Goal: Task Accomplishment & Management: Manage account settings

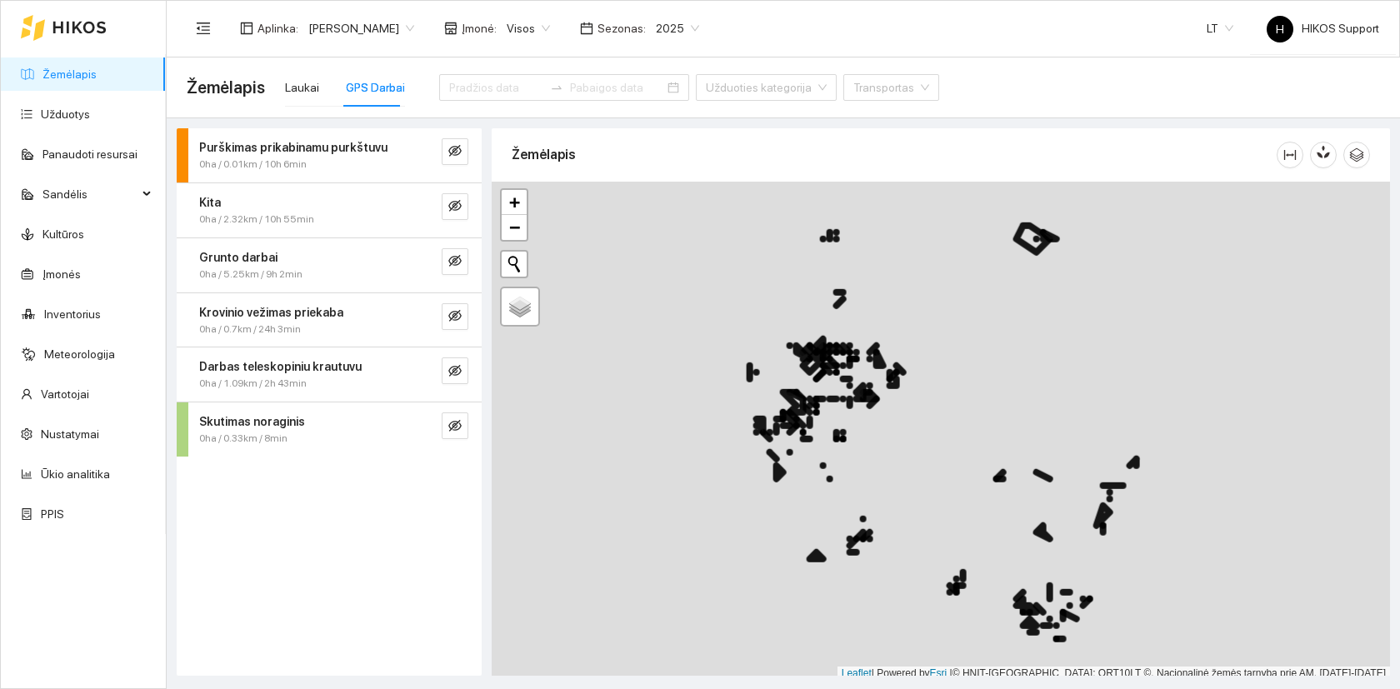
click at [79, 72] on link "Žemėlapis" at bounding box center [69, 73] width 54 height 13
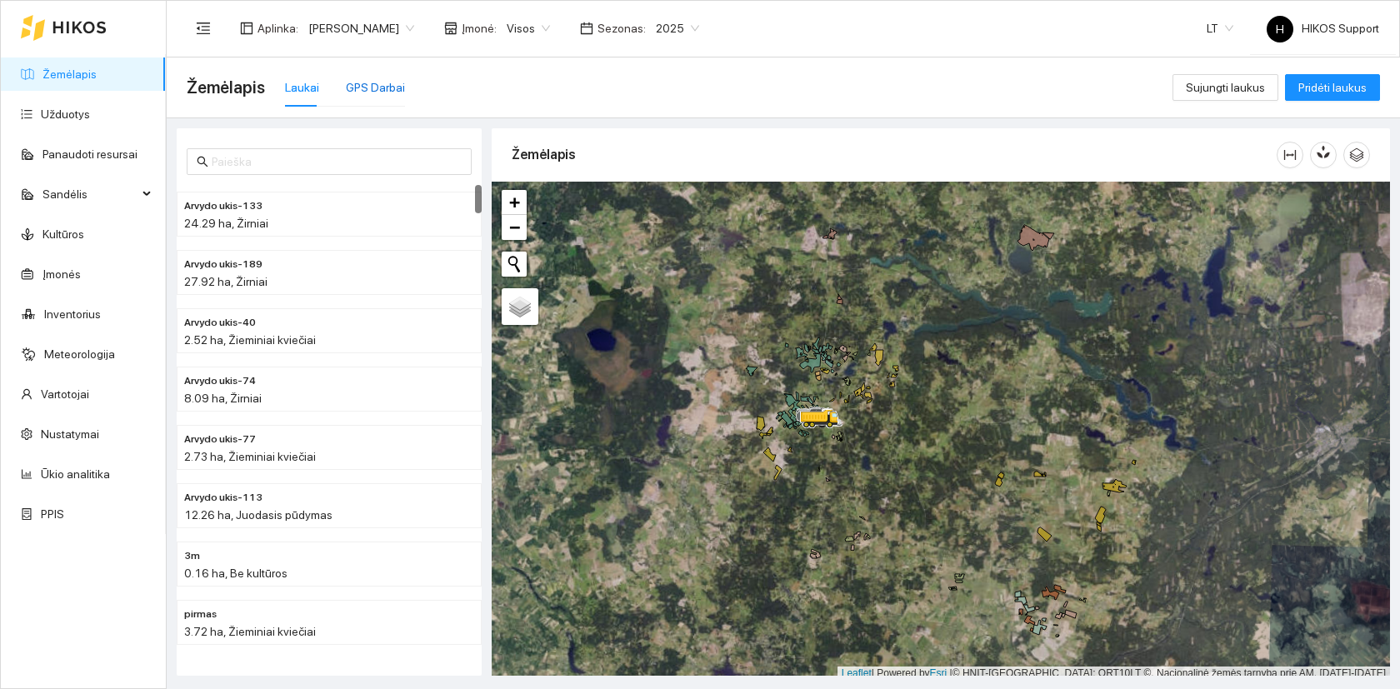
click at [378, 87] on div "GPS Darbai" at bounding box center [375, 87] width 59 height 18
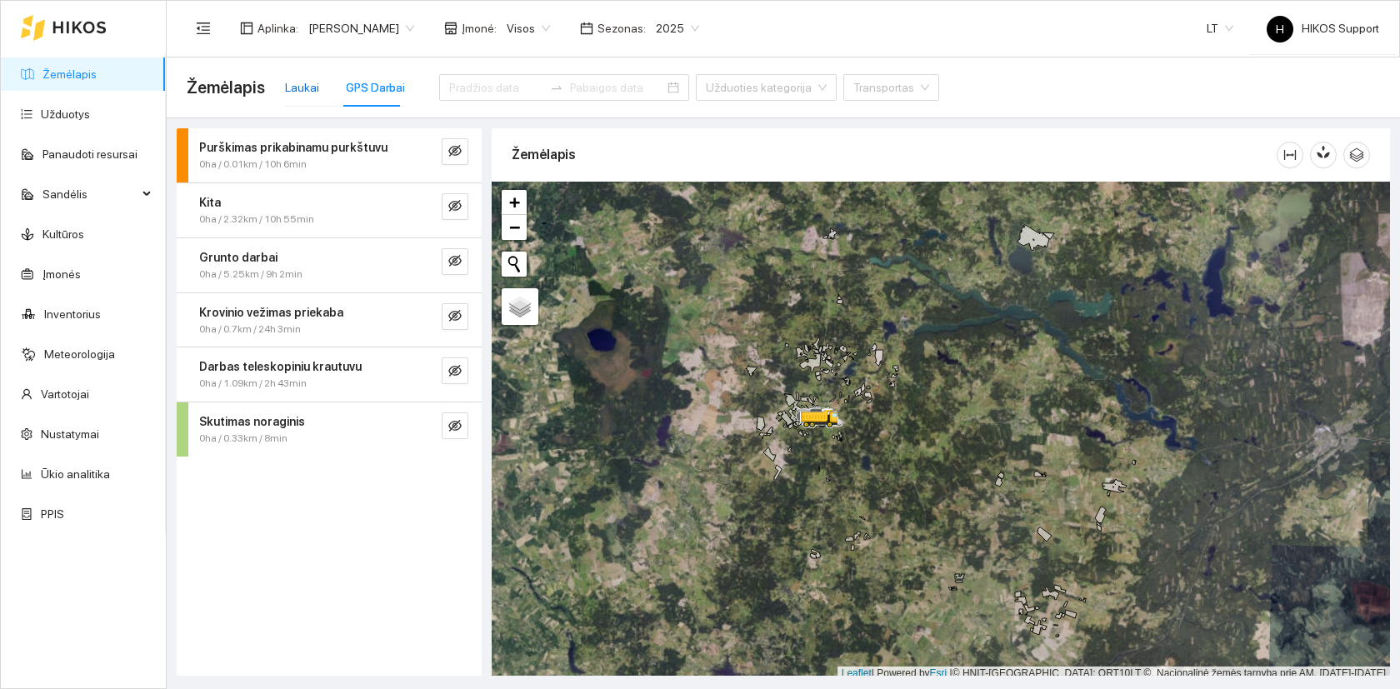
click at [294, 90] on div "Laukai" at bounding box center [302, 87] width 34 height 18
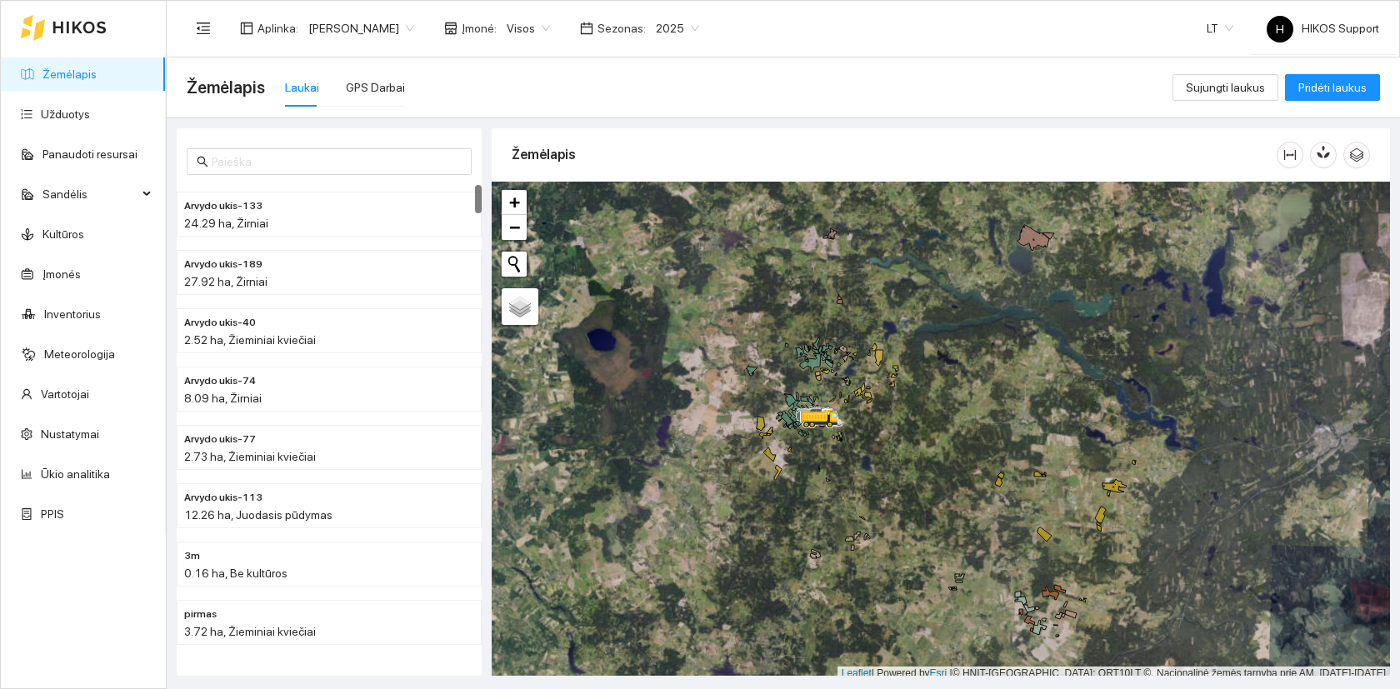
click at [72, 67] on link "Žemėlapis" at bounding box center [69, 73] width 54 height 13
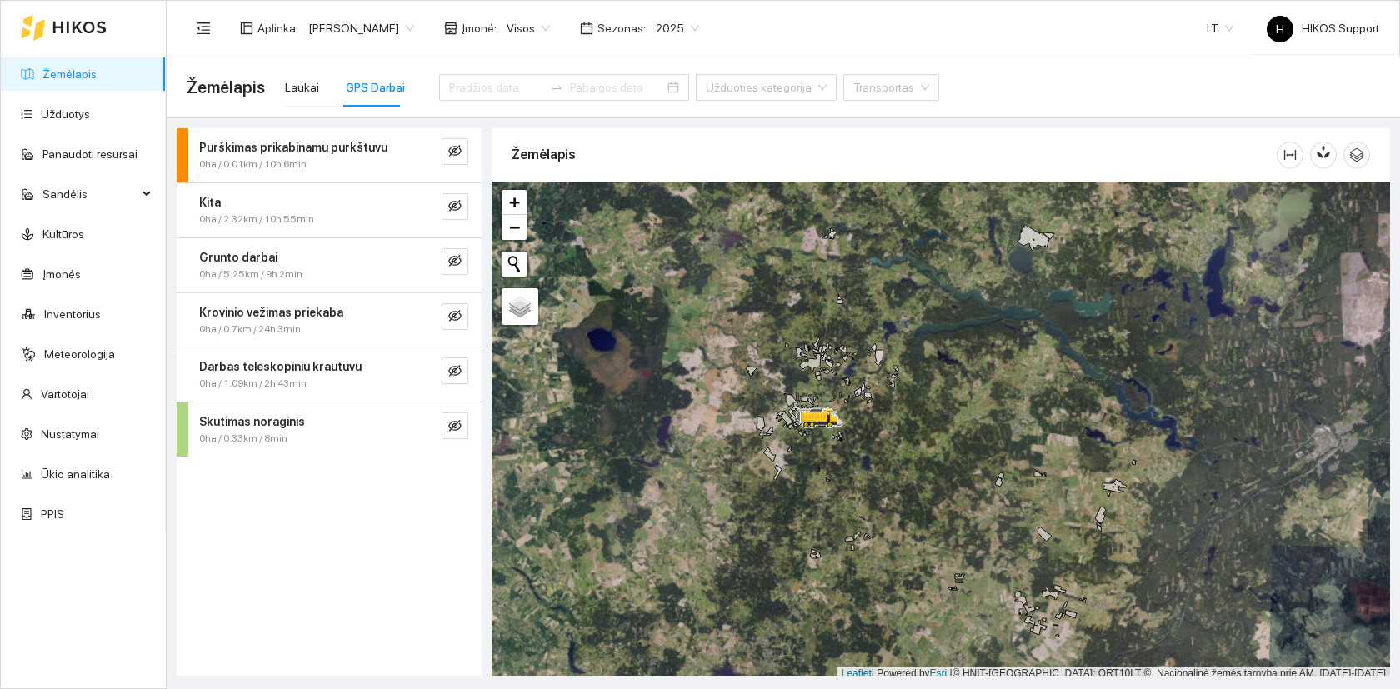
click at [860, 456] on div at bounding box center [941, 431] width 898 height 499
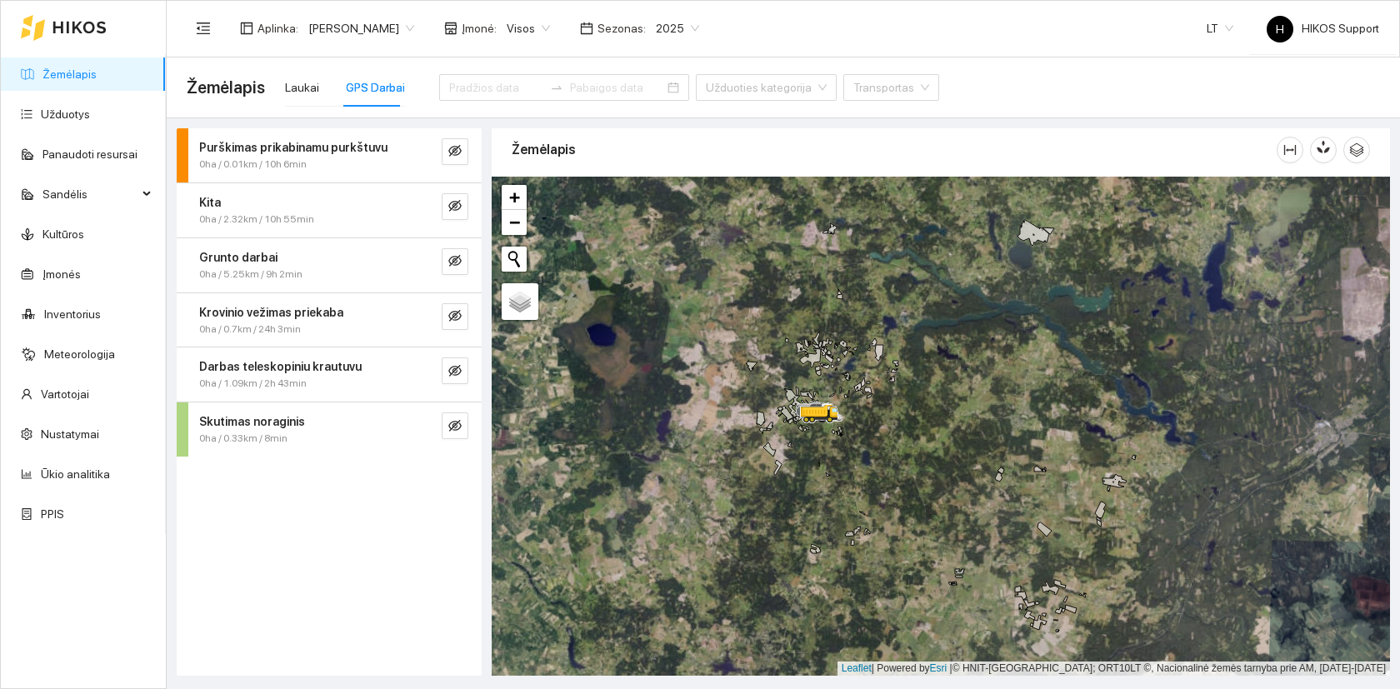
click at [860, 456] on div at bounding box center [941, 426] width 898 height 499
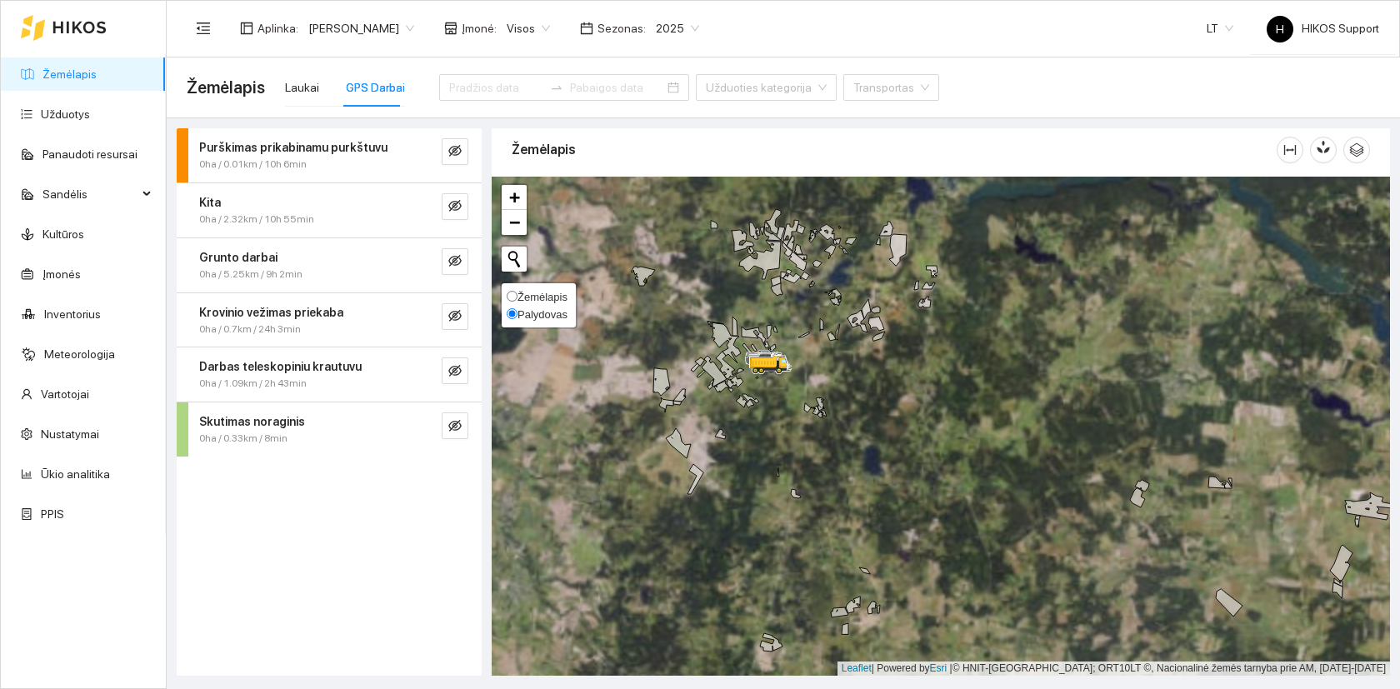
click at [527, 291] on span "Žemėlapis" at bounding box center [542, 297] width 50 height 12
click at [517, 291] on input "Žemėlapis" at bounding box center [512, 296] width 11 height 11
radio input "true"
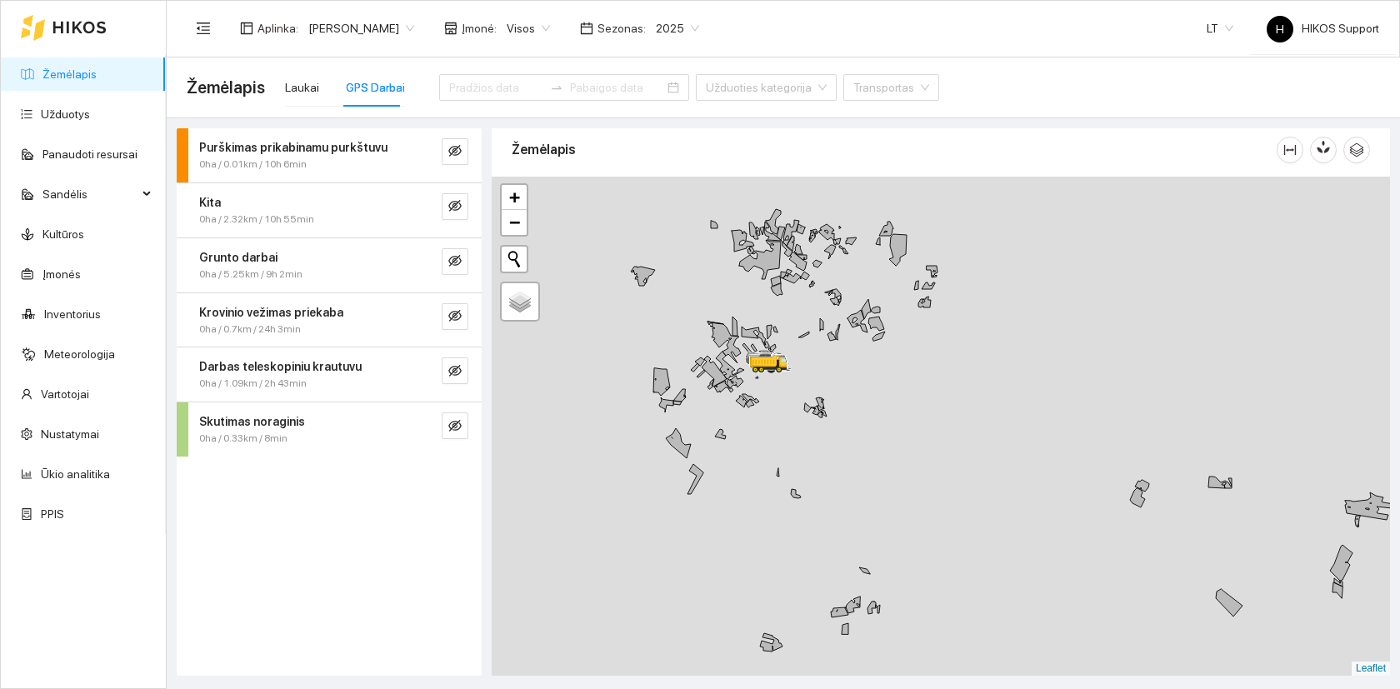
click at [656, 25] on span "2025" at bounding box center [677, 28] width 43 height 25
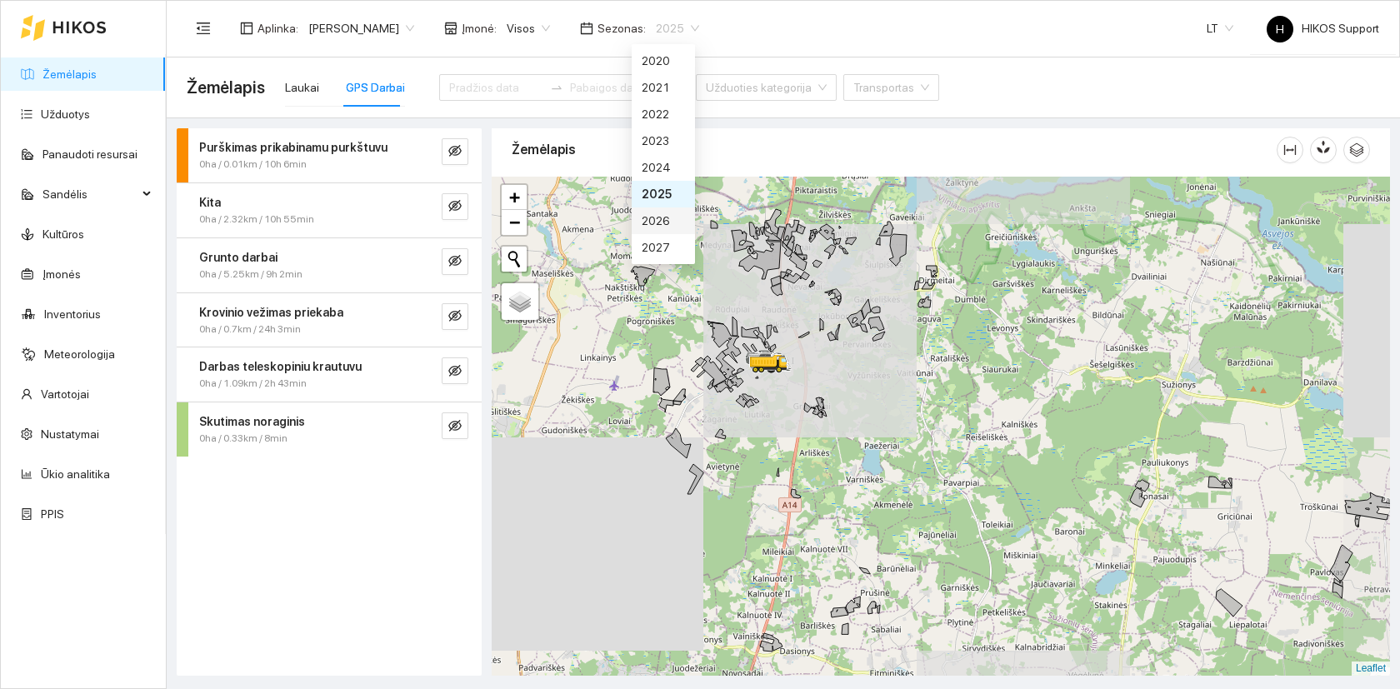
click at [667, 209] on div "2026" at bounding box center [663, 220] width 63 height 27
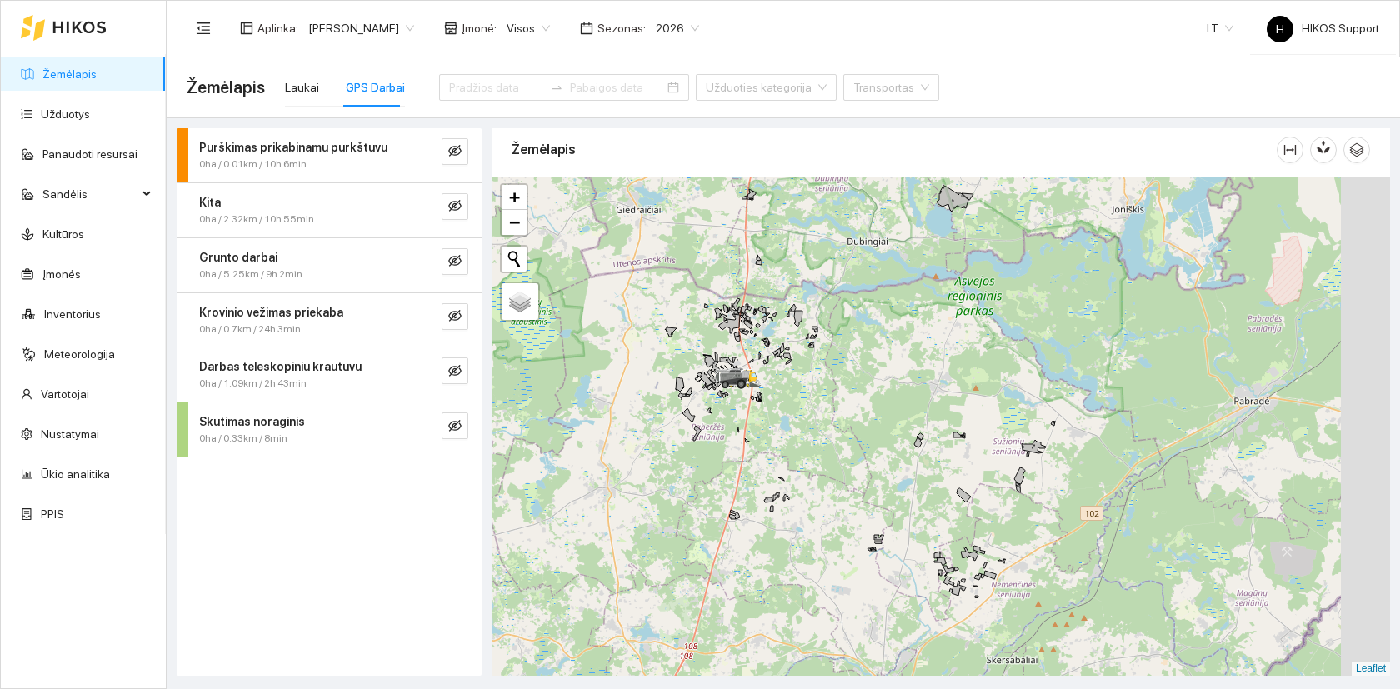
drag, startPoint x: 921, startPoint y: 452, endPoint x: 788, endPoint y: 447, distance: 132.6
click at [788, 447] on div at bounding box center [941, 426] width 898 height 499
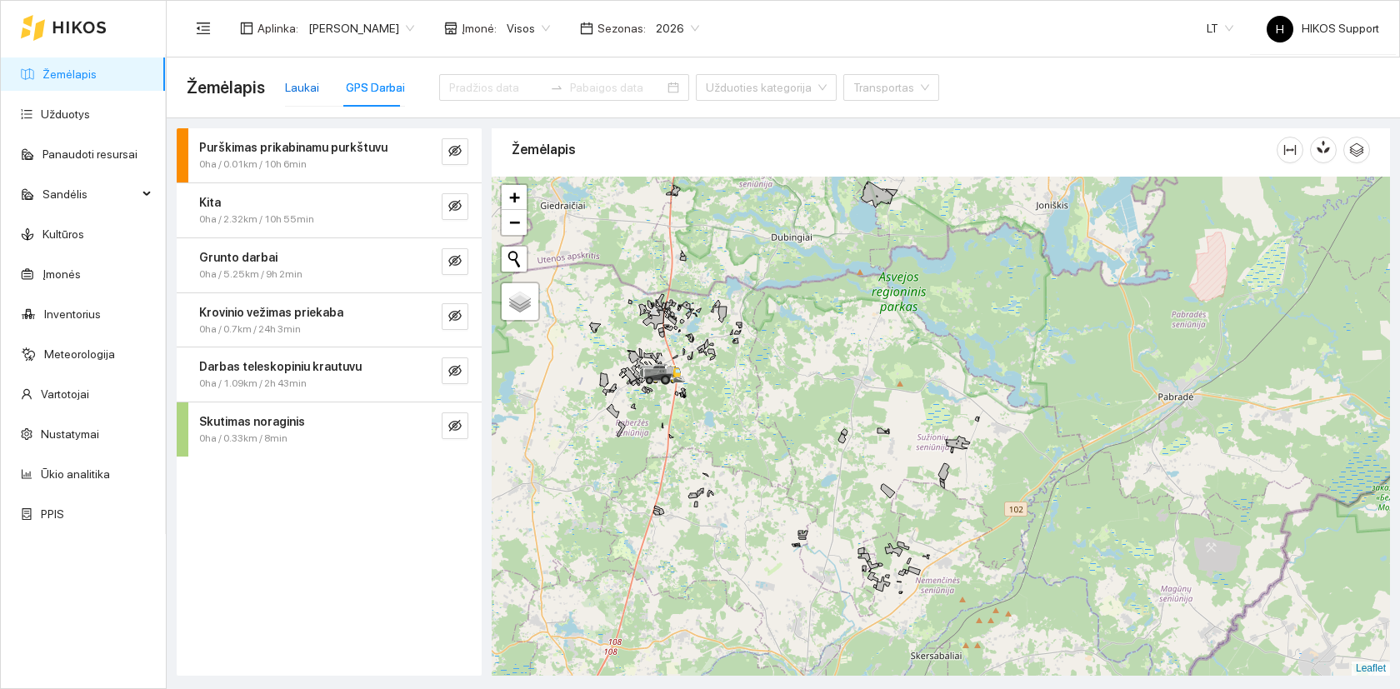
click at [302, 91] on div "Laukai" at bounding box center [302, 87] width 34 height 18
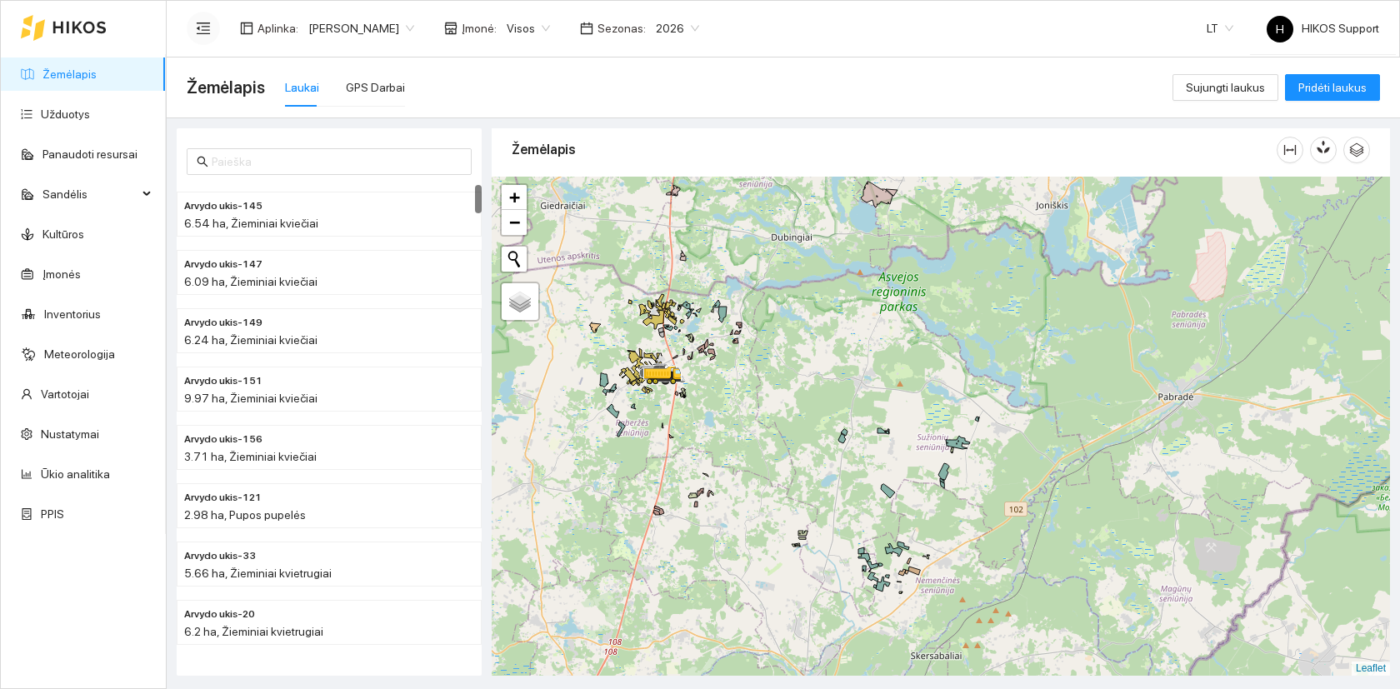
click at [202, 22] on icon "menu-fold" at bounding box center [203, 28] width 13 height 12
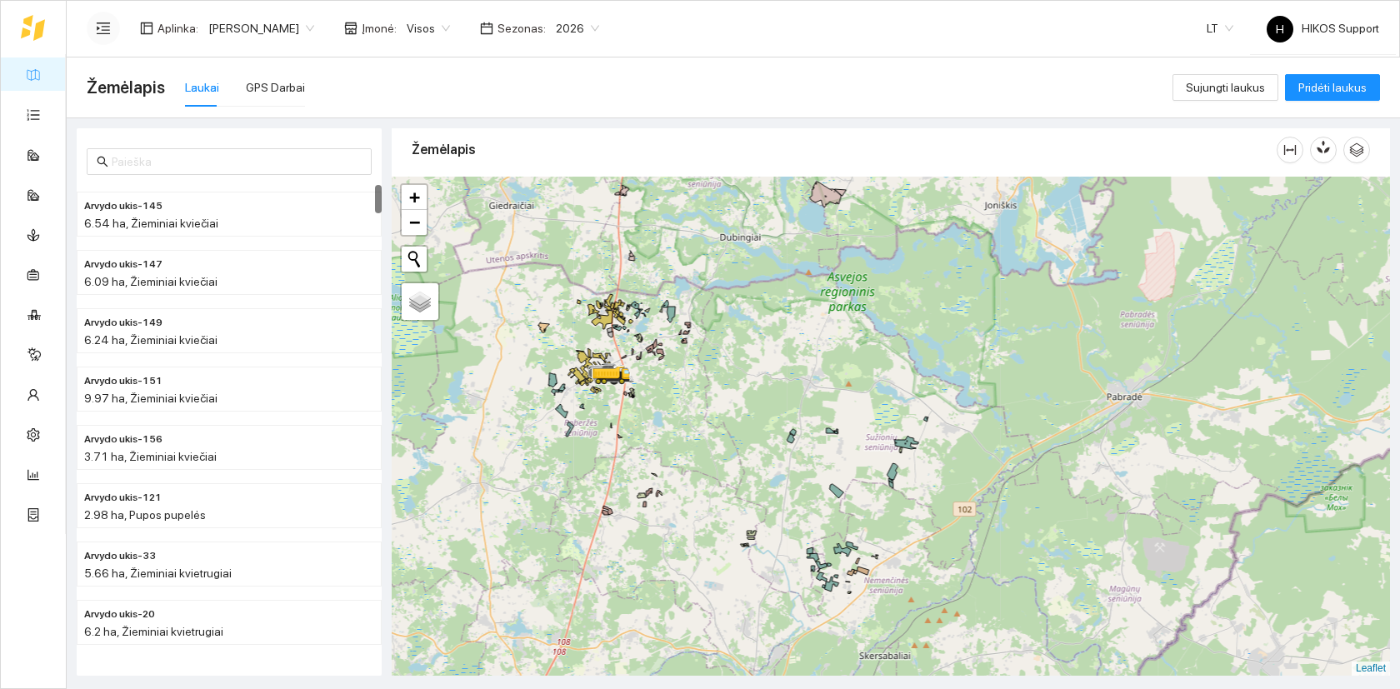
click at [712, 383] on div at bounding box center [891, 426] width 998 height 499
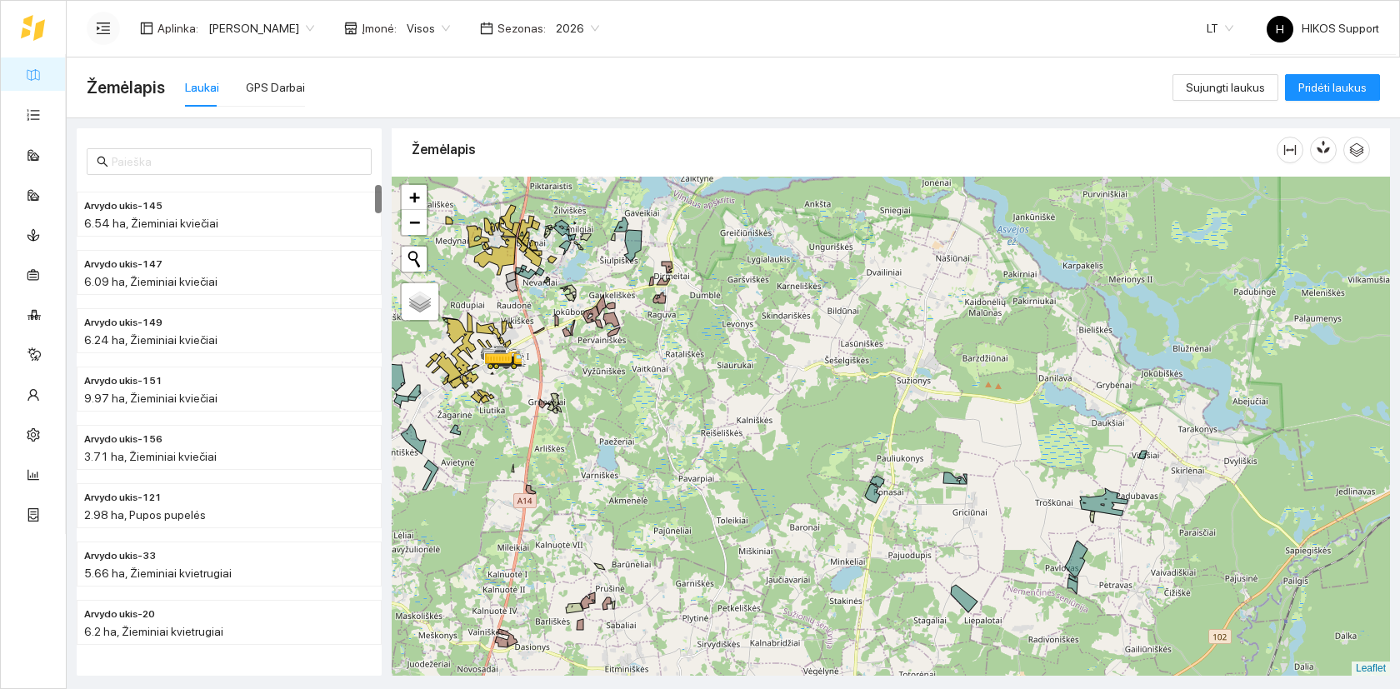
drag, startPoint x: 730, startPoint y: 279, endPoint x: 783, endPoint y: 441, distance: 170.2
click at [783, 440] on div at bounding box center [891, 426] width 998 height 499
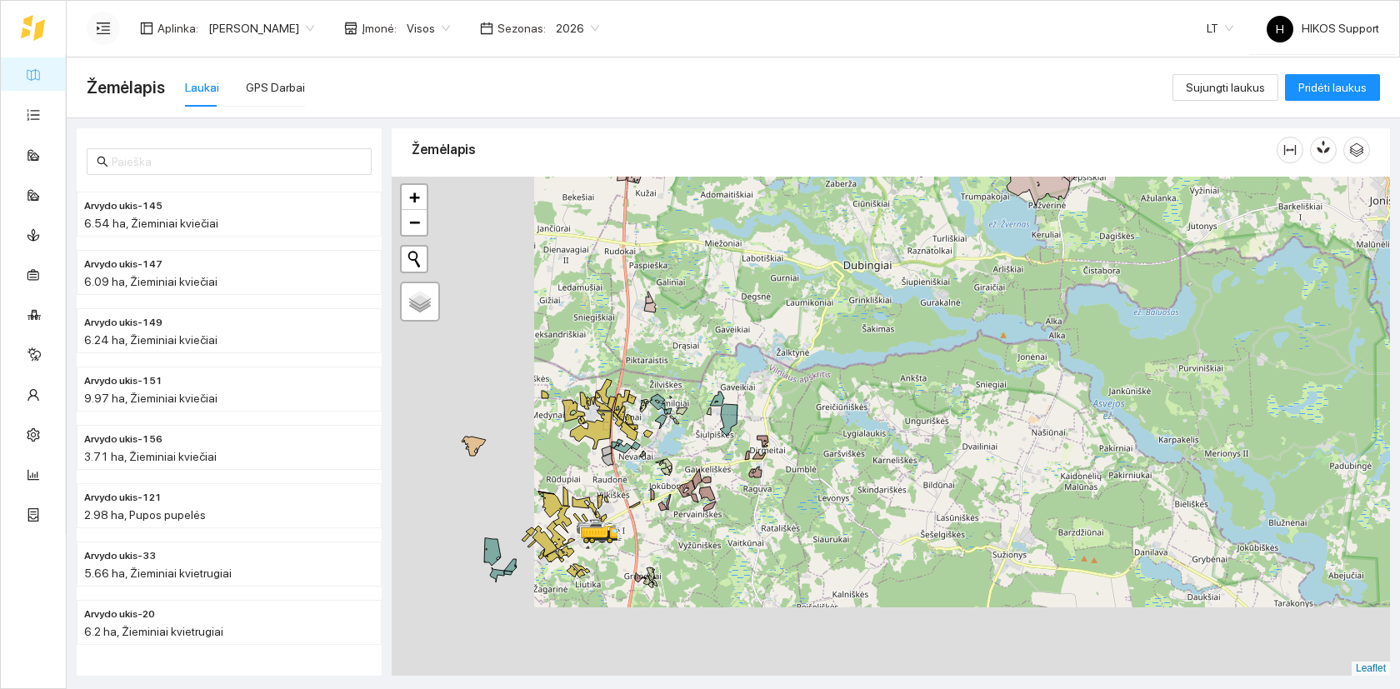
drag, startPoint x: 718, startPoint y: 482, endPoint x: 909, endPoint y: 342, distance: 237.1
click at [909, 342] on div at bounding box center [891, 426] width 998 height 499
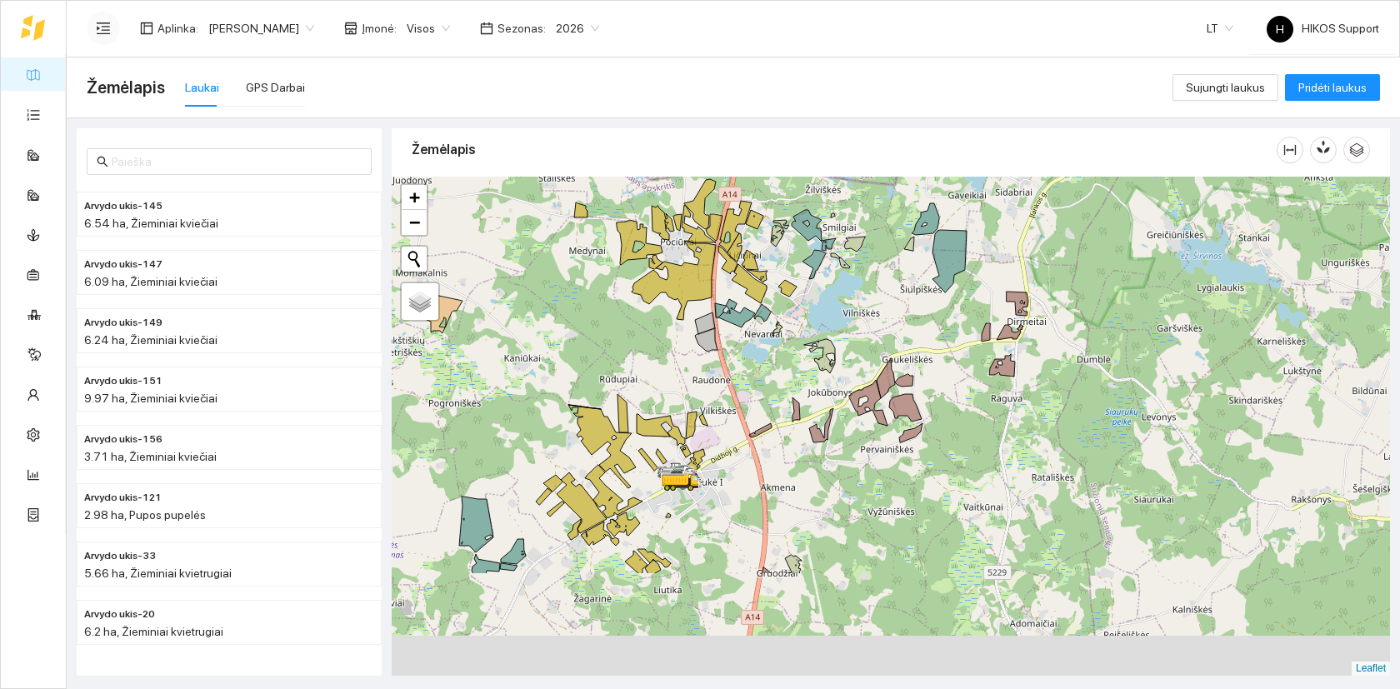
drag, startPoint x: 647, startPoint y: 446, endPoint x: 753, endPoint y: 273, distance: 202.3
click at [753, 273] on div at bounding box center [891, 426] width 998 height 499
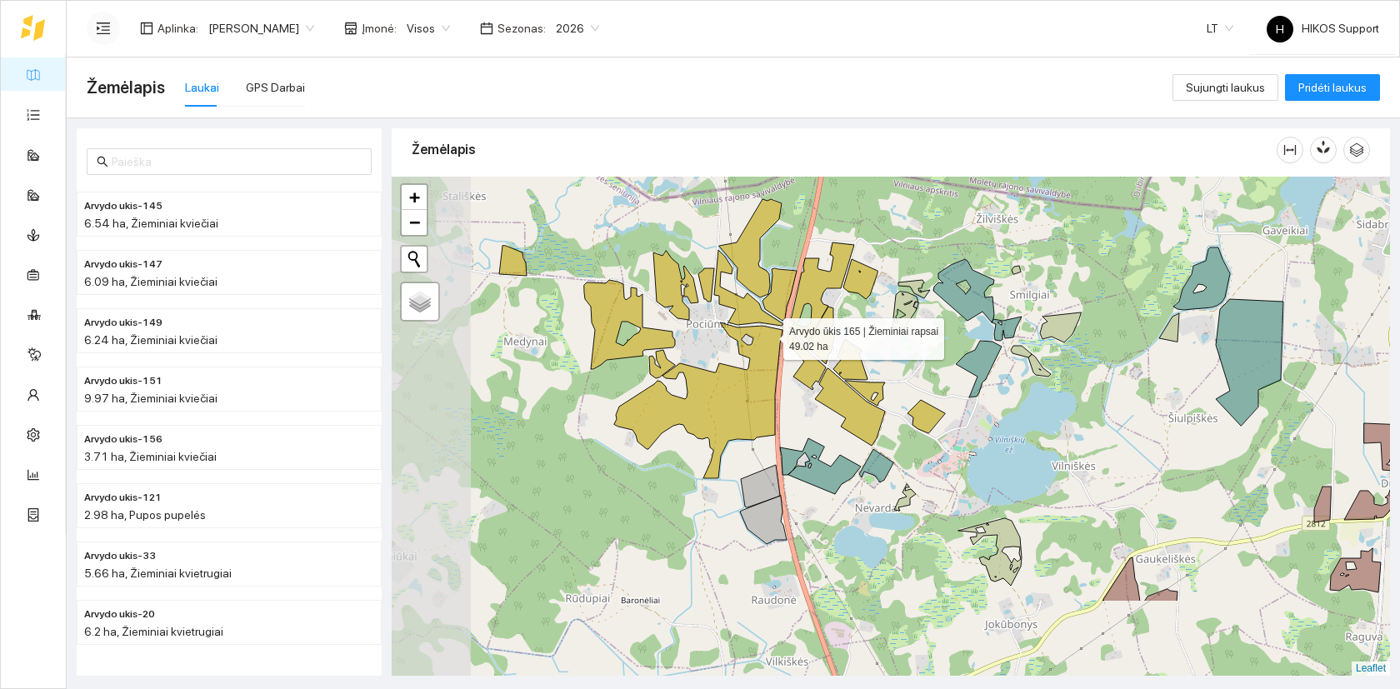
drag, startPoint x: 662, startPoint y: 467, endPoint x: 768, endPoint y: 329, distance: 173.5
click at [768, 333] on icon at bounding box center [698, 400] width 168 height 156
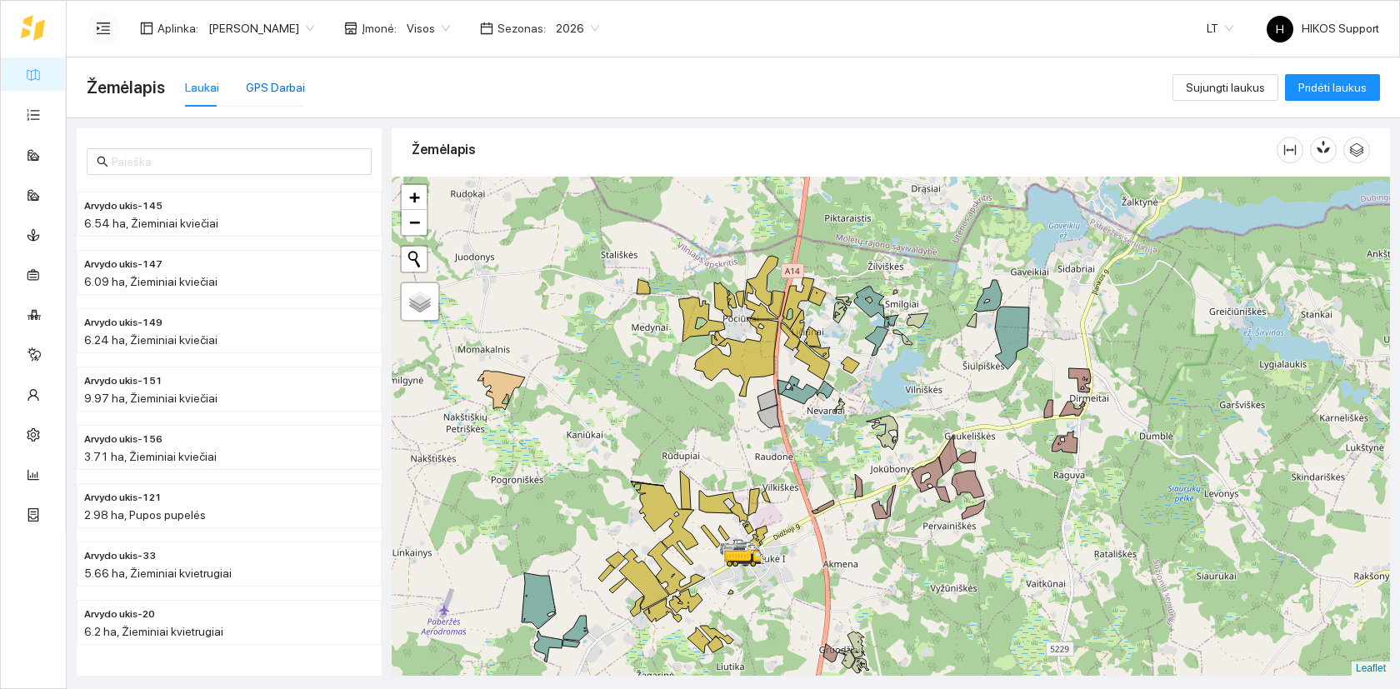
click at [277, 88] on div "GPS Darbai" at bounding box center [275, 87] width 59 height 18
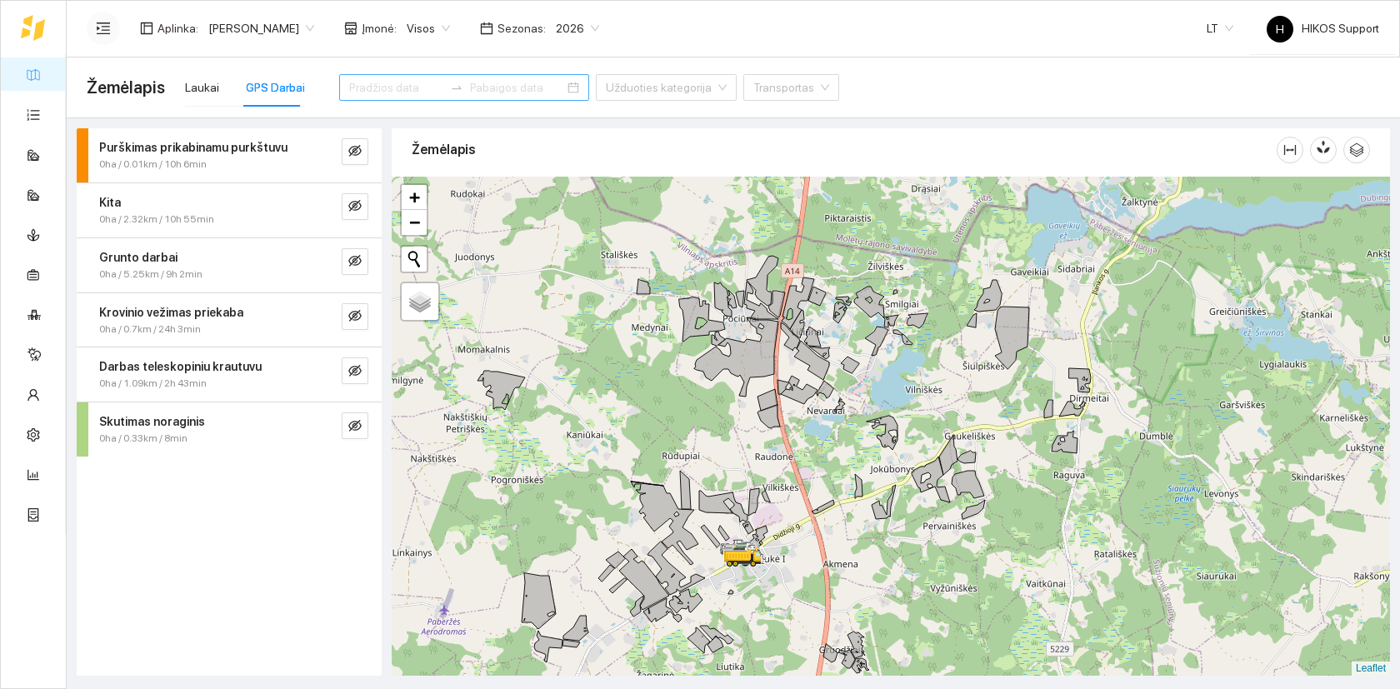
click at [358, 81] on input at bounding box center [396, 87] width 94 height 18
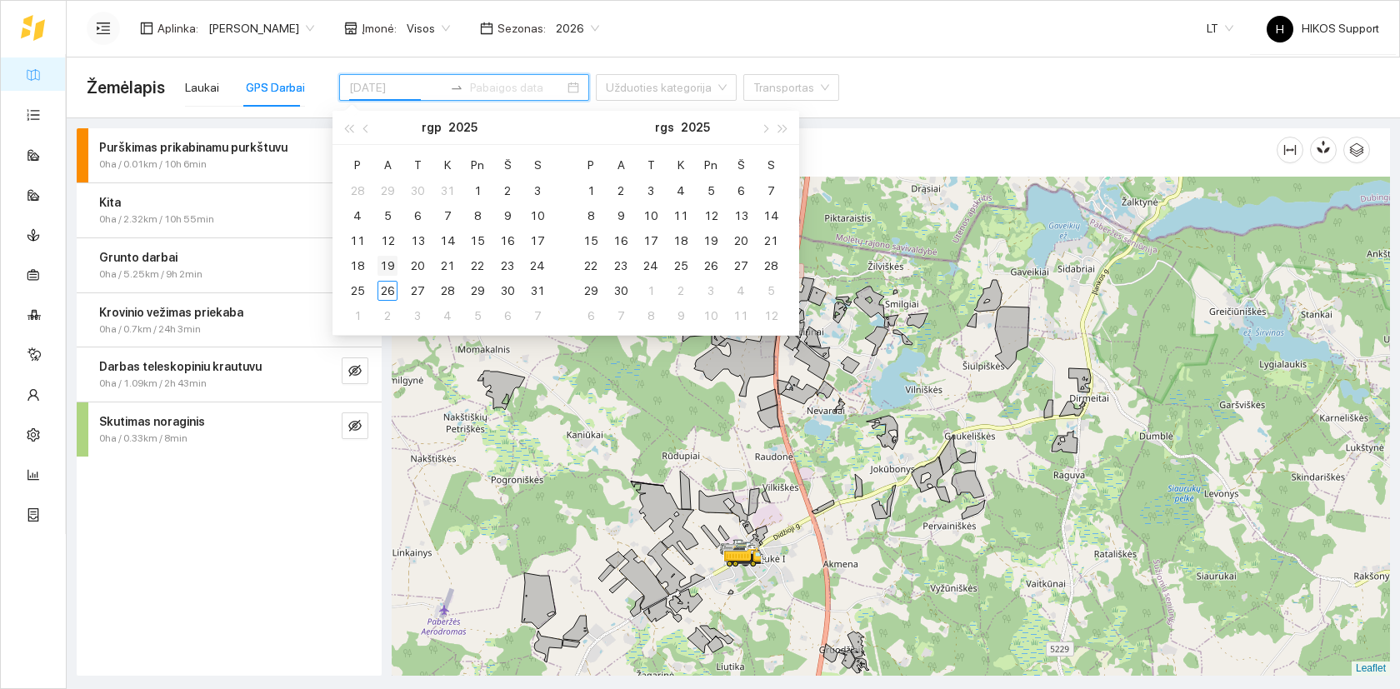
type input "2025-08-19"
click at [387, 262] on div "19" at bounding box center [387, 266] width 20 height 20
type input "2025-08-26"
click at [389, 287] on div "26" at bounding box center [387, 291] width 20 height 20
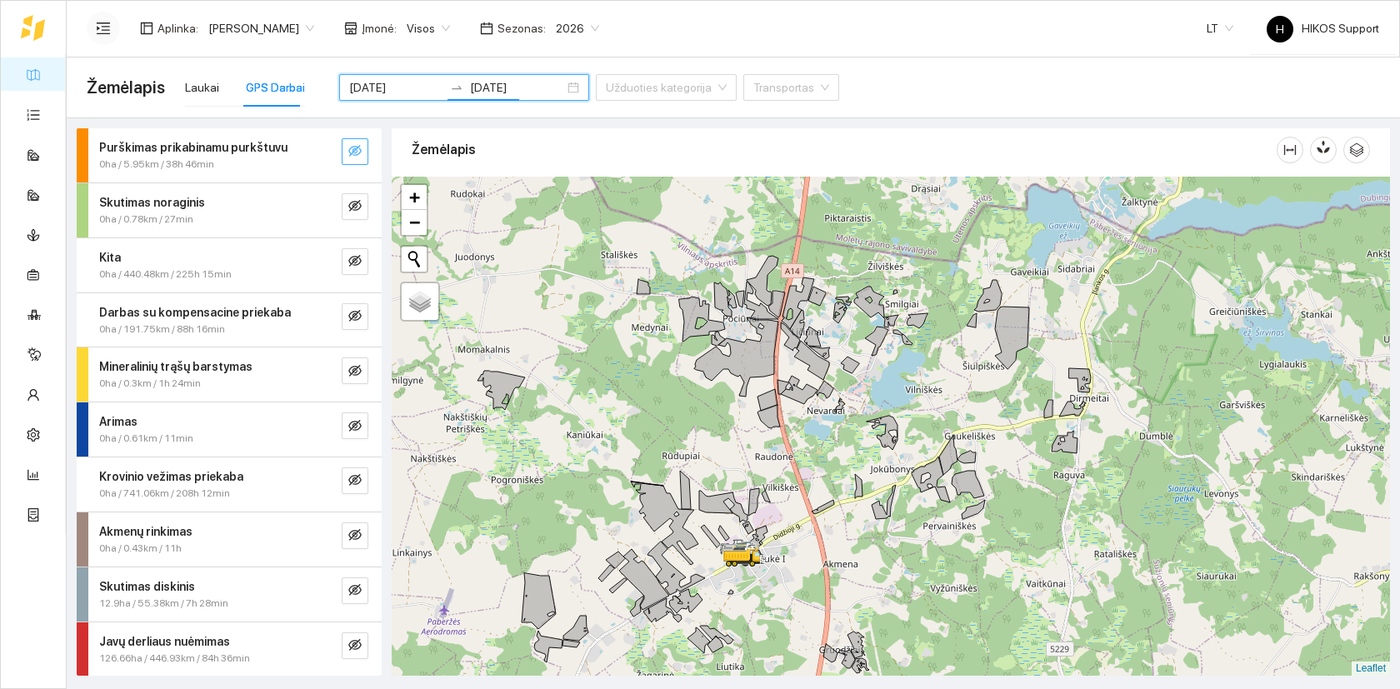
click at [351, 152] on icon "eye-invisible" at bounding box center [354, 150] width 13 height 13
click at [351, 152] on icon "eye" at bounding box center [354, 152] width 13 height 10
click at [355, 204] on icon "eye-invisible" at bounding box center [354, 205] width 13 height 13
click at [355, 204] on icon "eye" at bounding box center [354, 206] width 13 height 10
click at [353, 158] on span "eye-invisible" at bounding box center [354, 152] width 13 height 16
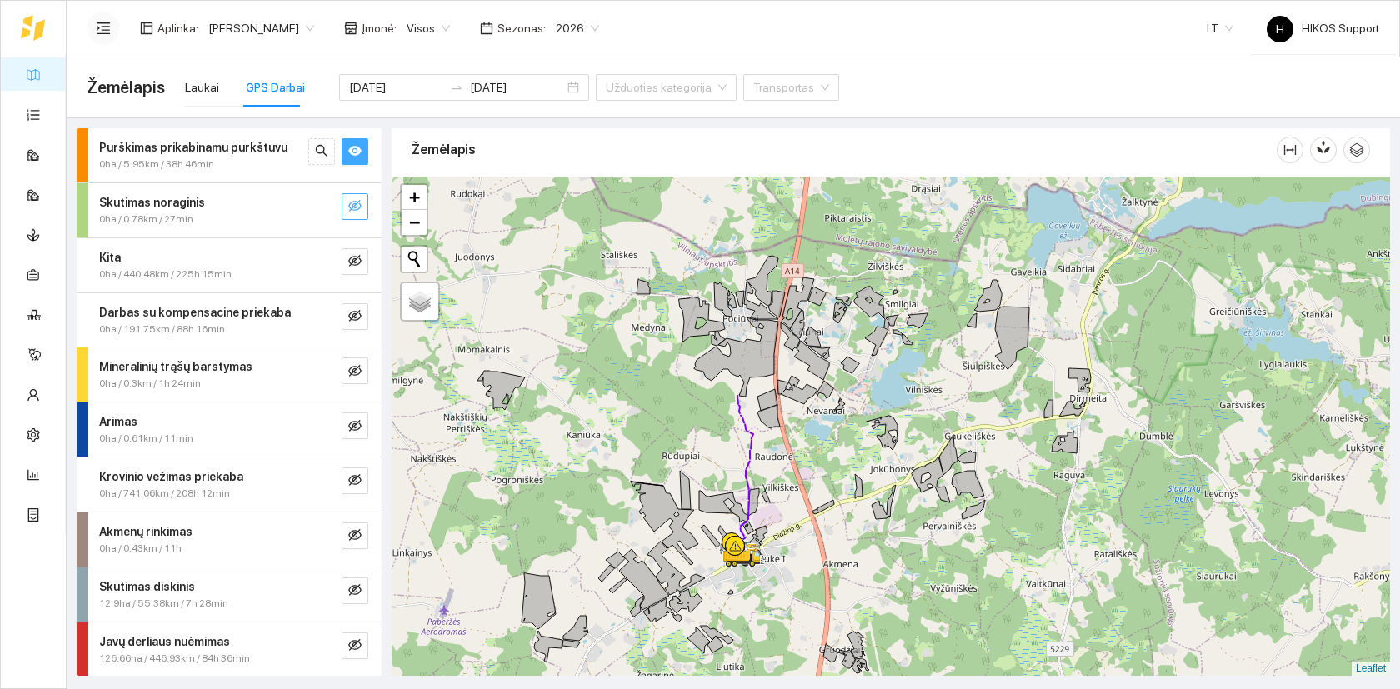
click at [353, 158] on span "eye" at bounding box center [354, 152] width 13 height 16
click at [362, 262] on button "button" at bounding box center [355, 261] width 27 height 27
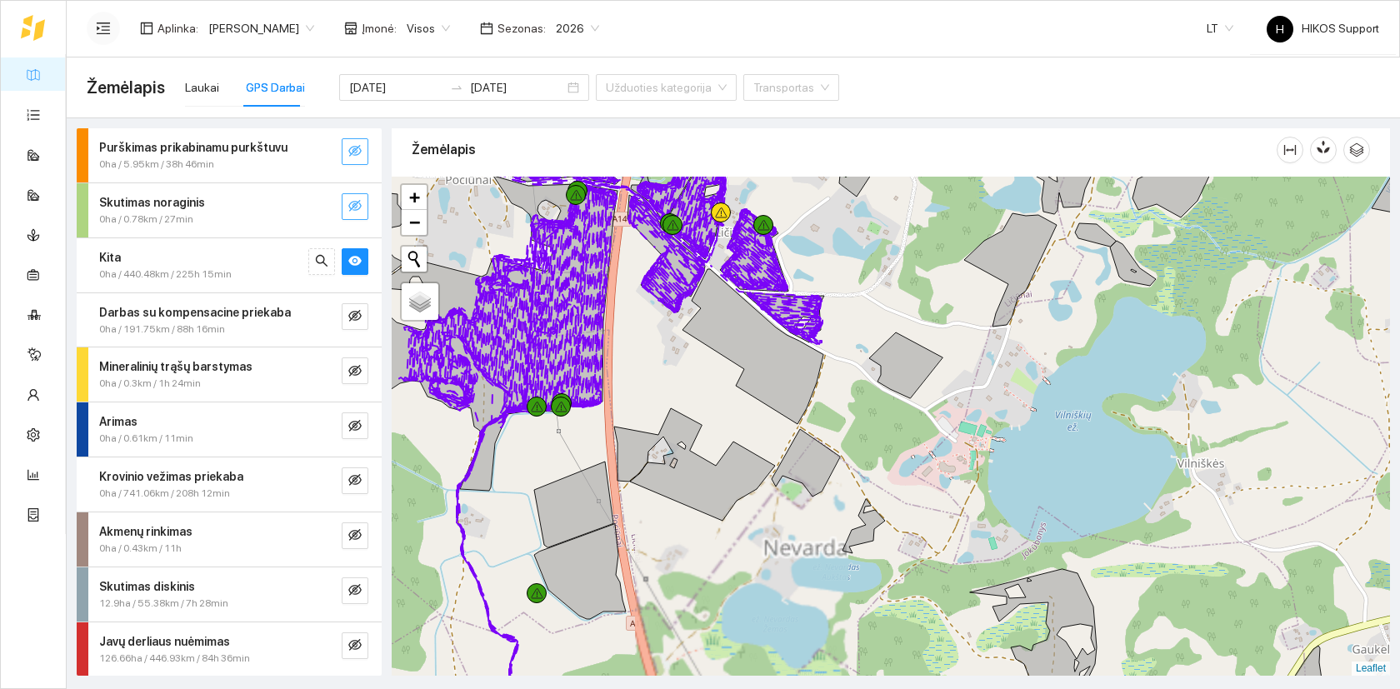
drag, startPoint x: 660, startPoint y: 336, endPoint x: 800, endPoint y: 415, distance: 160.8
click at [800, 415] on div at bounding box center [891, 426] width 998 height 499
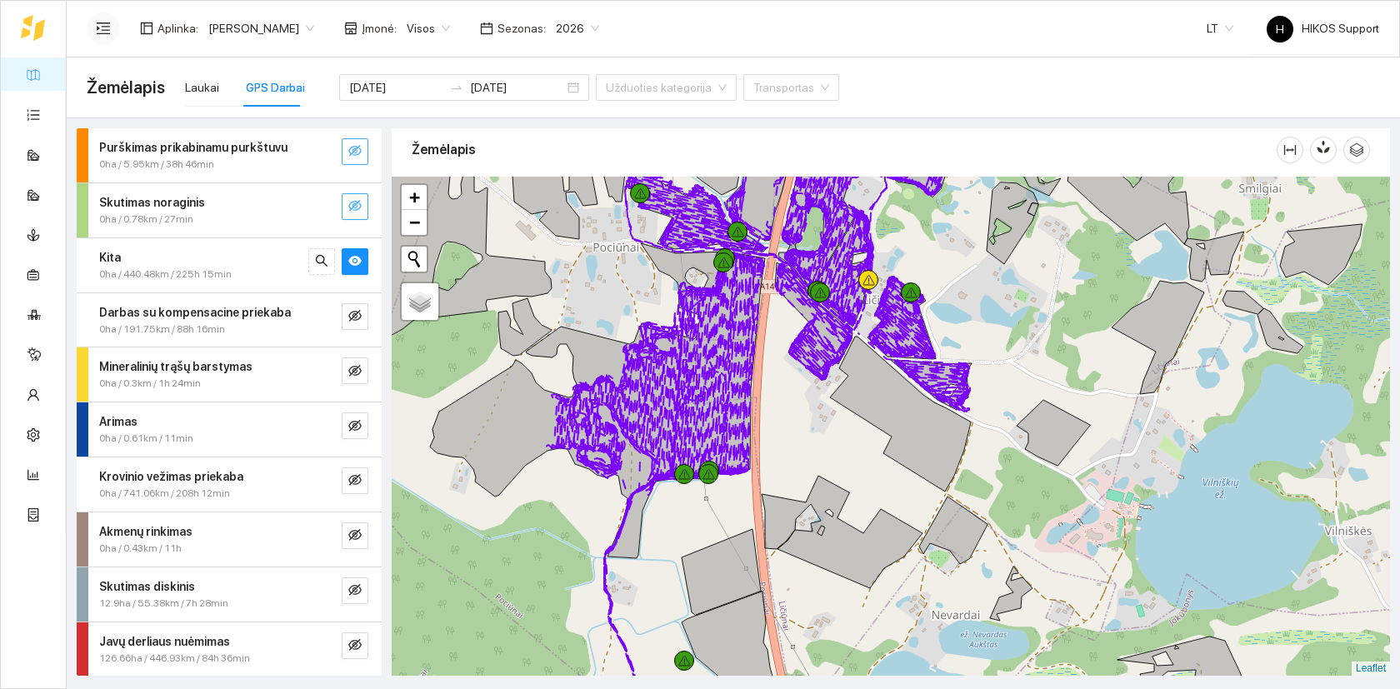
click at [214, 268] on span "0ha / 440.48km / 225h 15min" at bounding box center [165, 275] width 132 height 16
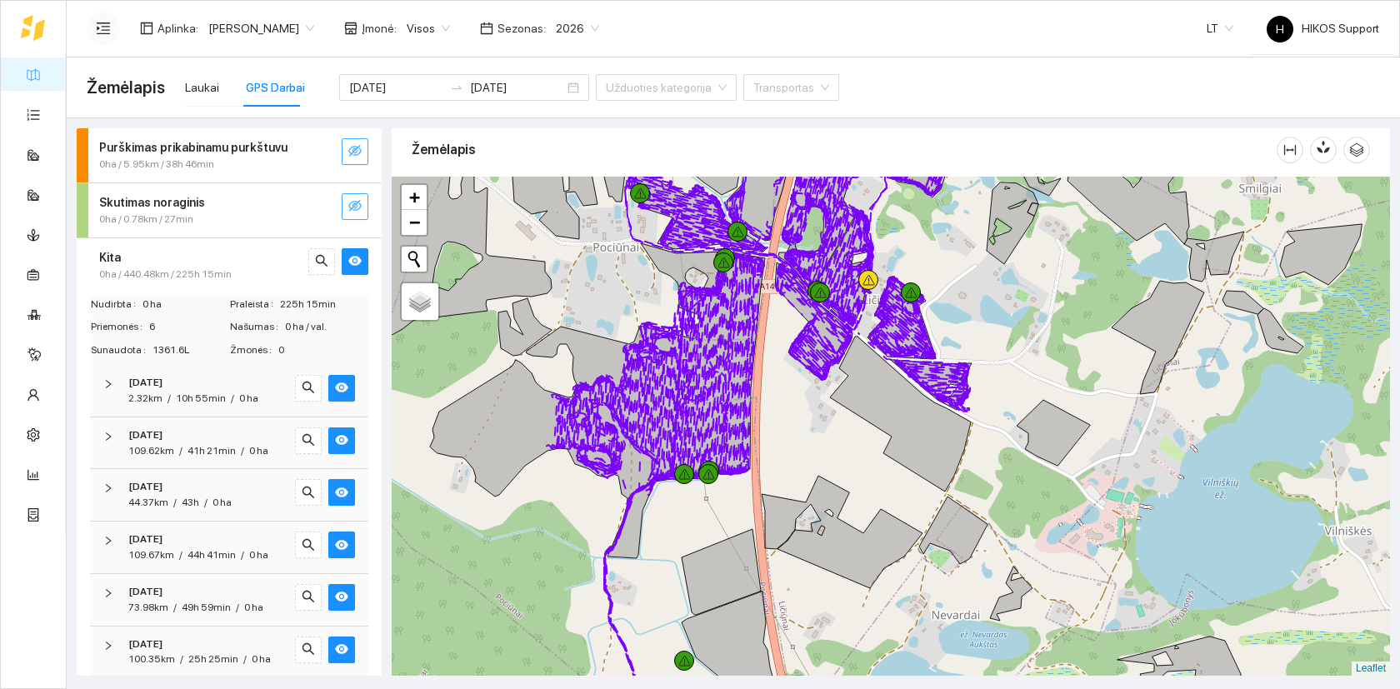
click at [214, 268] on span "0ha / 440.48km / 225h 15min" at bounding box center [165, 275] width 132 height 16
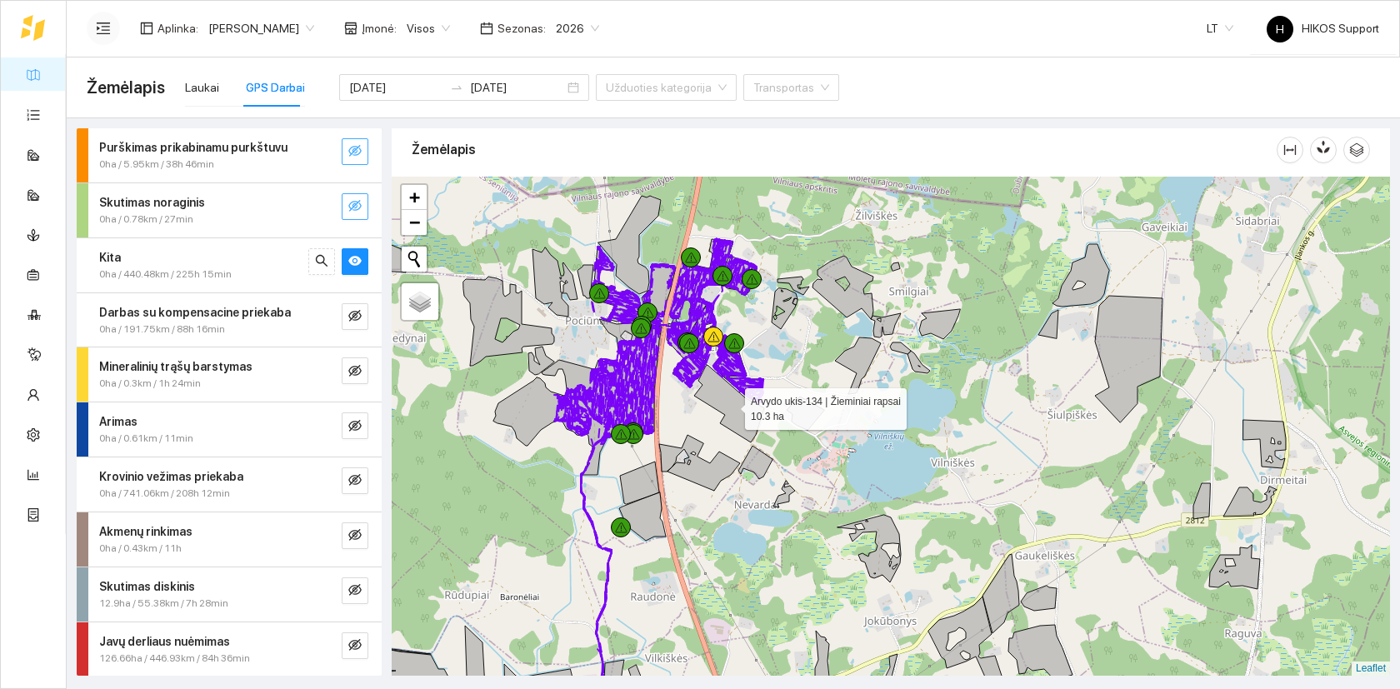
drag, startPoint x: 707, startPoint y: 404, endPoint x: 738, endPoint y: 479, distance: 81.1
click at [738, 442] on icon at bounding box center [729, 403] width 70 height 77
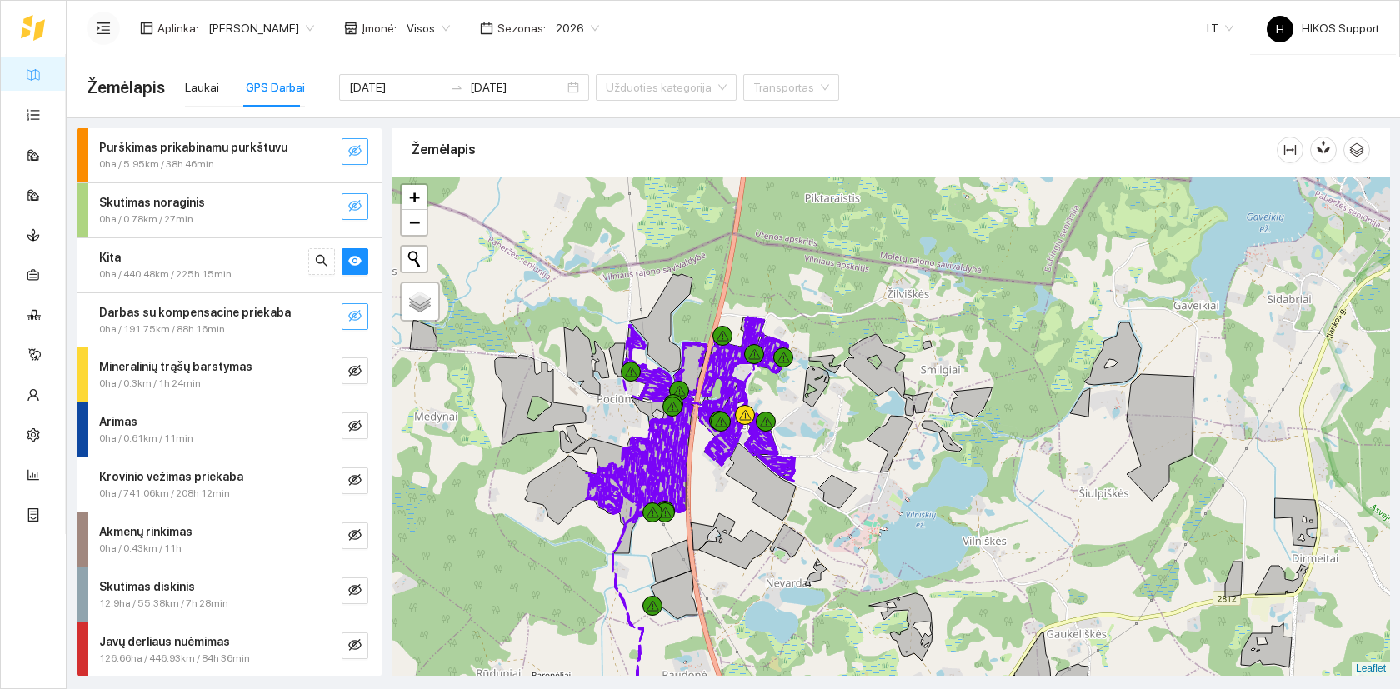
click at [362, 318] on button "button" at bounding box center [355, 316] width 27 height 27
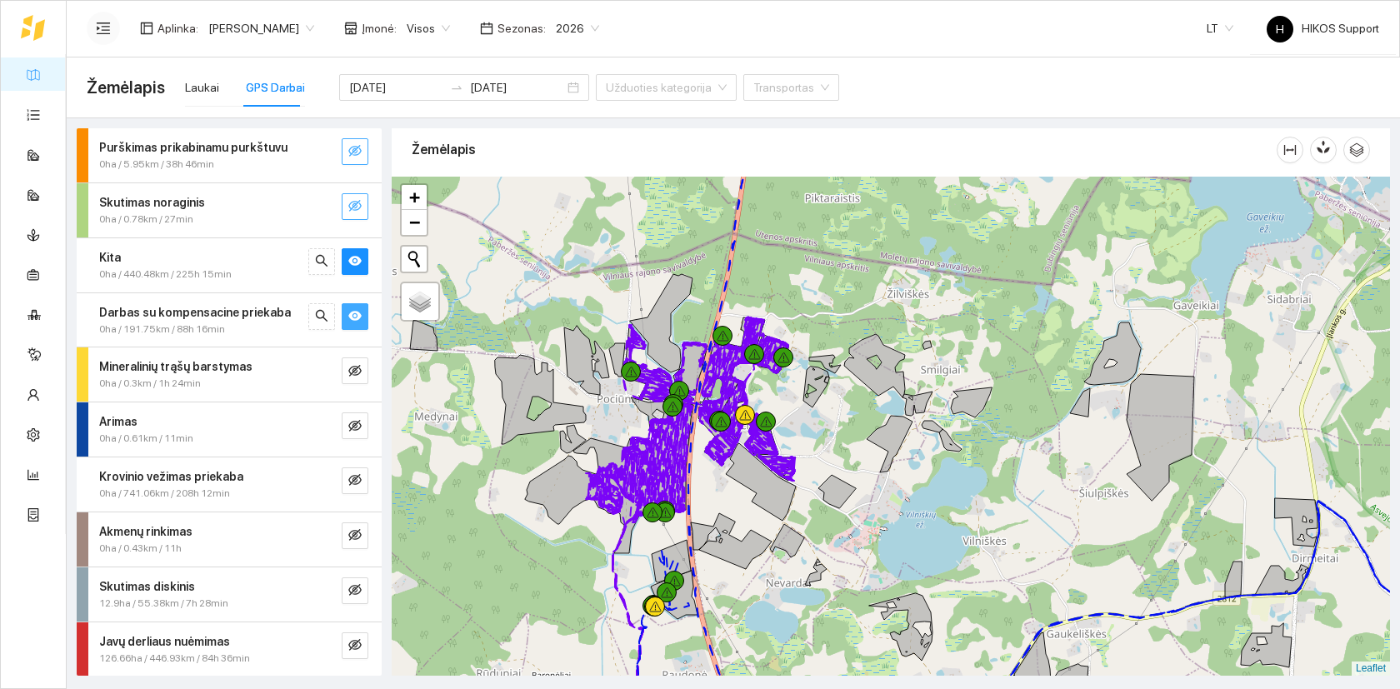
click at [362, 318] on button "button" at bounding box center [355, 316] width 27 height 27
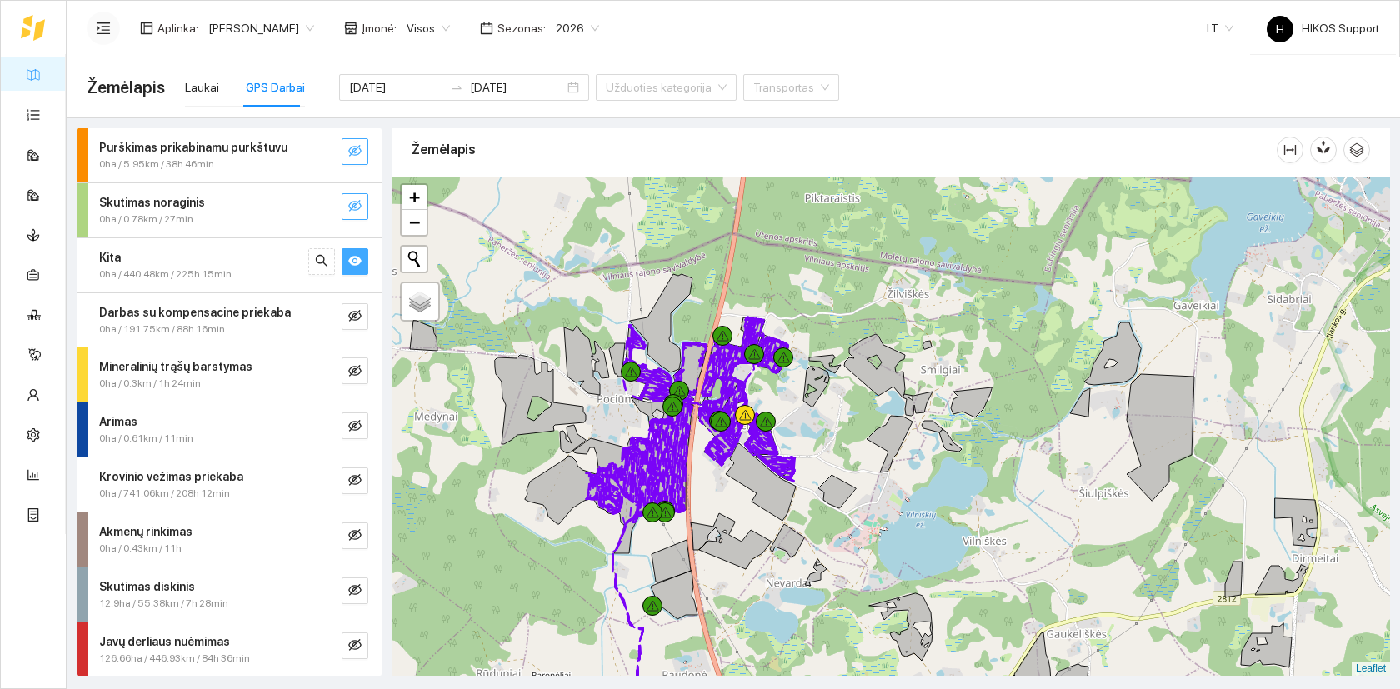
click at [361, 263] on icon "eye" at bounding box center [354, 260] width 13 height 13
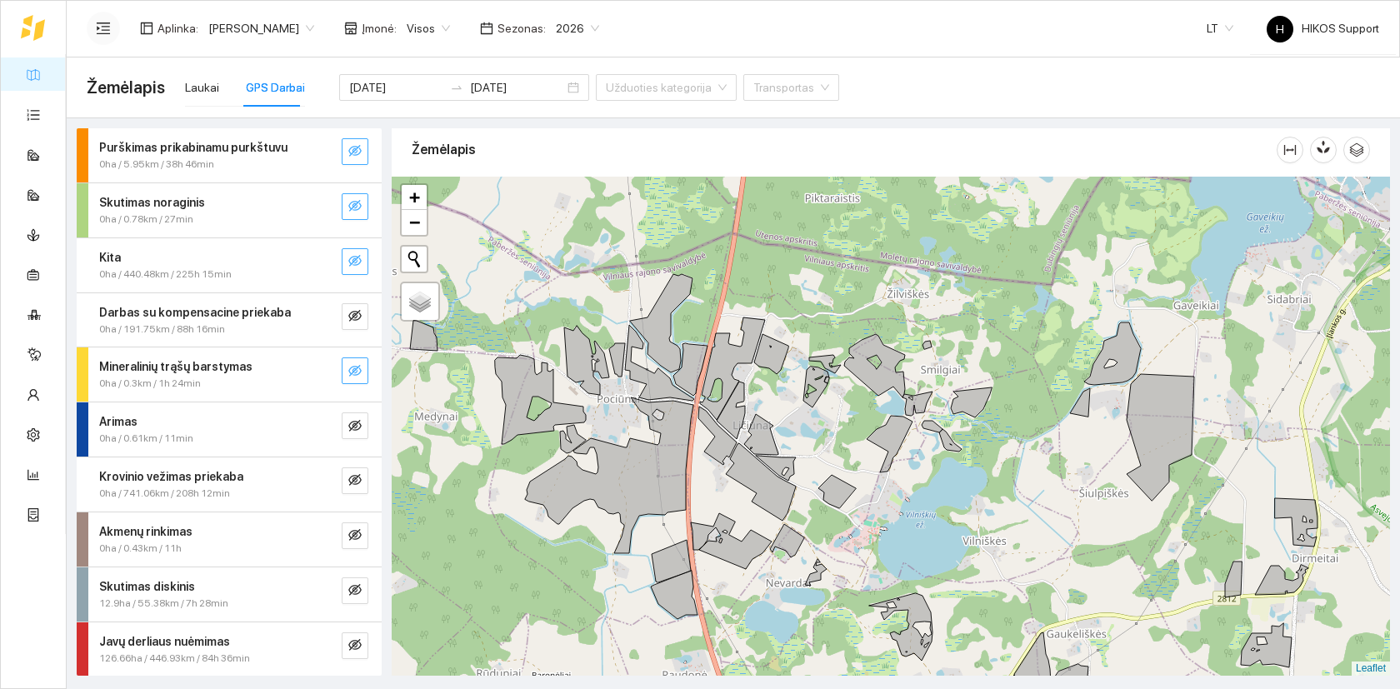
click at [359, 380] on button "button" at bounding box center [355, 370] width 27 height 27
click at [359, 417] on button "button" at bounding box center [355, 425] width 27 height 27
click at [362, 367] on button "button" at bounding box center [355, 370] width 27 height 27
click at [362, 437] on button "button" at bounding box center [355, 425] width 27 height 27
click at [357, 482] on icon "eye-invisible" at bounding box center [354, 479] width 13 height 13
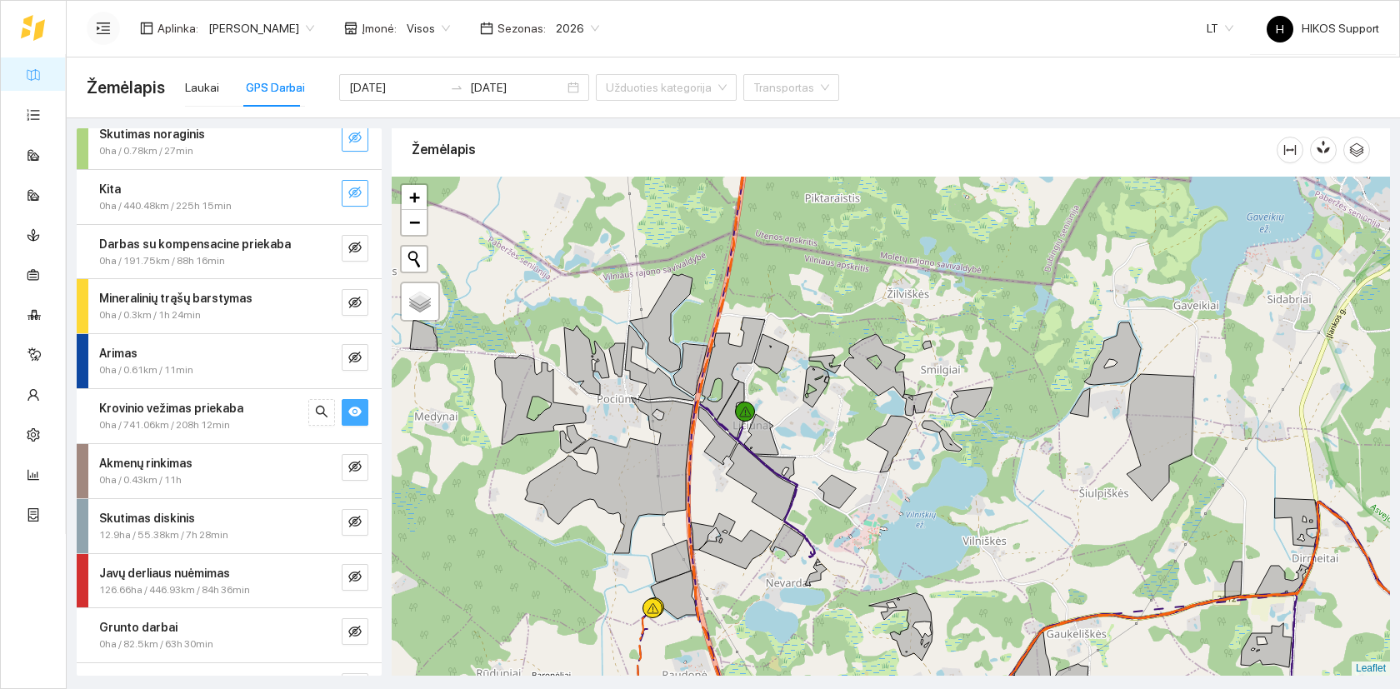
scroll to position [110, 0]
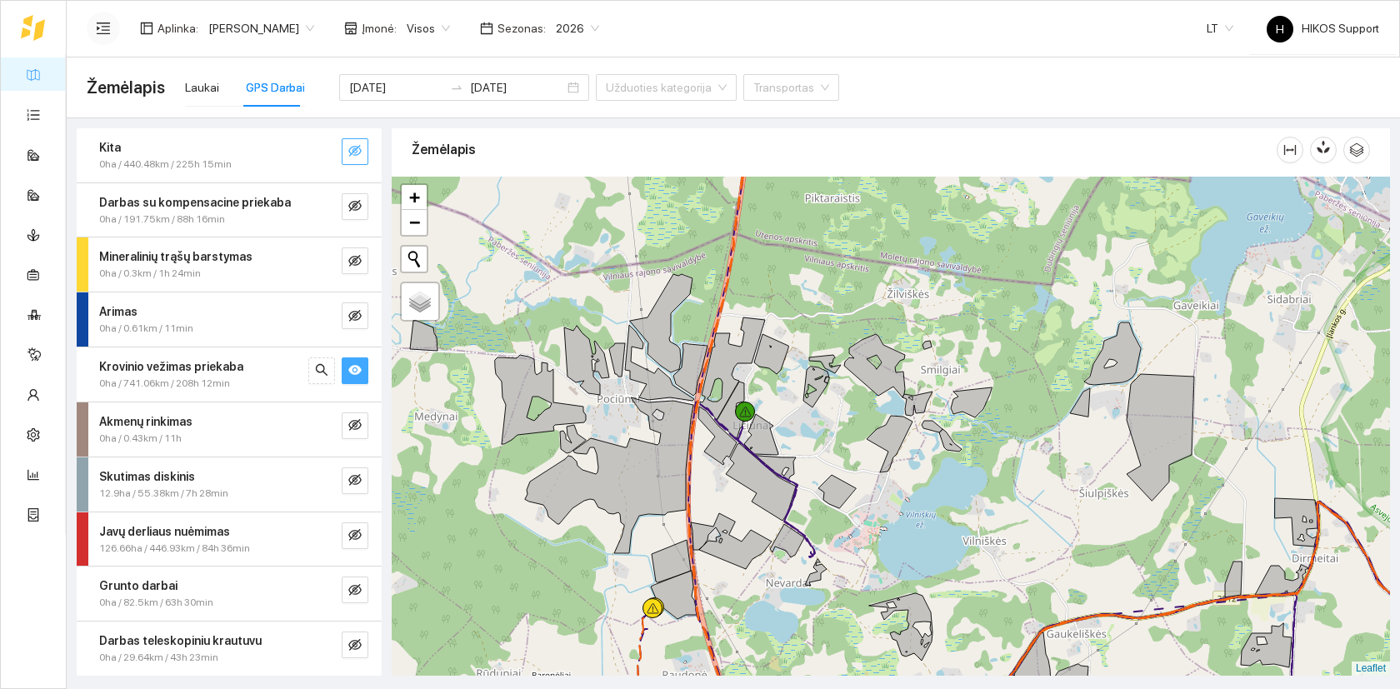
click at [356, 375] on icon "eye" at bounding box center [354, 369] width 13 height 13
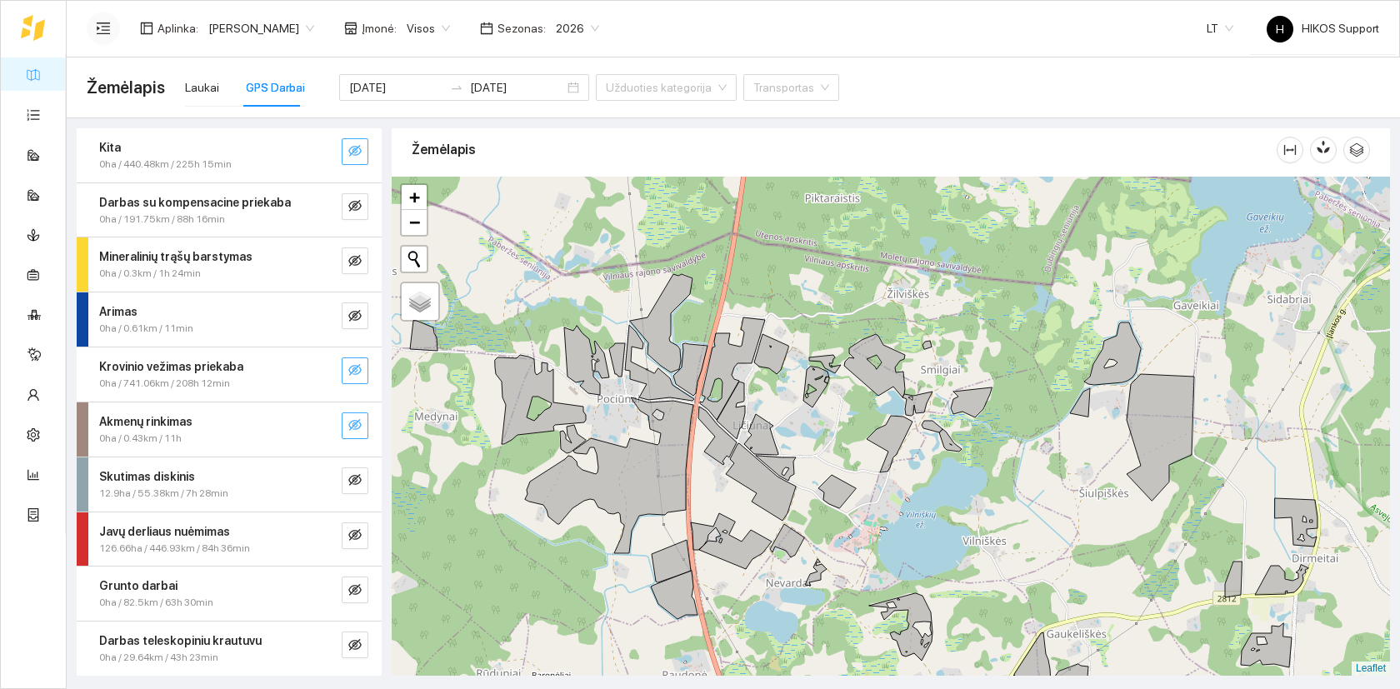
click at [356, 425] on icon "eye-invisible" at bounding box center [354, 424] width 13 height 13
click at [360, 486] on icon "eye-invisible" at bounding box center [354, 479] width 13 height 13
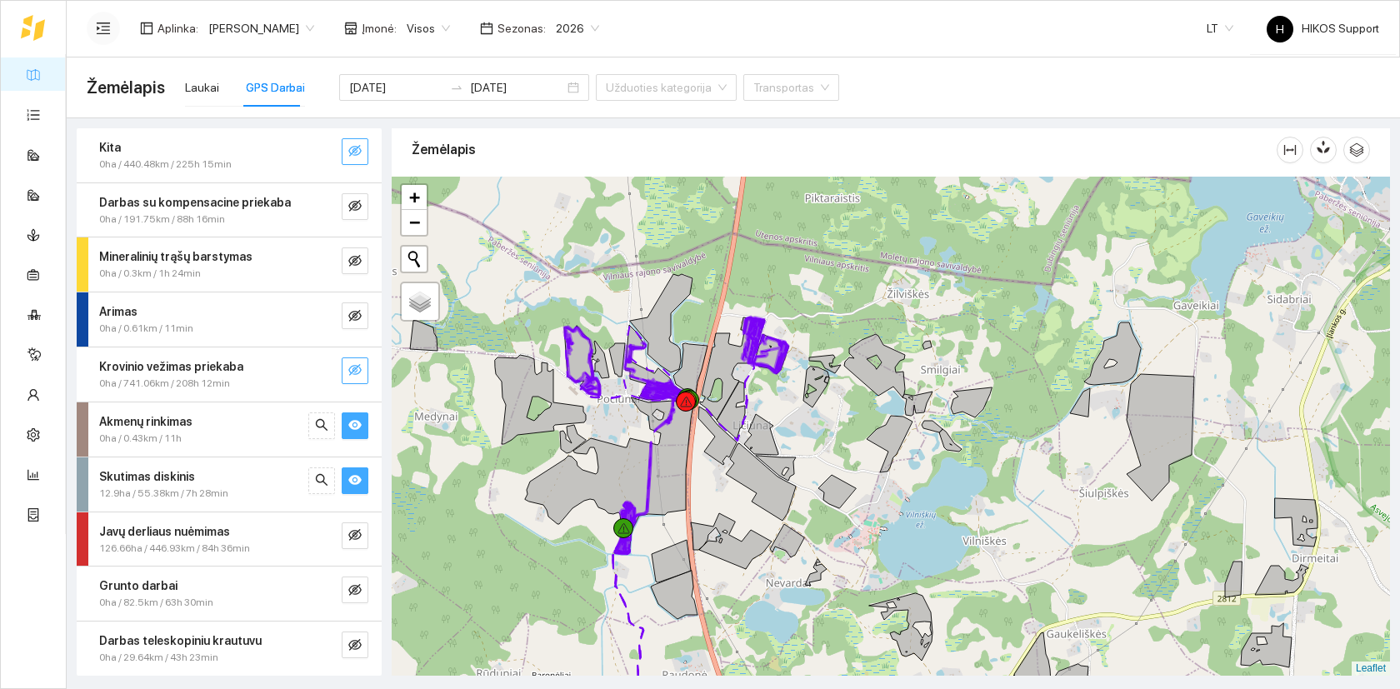
click at [362, 427] on button "button" at bounding box center [355, 425] width 27 height 27
click at [360, 477] on icon "eye" at bounding box center [354, 479] width 13 height 13
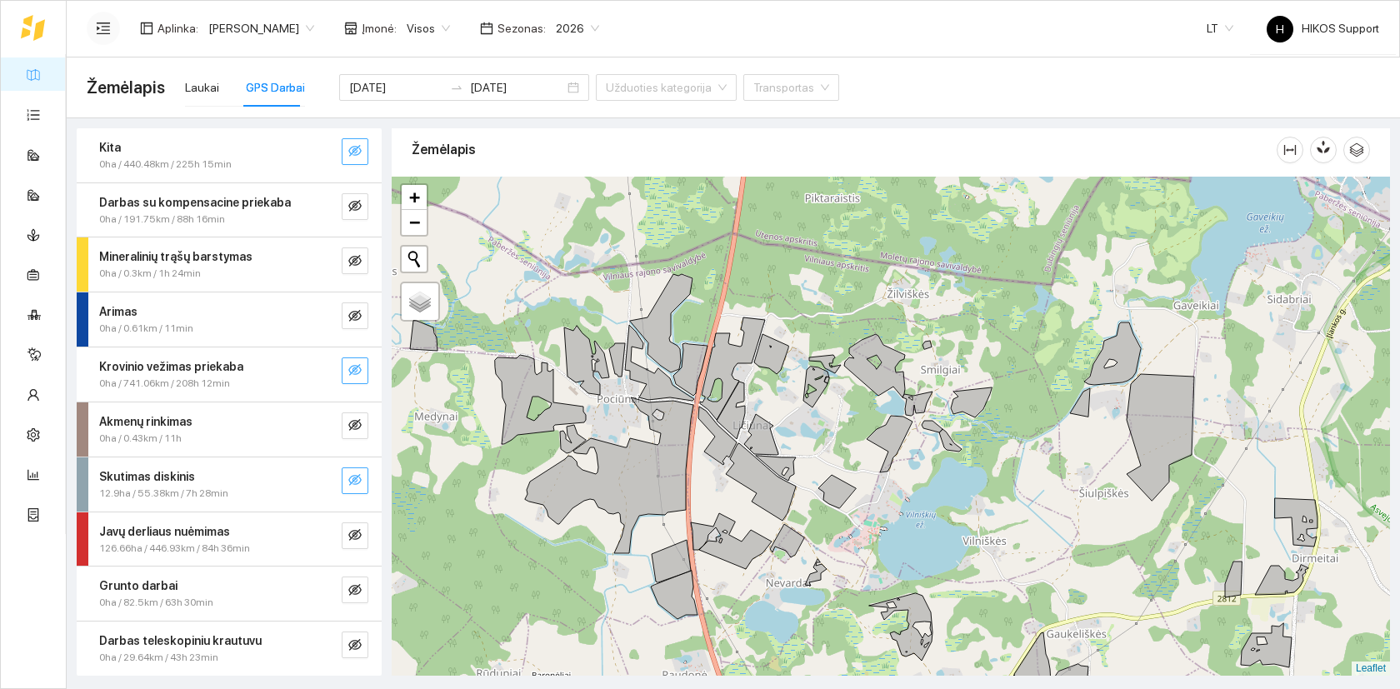
click at [360, 485] on icon "eye-invisible" at bounding box center [354, 479] width 13 height 13
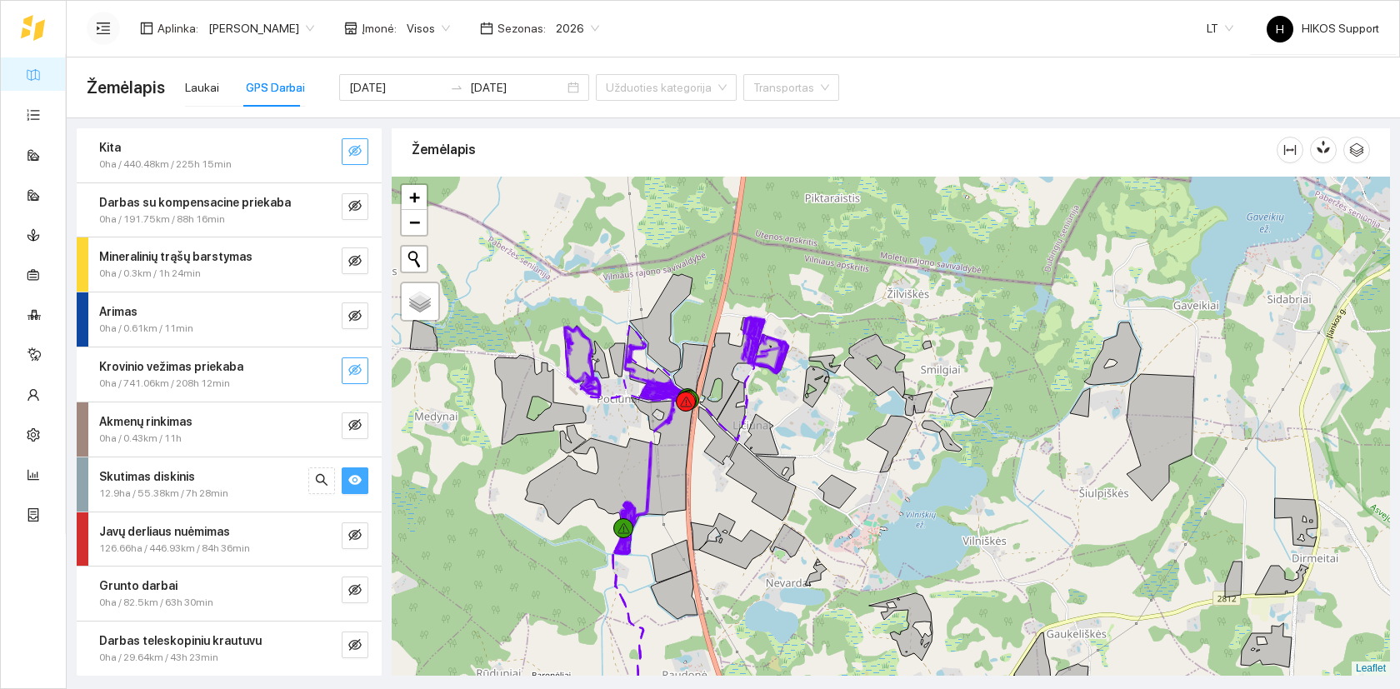
click at [360, 485] on icon "eye" at bounding box center [354, 479] width 13 height 13
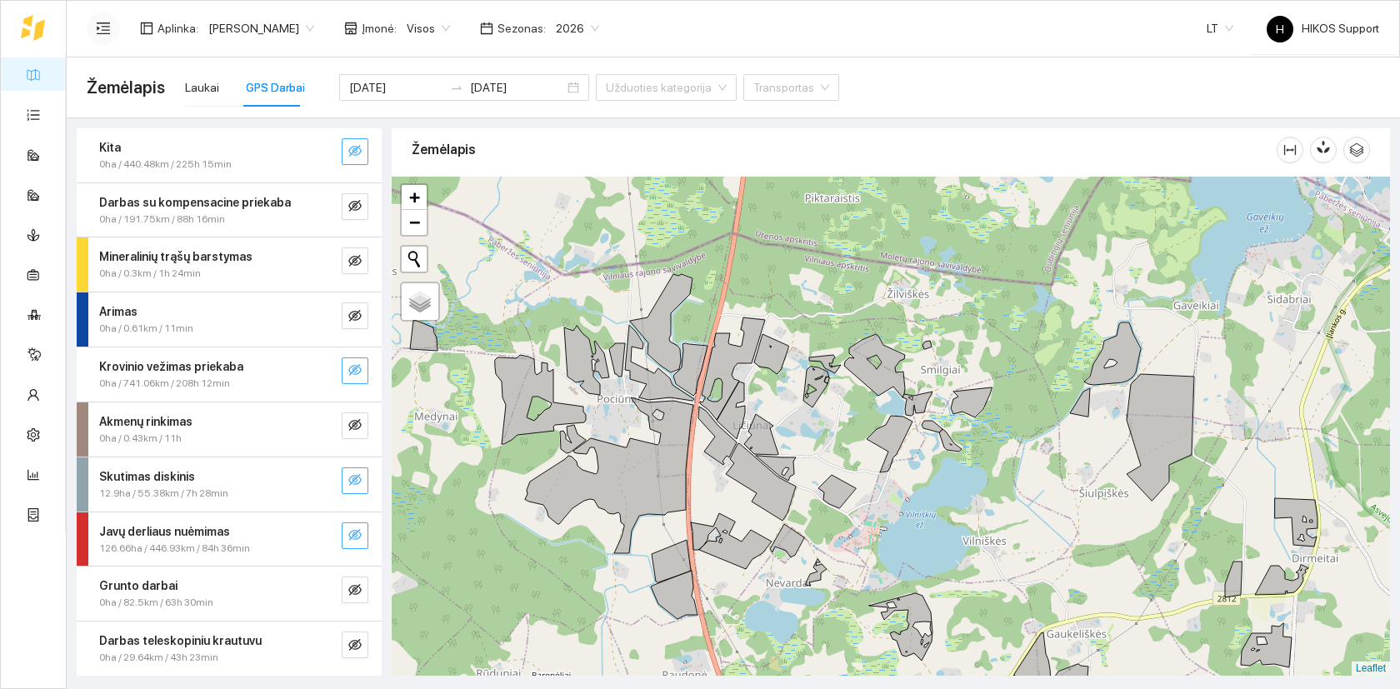
click at [362, 532] on button "button" at bounding box center [355, 535] width 27 height 27
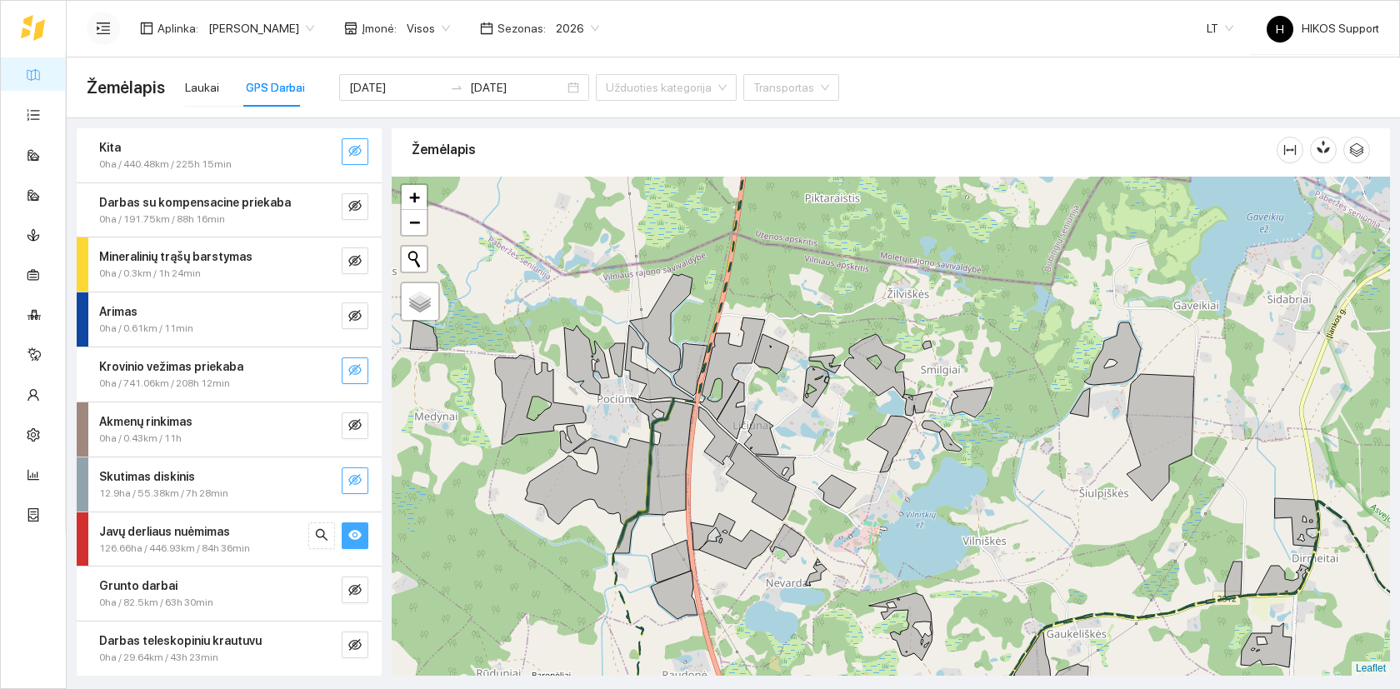
click at [350, 533] on icon "eye" at bounding box center [354, 535] width 13 height 10
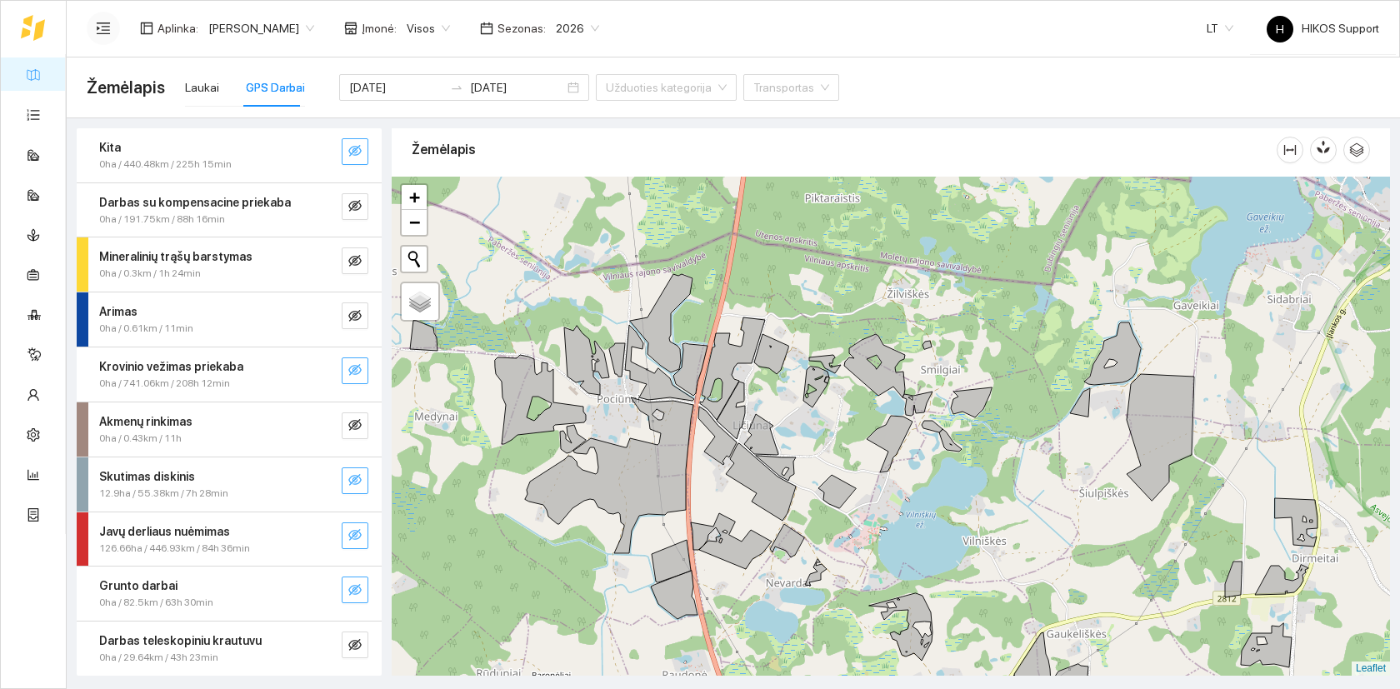
click at [357, 590] on icon "eye-invisible" at bounding box center [355, 590] width 3 height 3
click at [357, 646] on icon "eye-invisible" at bounding box center [354, 644] width 13 height 13
click at [357, 646] on icon "eye" at bounding box center [354, 645] width 13 height 10
click at [362, 600] on button "button" at bounding box center [355, 590] width 27 height 27
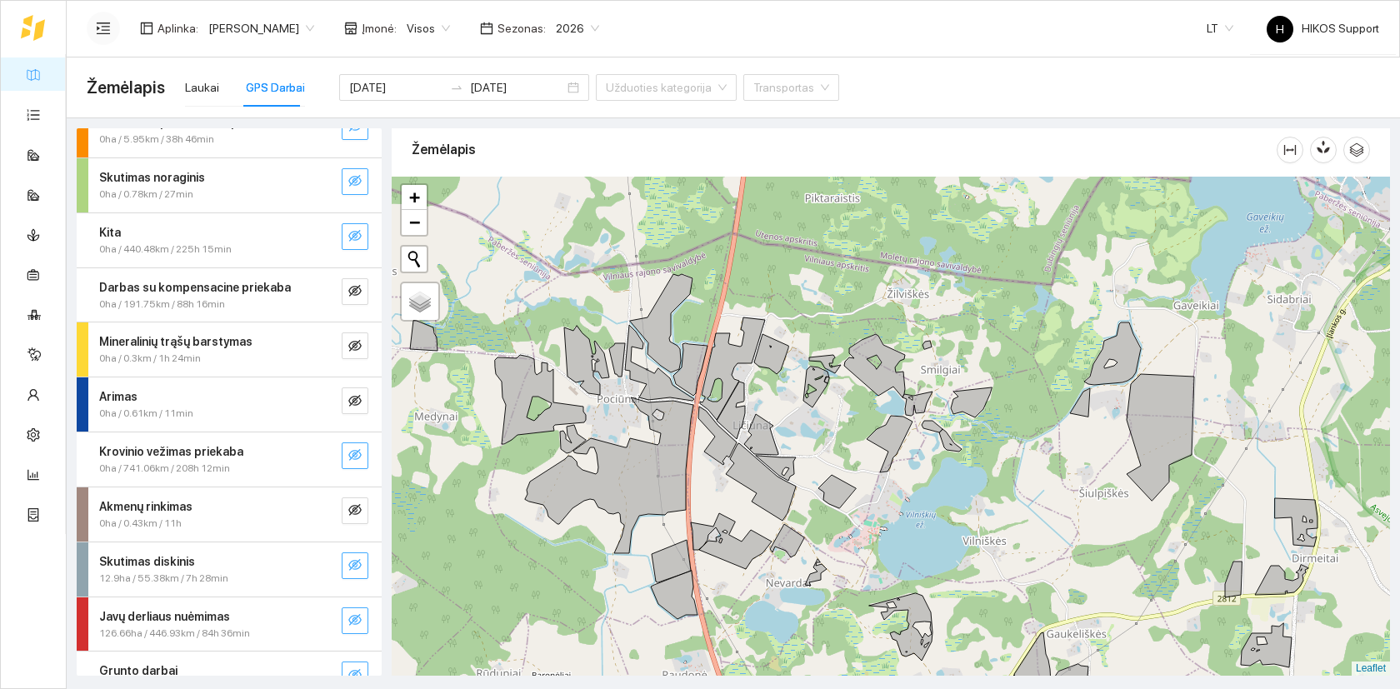
scroll to position [0, 0]
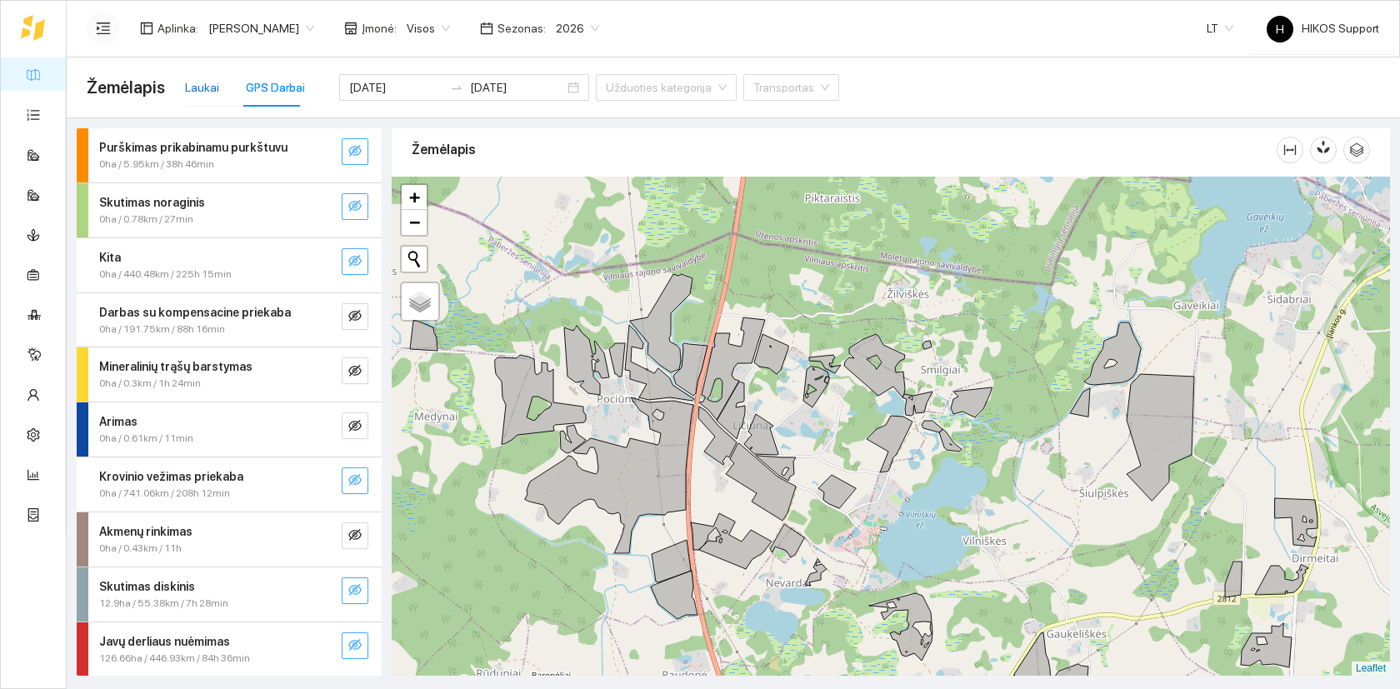
click at [200, 96] on div "Laukai" at bounding box center [202, 87] width 34 height 18
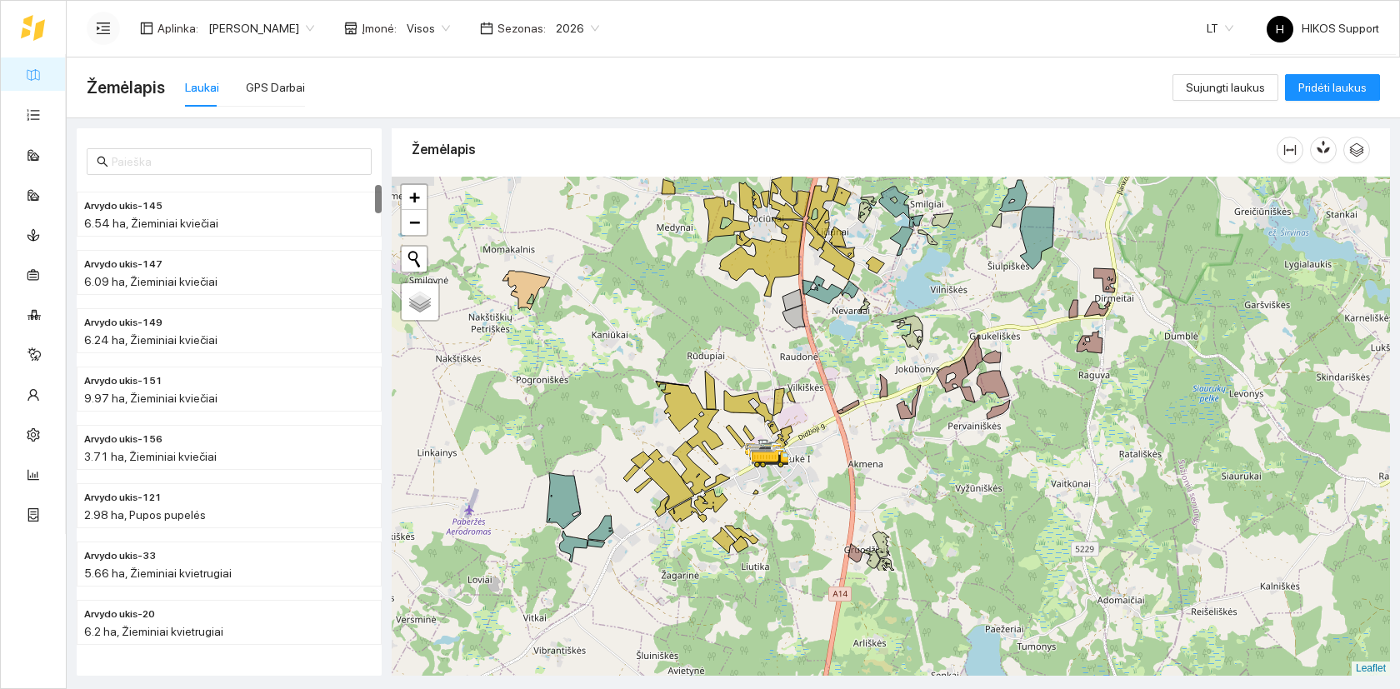
drag, startPoint x: 642, startPoint y: 507, endPoint x: 842, endPoint y: 362, distance: 247.0
click at [842, 362] on div at bounding box center [891, 426] width 998 height 499
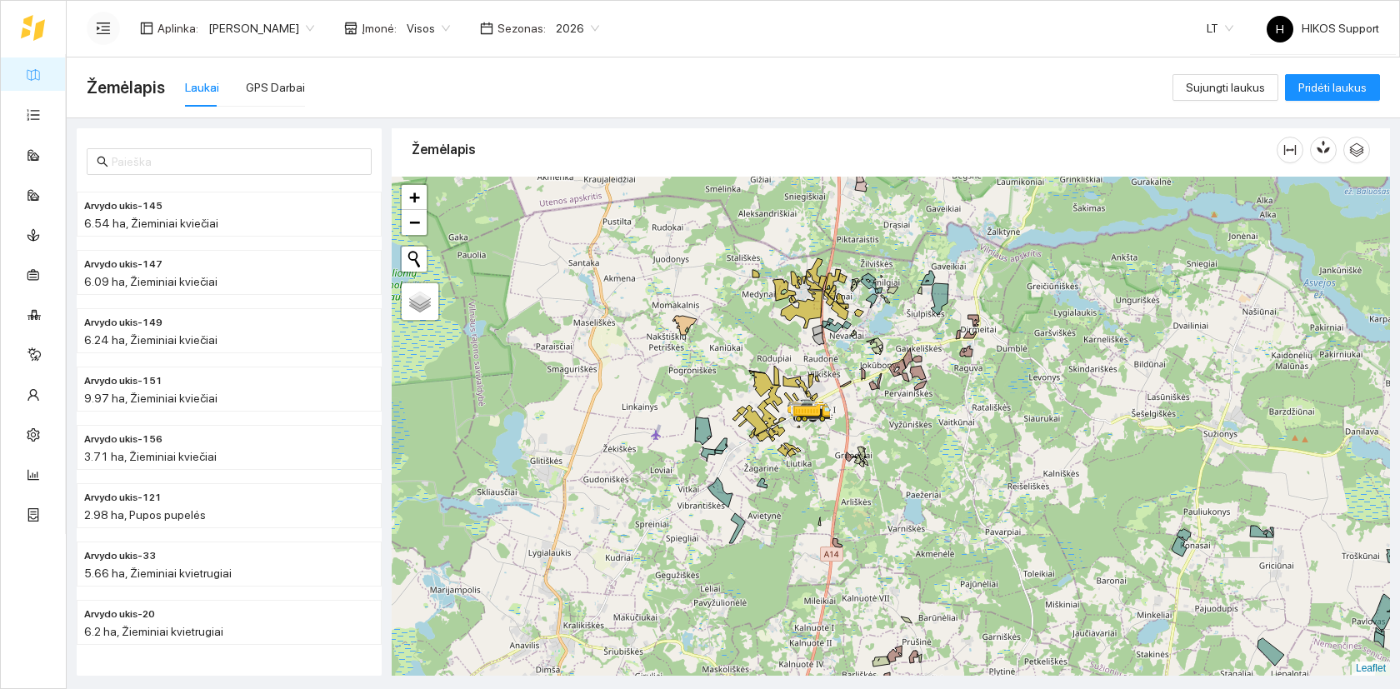
click at [849, 356] on div at bounding box center [891, 426] width 998 height 499
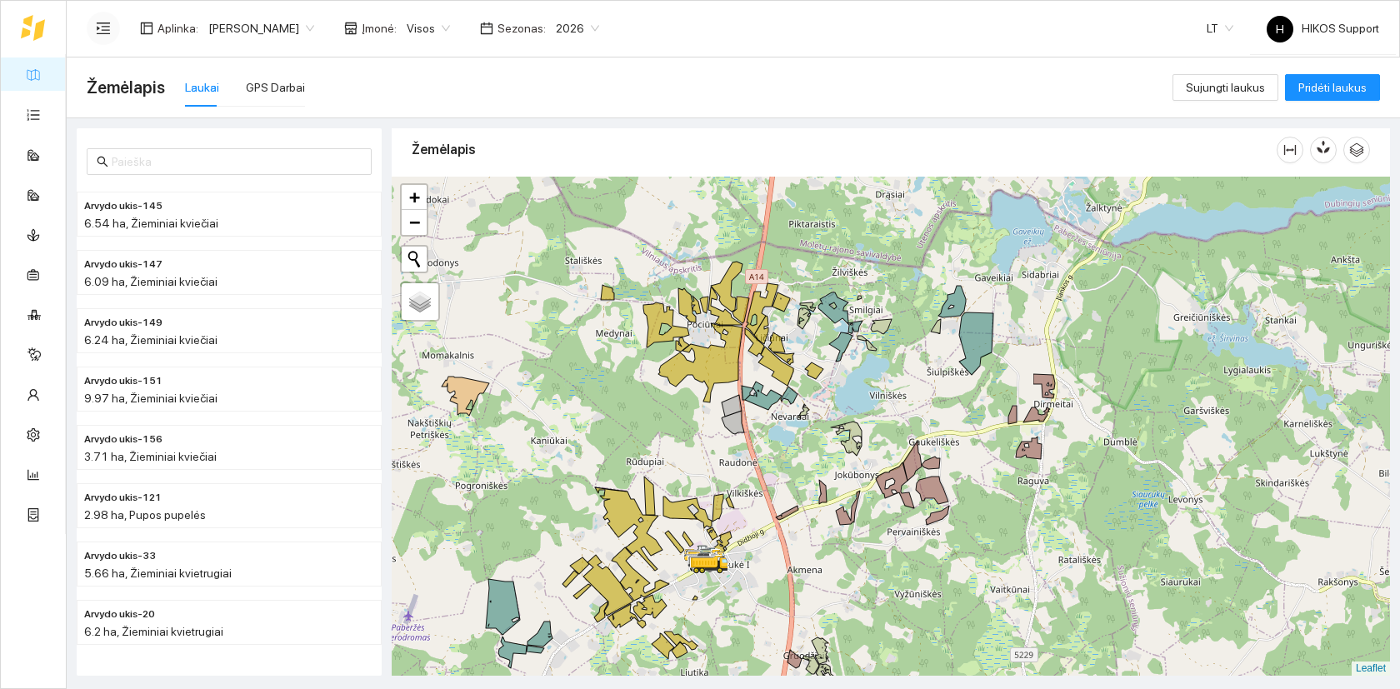
drag, startPoint x: 849, startPoint y: 356, endPoint x: 796, endPoint y: 456, distance: 113.3
click at [796, 456] on div at bounding box center [891, 426] width 998 height 499
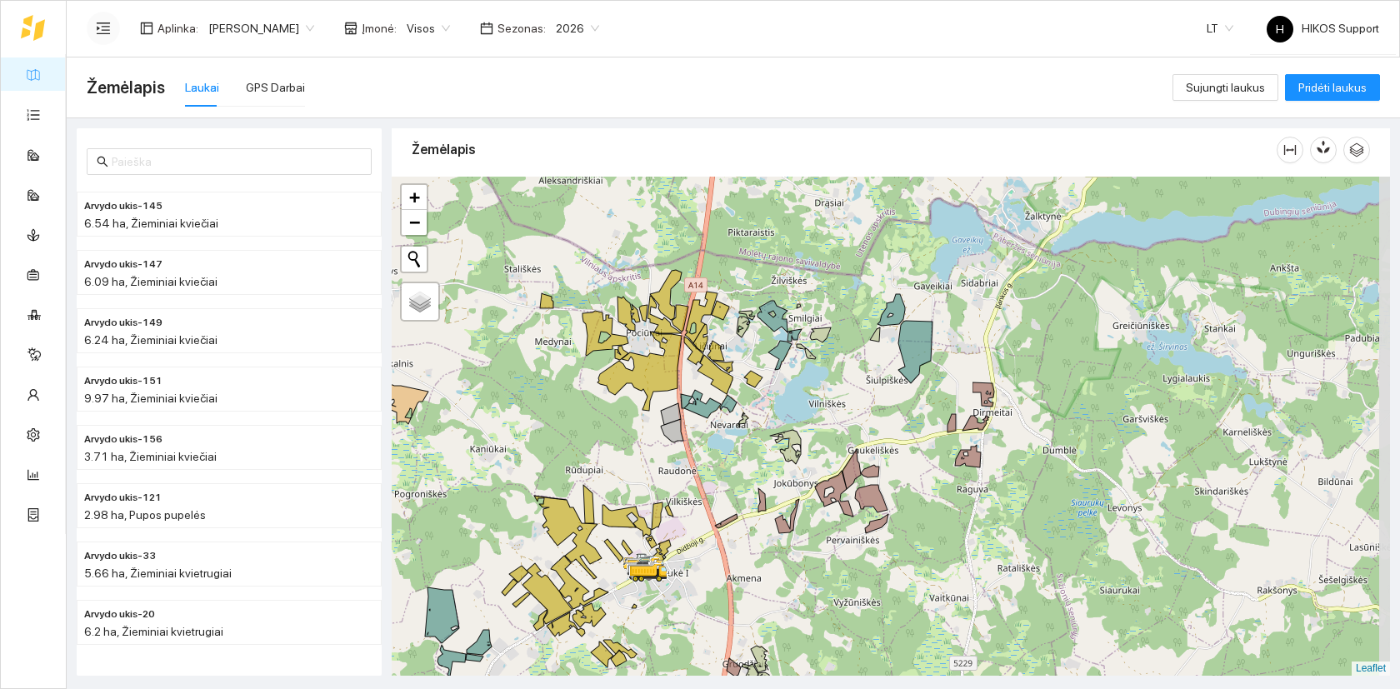
drag, startPoint x: 717, startPoint y: 432, endPoint x: 657, endPoint y: 441, distance: 60.6
click at [657, 441] on div at bounding box center [891, 426] width 998 height 499
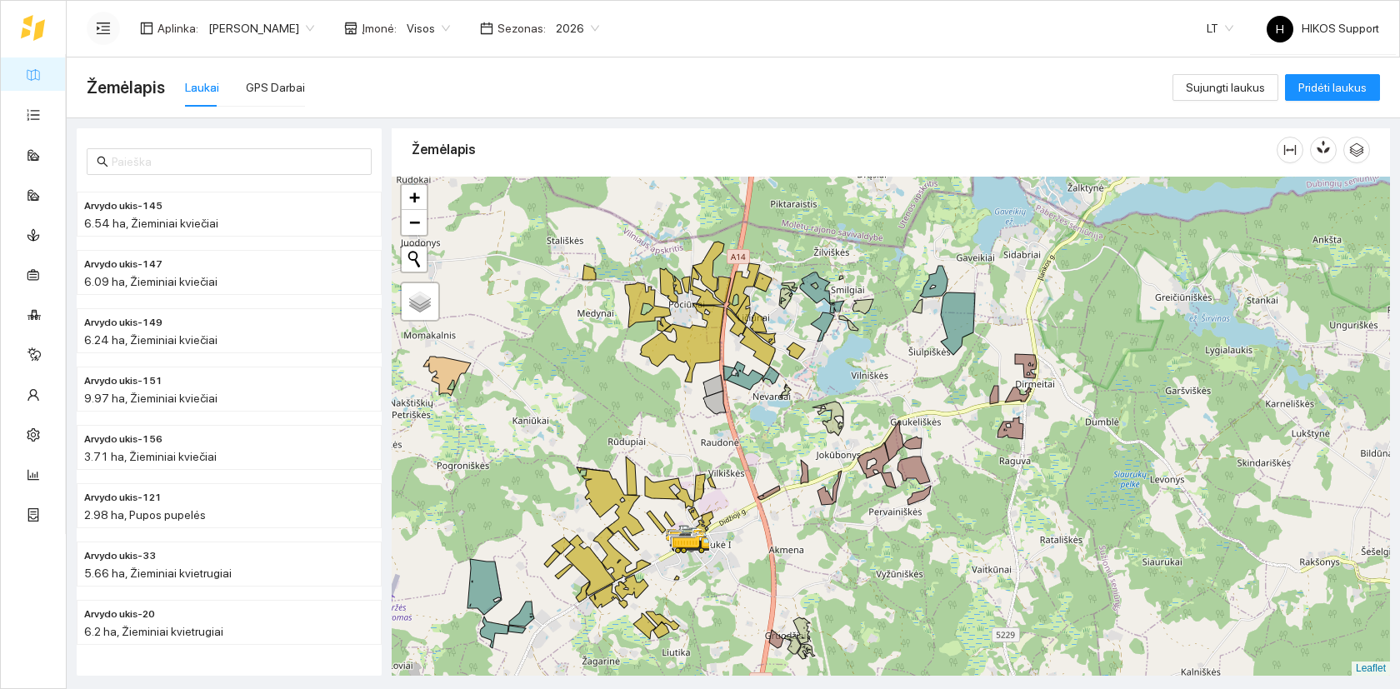
drag, startPoint x: 597, startPoint y: 479, endPoint x: 636, endPoint y: 452, distance: 47.8
click at [637, 452] on div at bounding box center [891, 426] width 998 height 499
click at [277, 93] on div "GPS Darbai" at bounding box center [275, 87] width 59 height 18
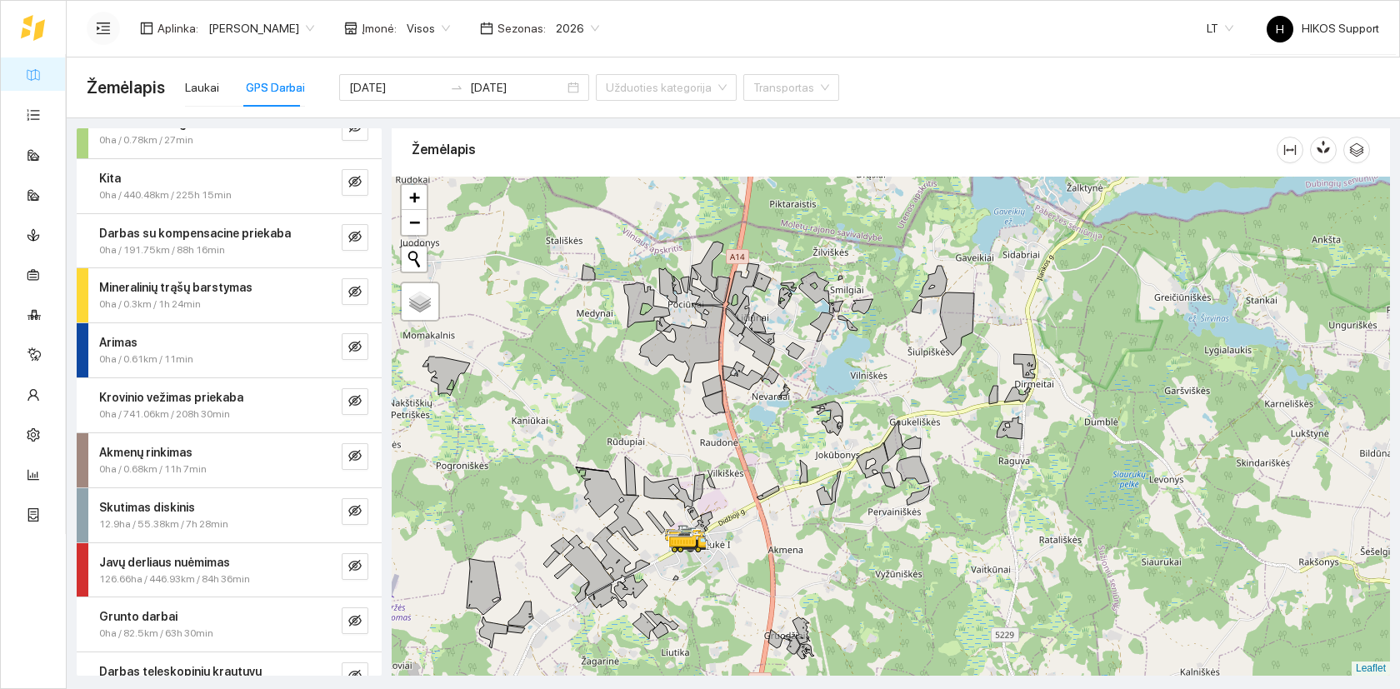
scroll to position [49, 0]
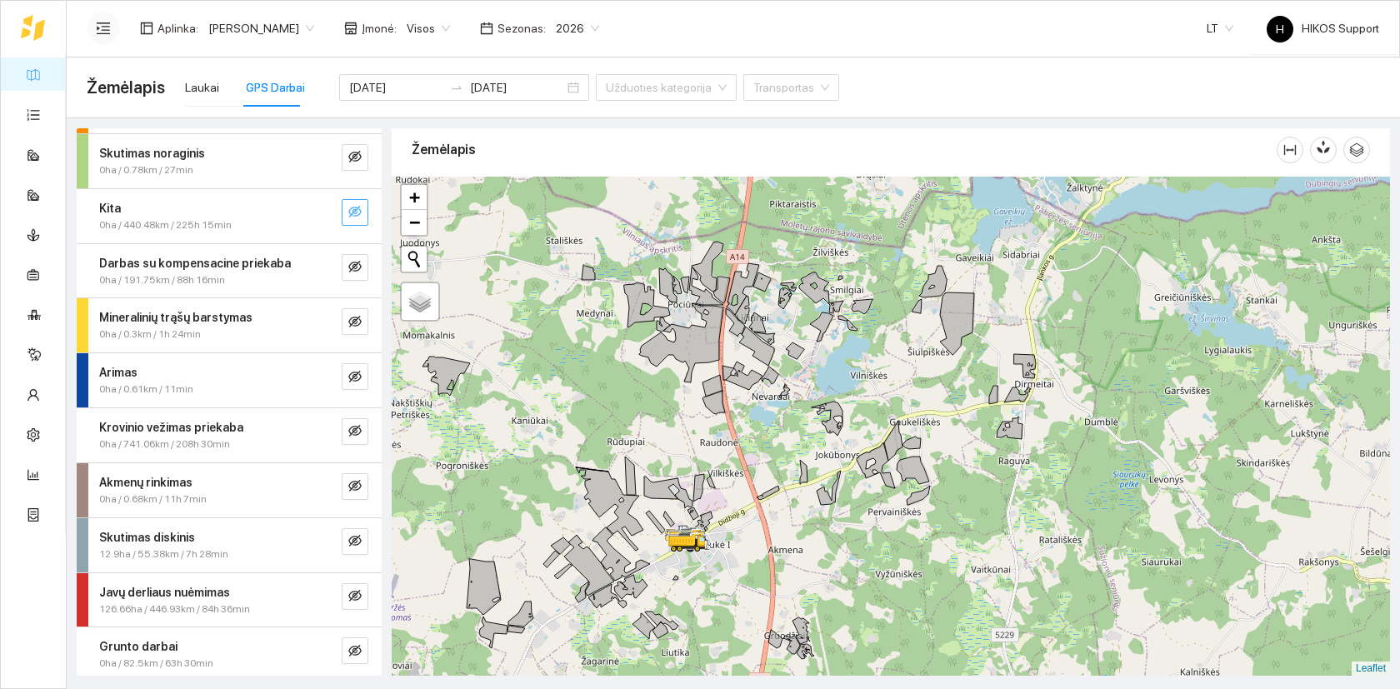
click at [356, 208] on icon "eye-invisible" at bounding box center [354, 211] width 13 height 13
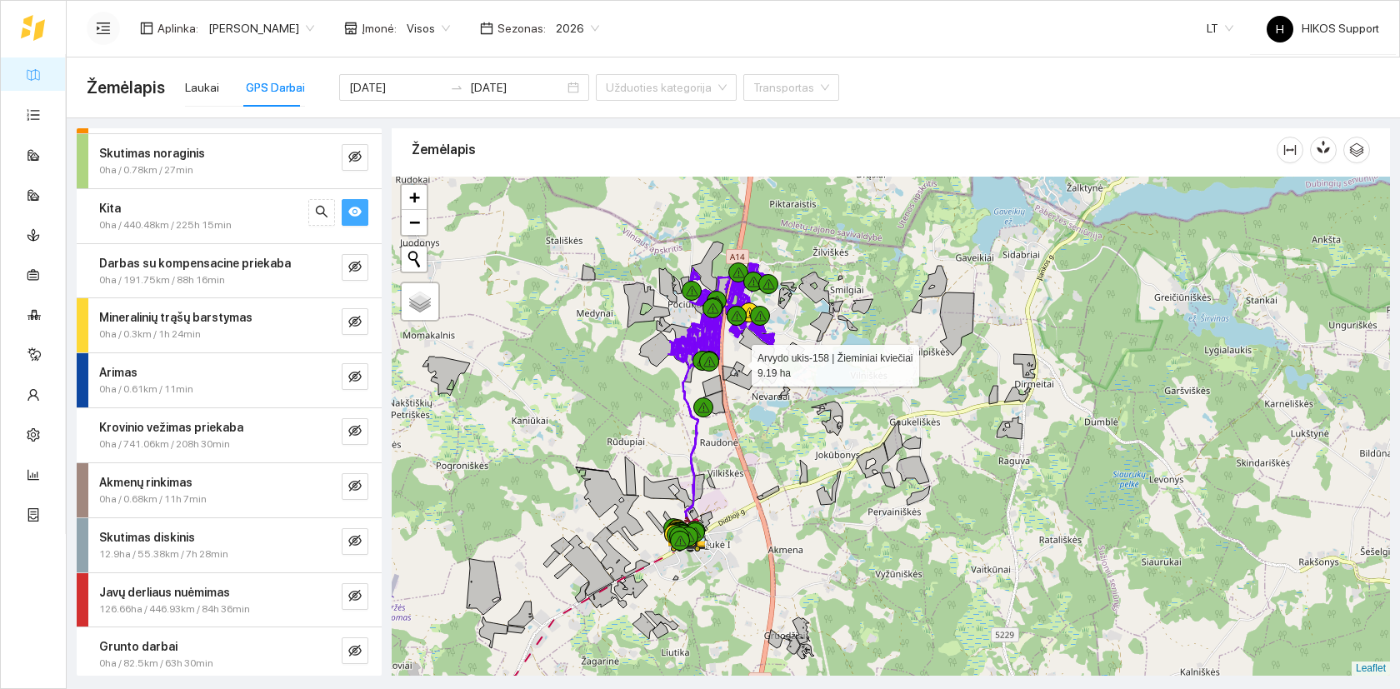
click at [728, 356] on div at bounding box center [891, 426] width 998 height 499
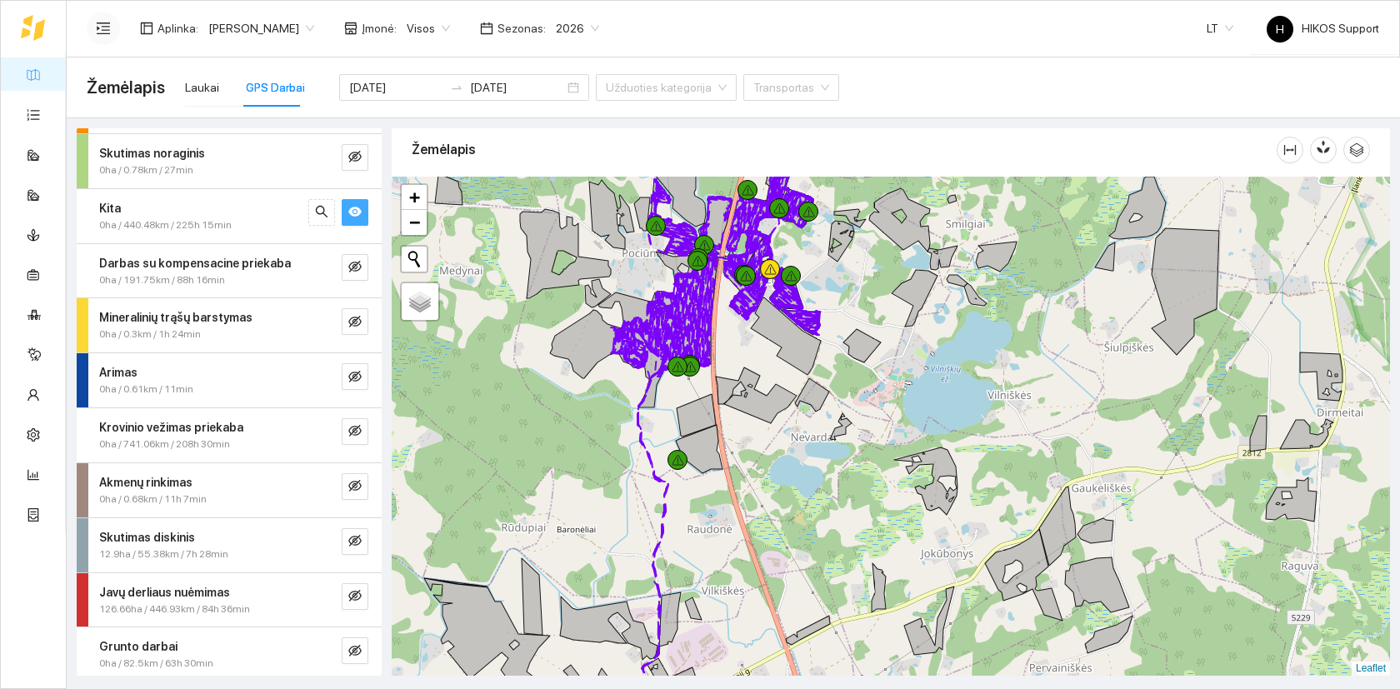
click at [728, 344] on div at bounding box center [891, 426] width 998 height 499
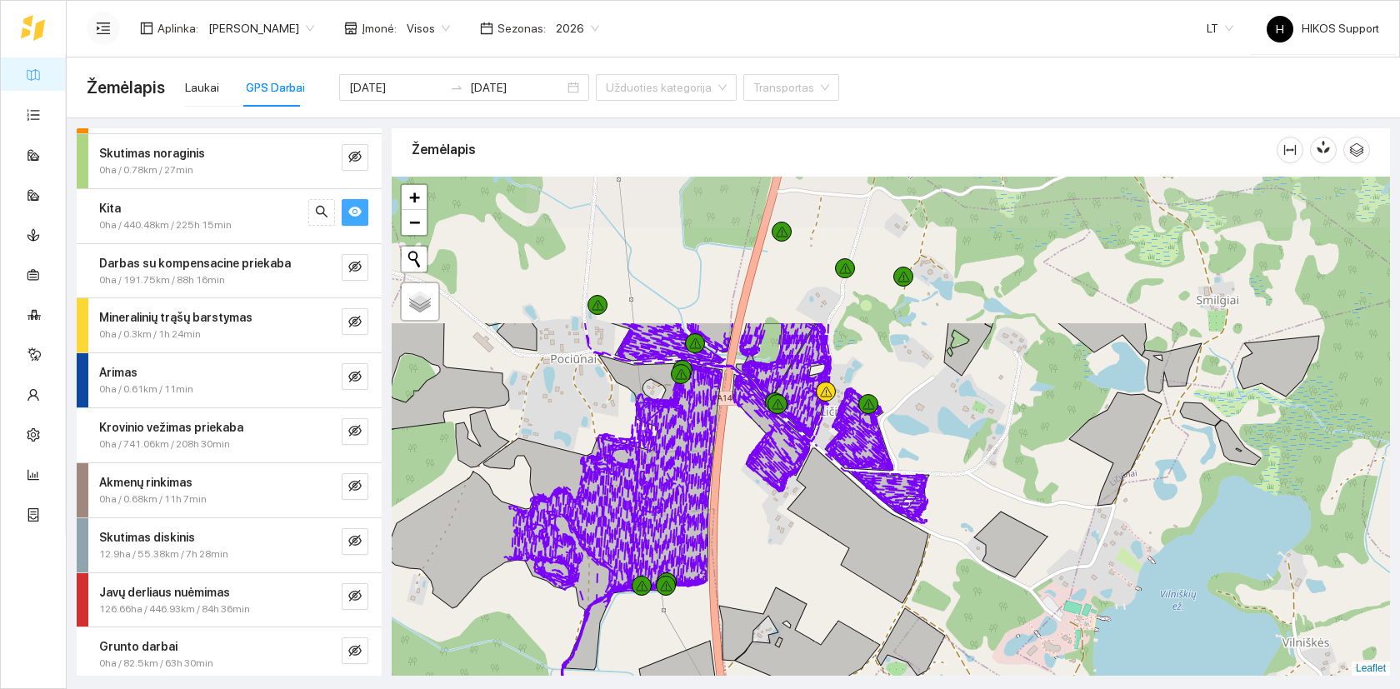
drag, startPoint x: 728, startPoint y: 327, endPoint x: 743, endPoint y: 523, distance: 197.2
click at [743, 523] on div at bounding box center [891, 426] width 998 height 499
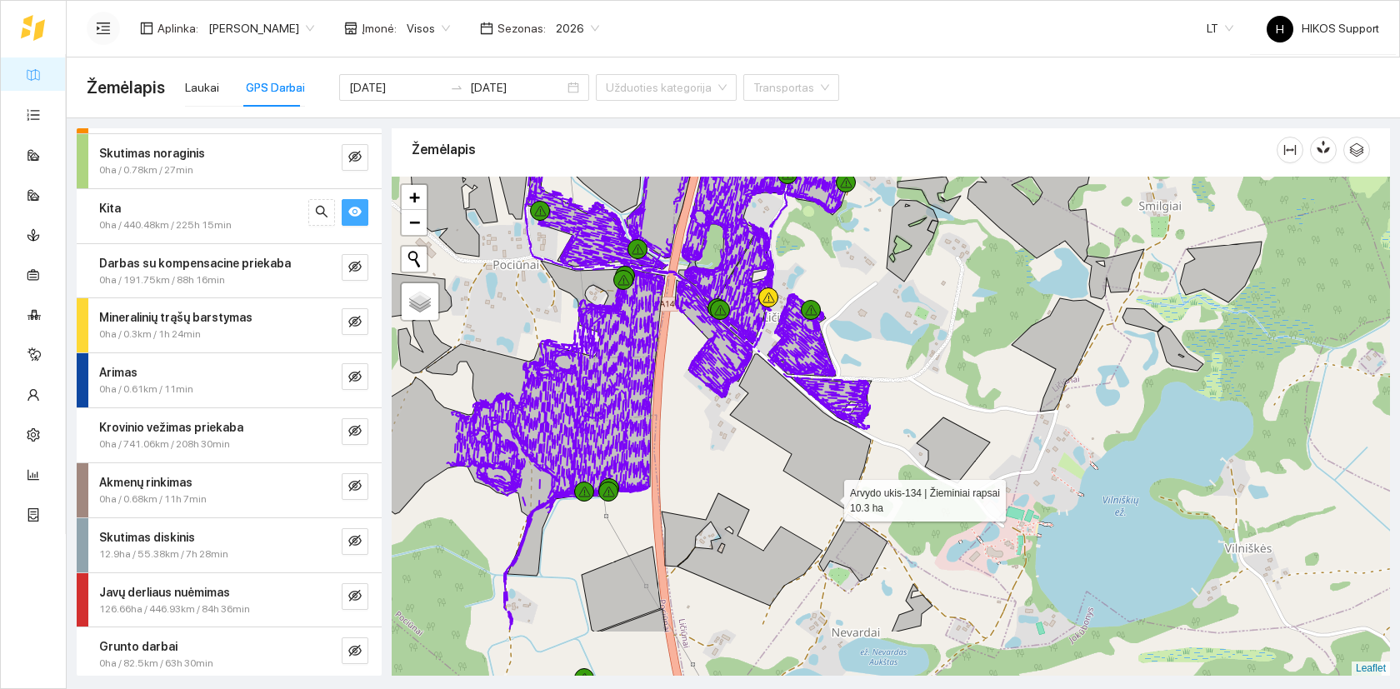
drag, startPoint x: 886, startPoint y: 592, endPoint x: 829, endPoint y: 497, distance: 110.3
click at [829, 497] on icon at bounding box center [800, 431] width 141 height 155
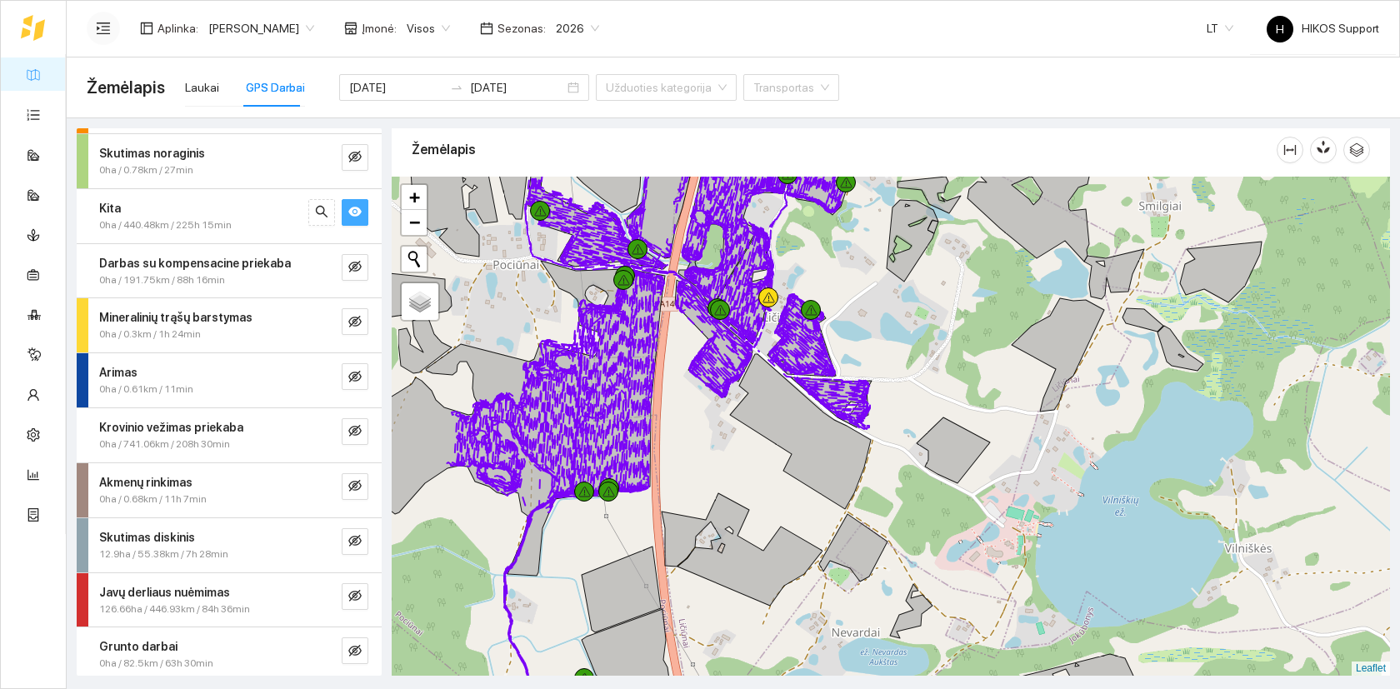
click at [958, 550] on div at bounding box center [891, 426] width 998 height 499
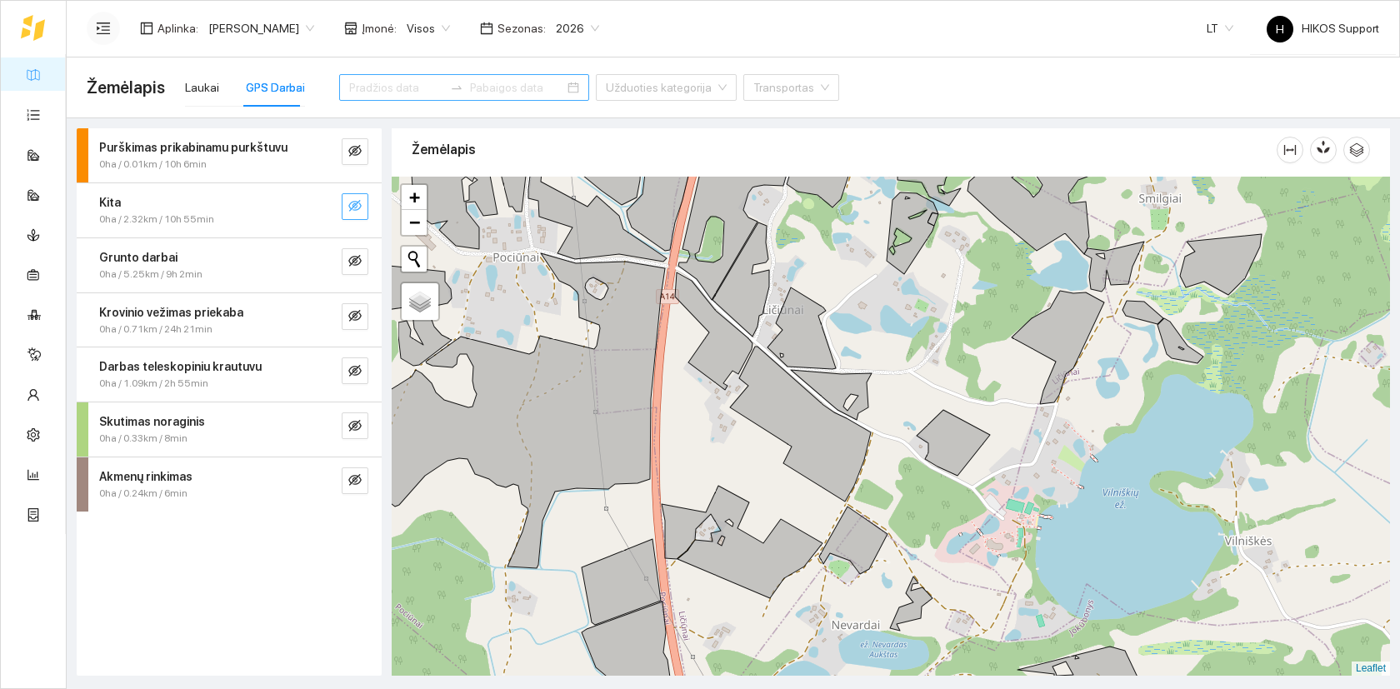
click at [362, 94] on input at bounding box center [396, 87] width 94 height 18
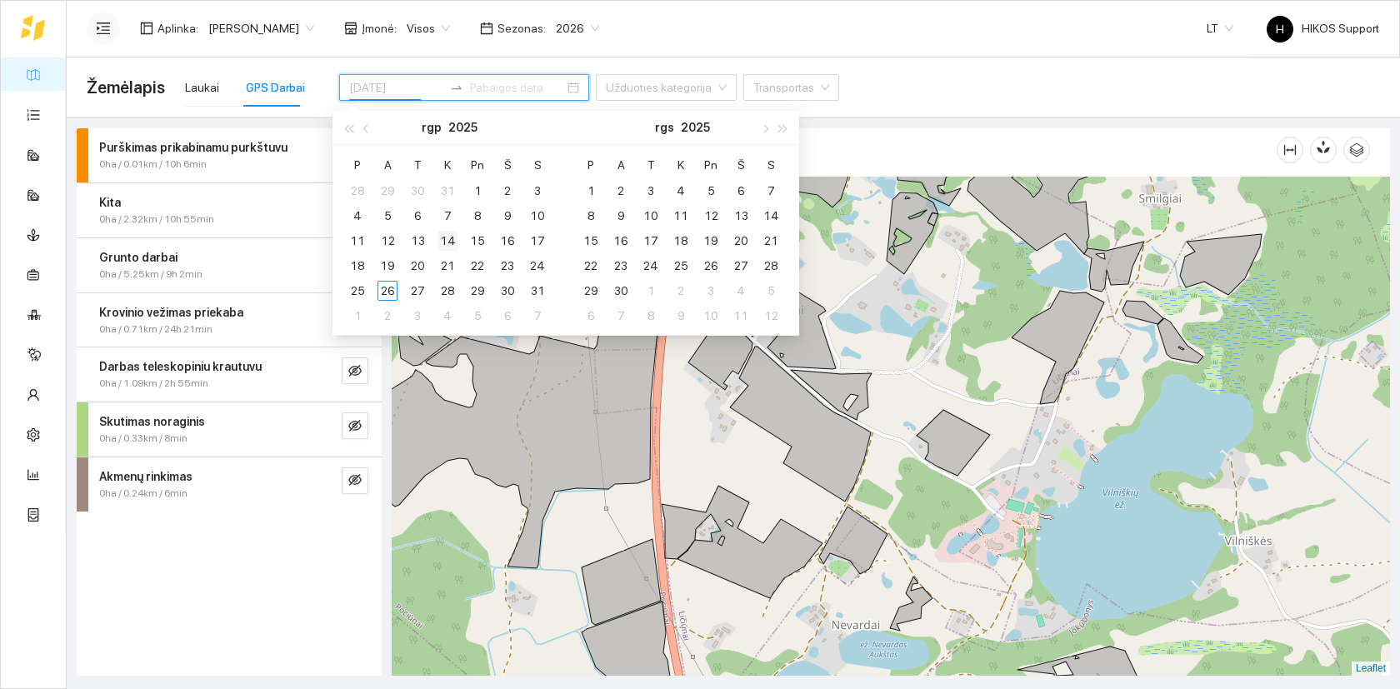
type input "[DATE]"
click at [447, 239] on div "14" at bounding box center [447, 241] width 20 height 20
type input "[DATE]"
click at [448, 267] on div "21" at bounding box center [447, 266] width 20 height 20
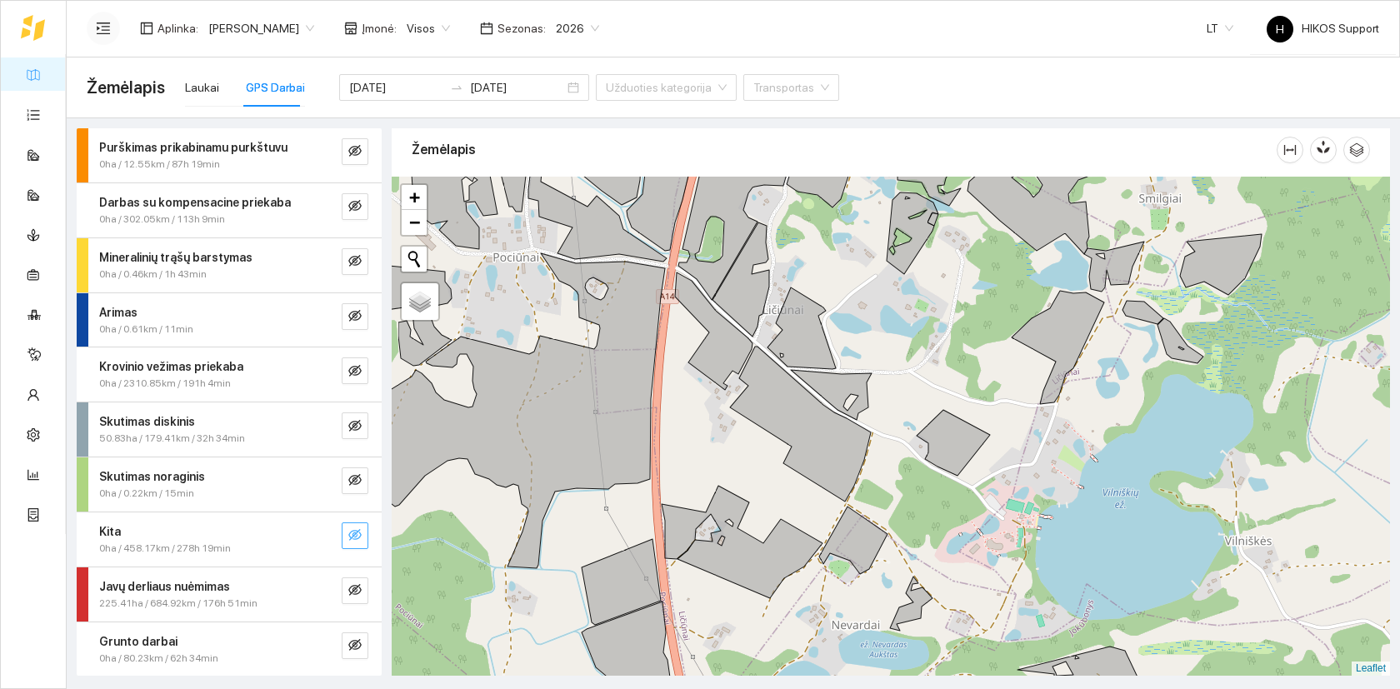
click at [352, 537] on icon "eye-invisible" at bounding box center [354, 535] width 13 height 12
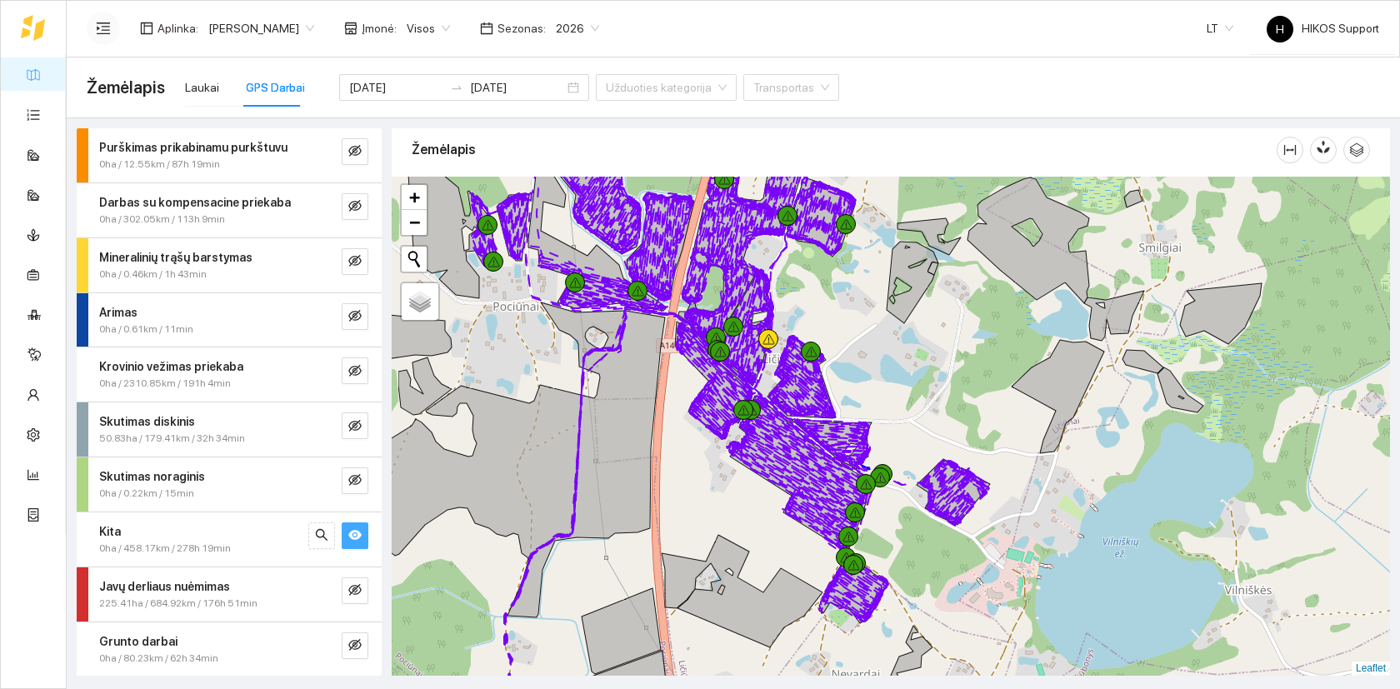
drag, startPoint x: 913, startPoint y: 286, endPoint x: 913, endPoint y: 427, distance: 140.8
click at [913, 427] on div at bounding box center [891, 426] width 998 height 499
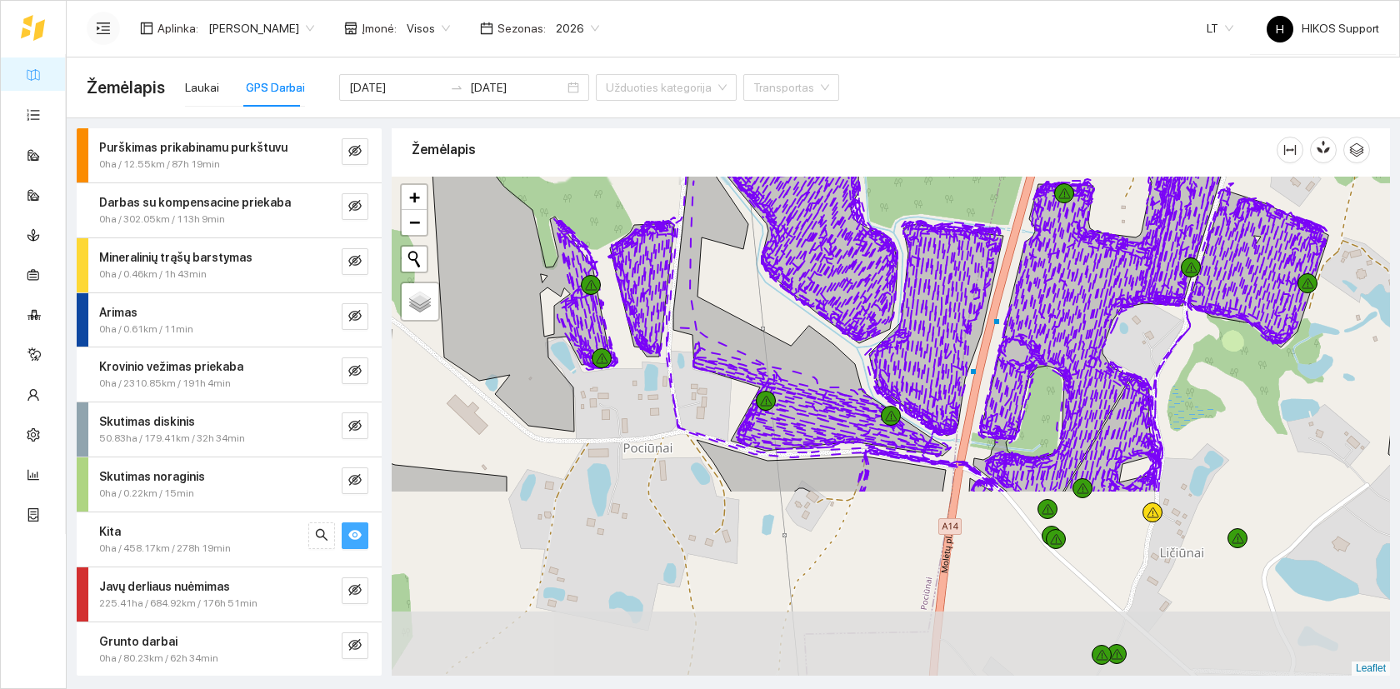
drag, startPoint x: 740, startPoint y: 463, endPoint x: 827, endPoint y: 222, distance: 257.0
click at [827, 222] on icon at bounding box center [855, 132] width 180 height 337
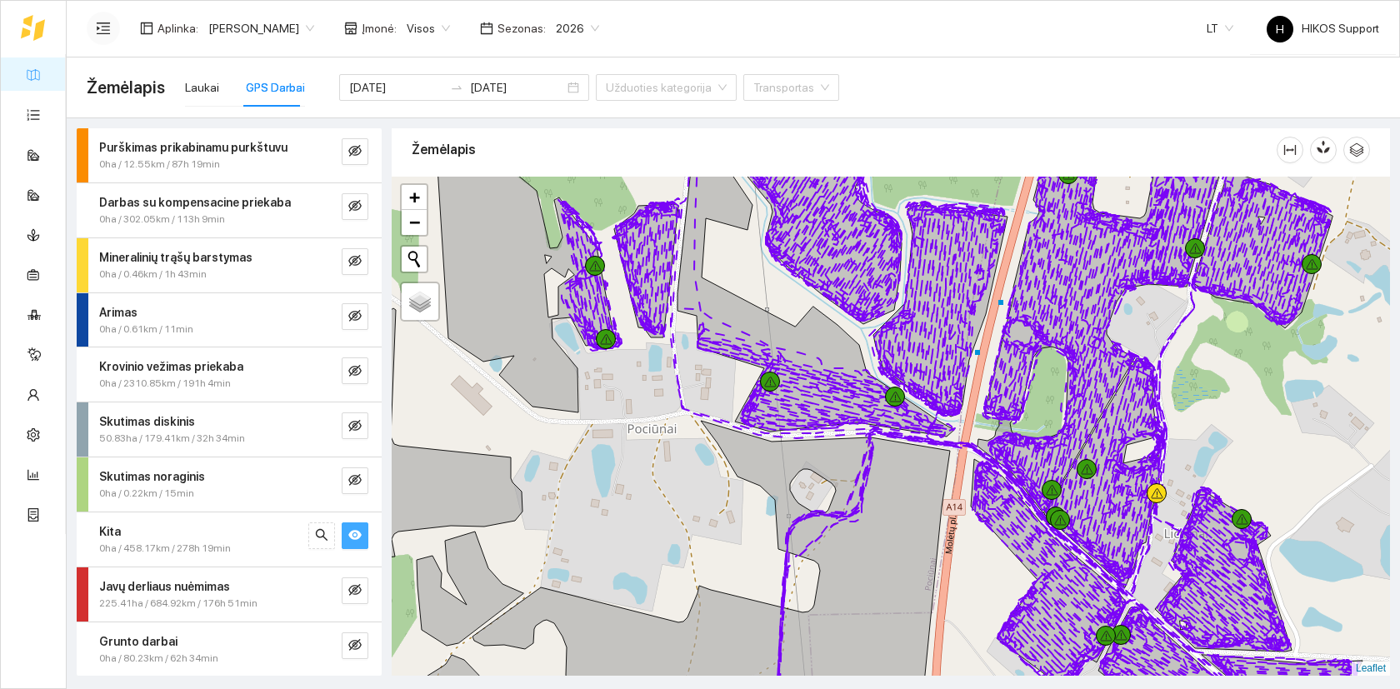
drag, startPoint x: 813, startPoint y: 442, endPoint x: 810, endPoint y: 236, distance: 205.8
click at [810, 236] on div at bounding box center [891, 426] width 998 height 499
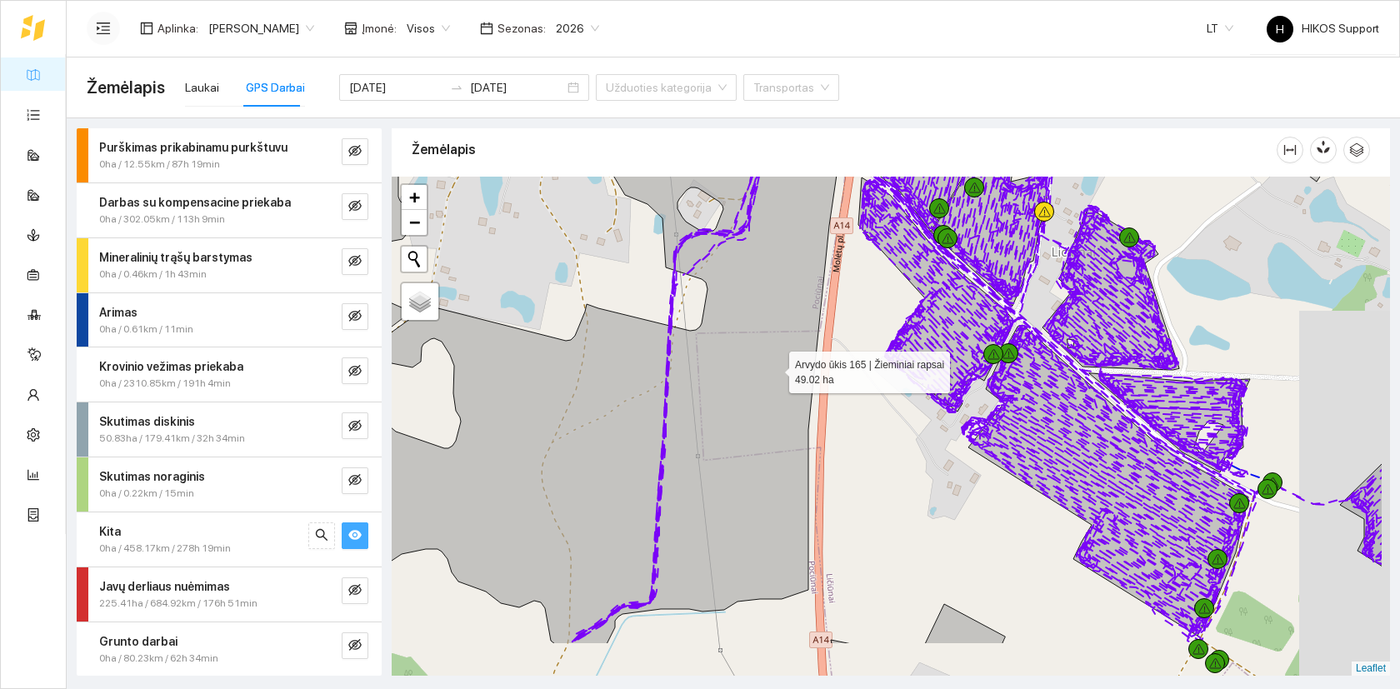
drag, startPoint x: 892, startPoint y: 460, endPoint x: 756, endPoint y: 355, distance: 171.6
click at [756, 355] on icon at bounding box center [509, 391] width 655 height 505
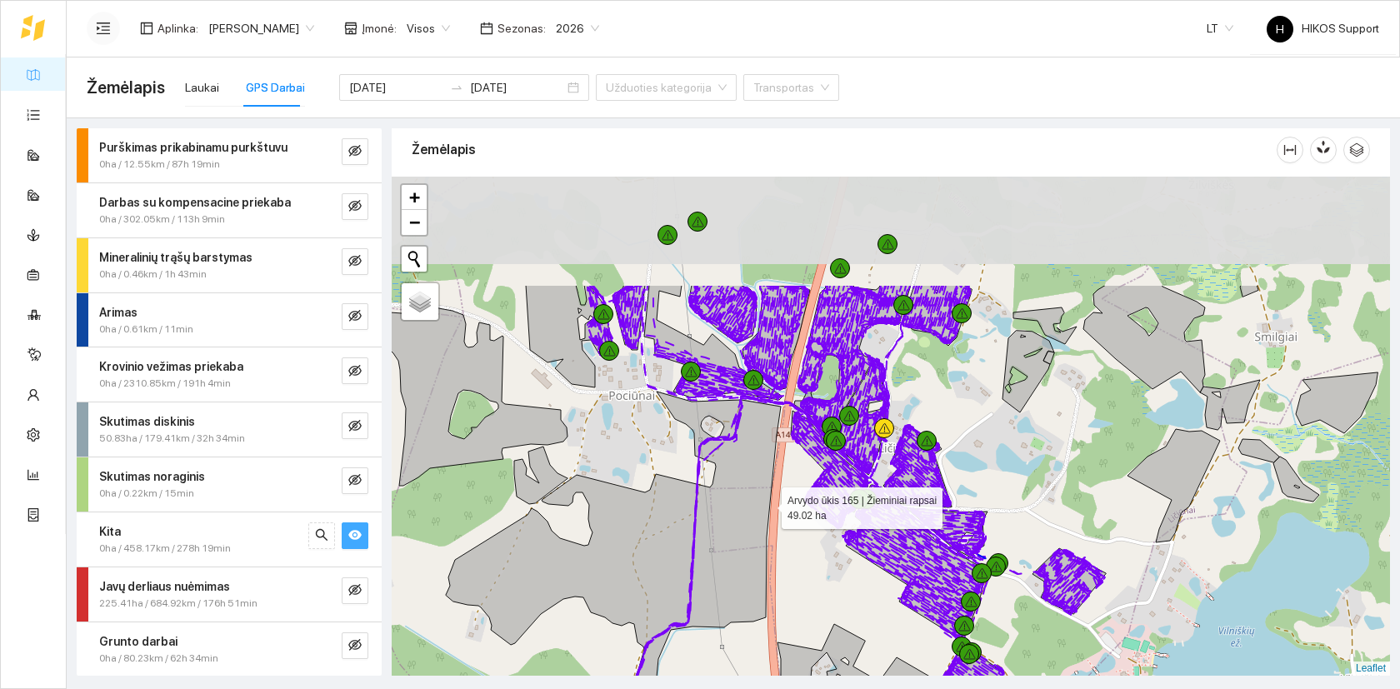
drag, startPoint x: 765, startPoint y: 344, endPoint x: 766, endPoint y: 504, distance: 160.0
click at [766, 504] on icon at bounding box center [613, 549] width 335 height 315
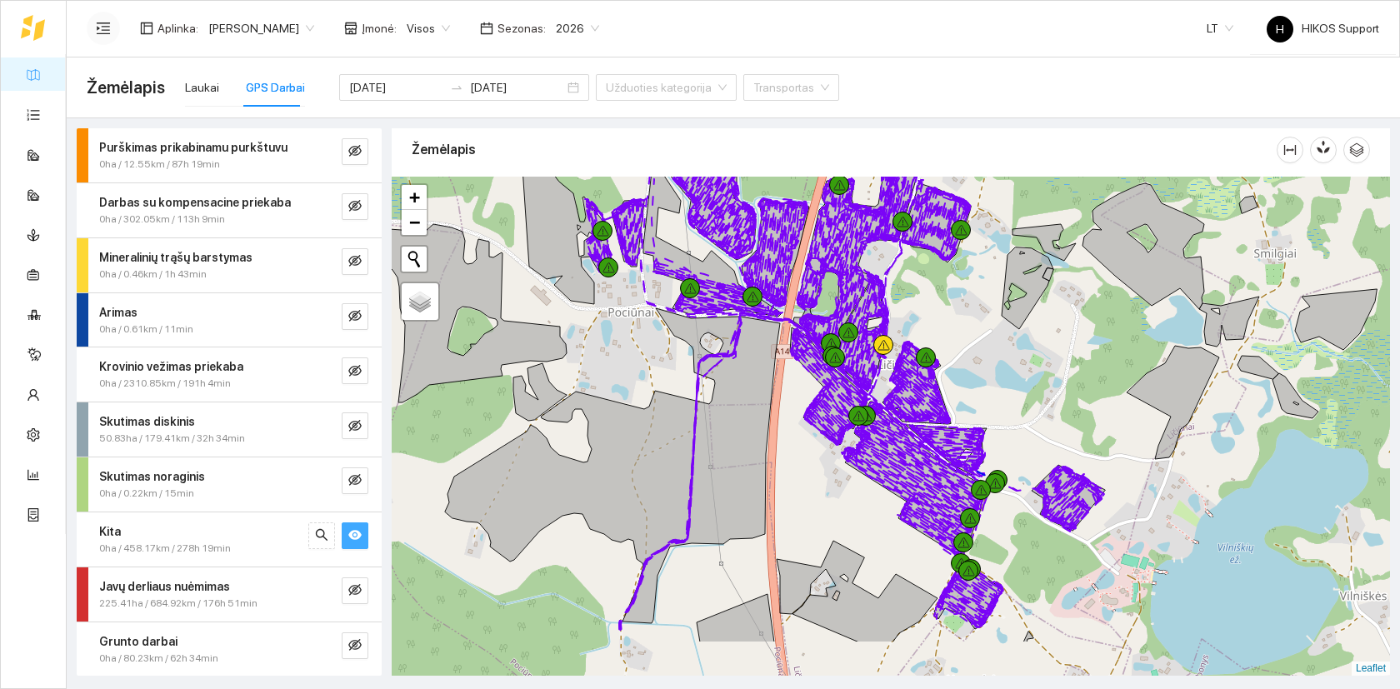
drag, startPoint x: 843, startPoint y: 617, endPoint x: 842, endPoint y: 489, distance: 127.5
click at [842, 489] on div at bounding box center [891, 426] width 998 height 499
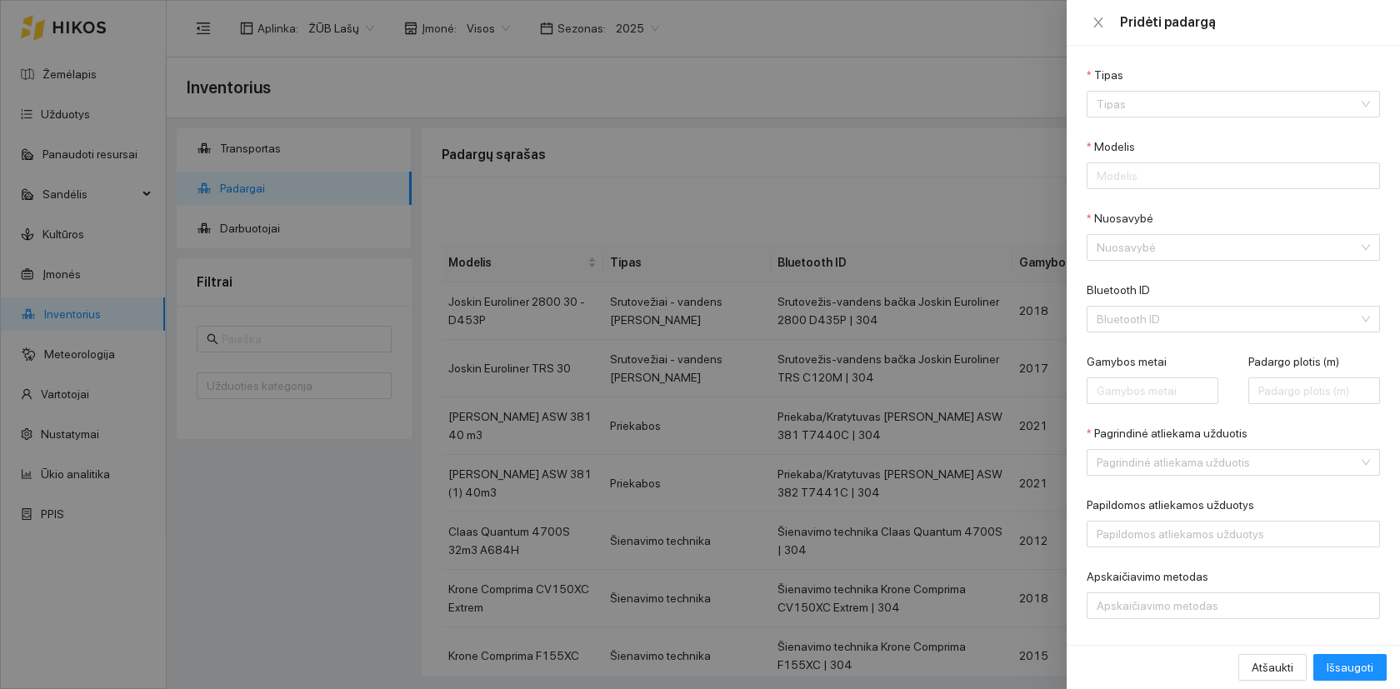
click at [661, 42] on div at bounding box center [700, 344] width 1400 height 689
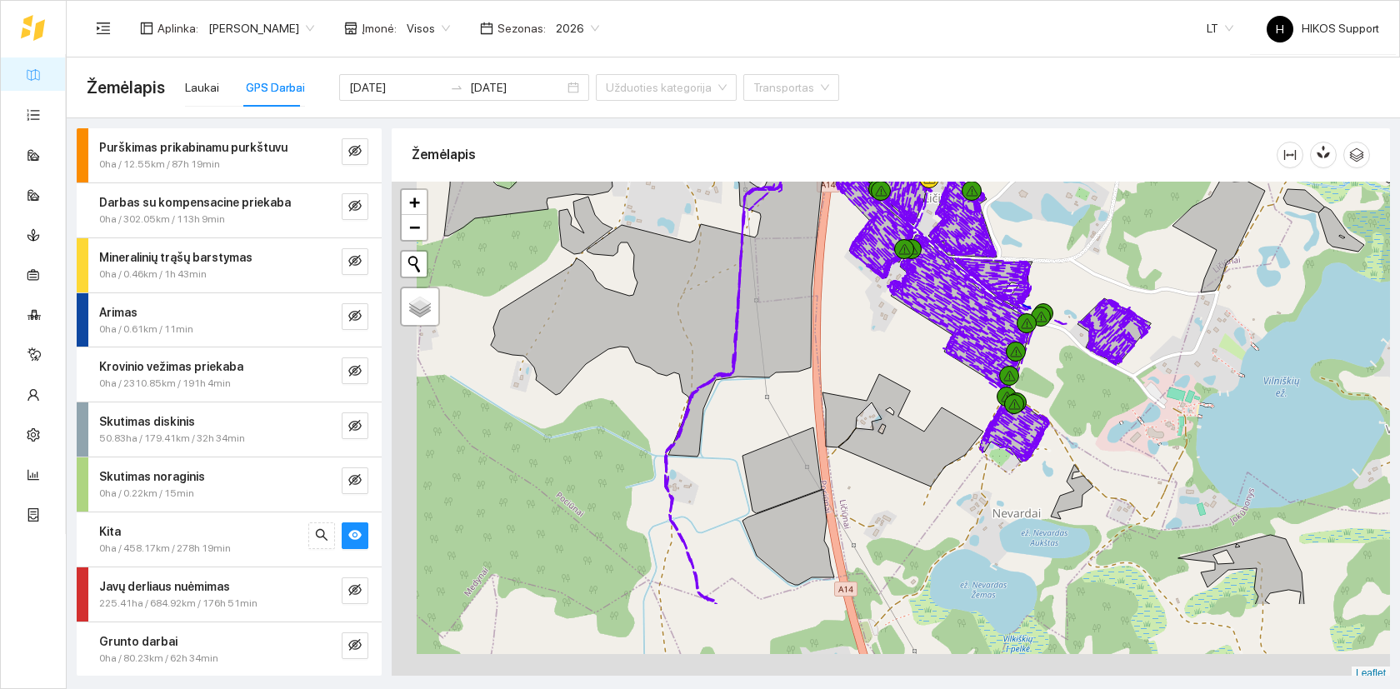
click at [983, 374] on icon at bounding box center [902, 430] width 161 height 112
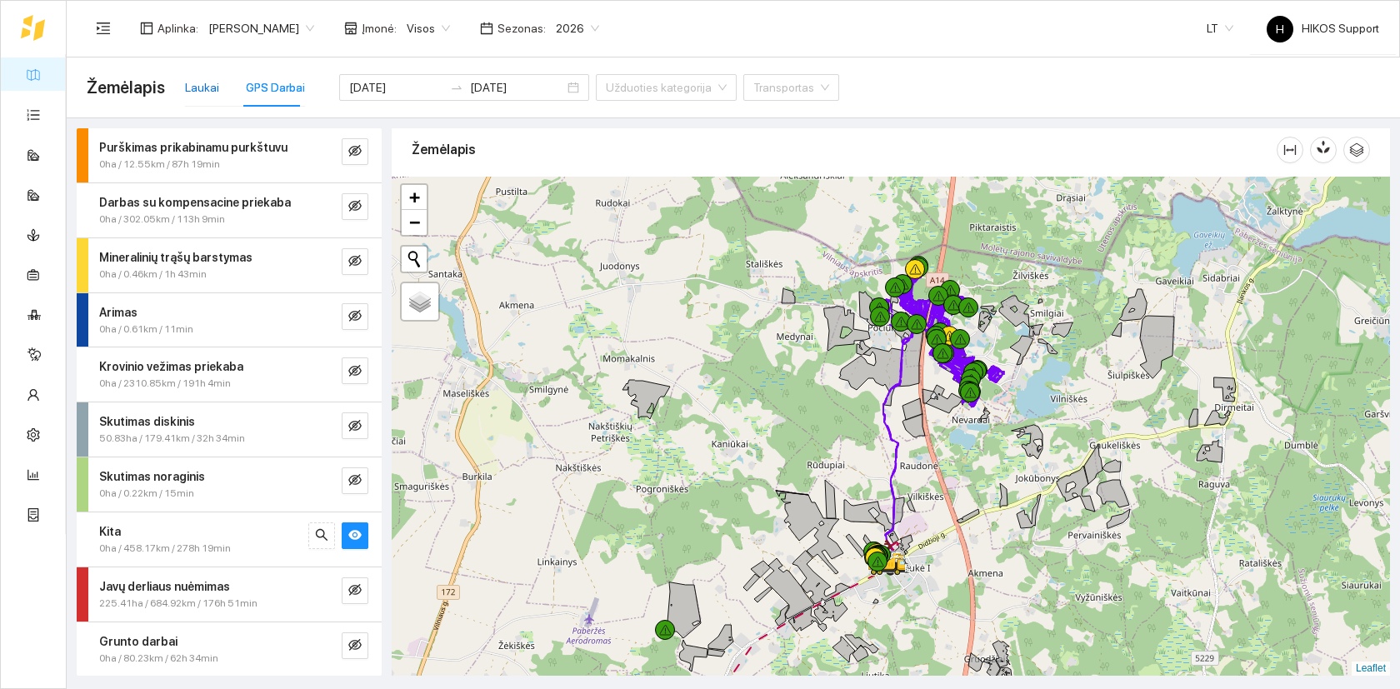
click at [203, 87] on div "Laukai" at bounding box center [202, 87] width 34 height 18
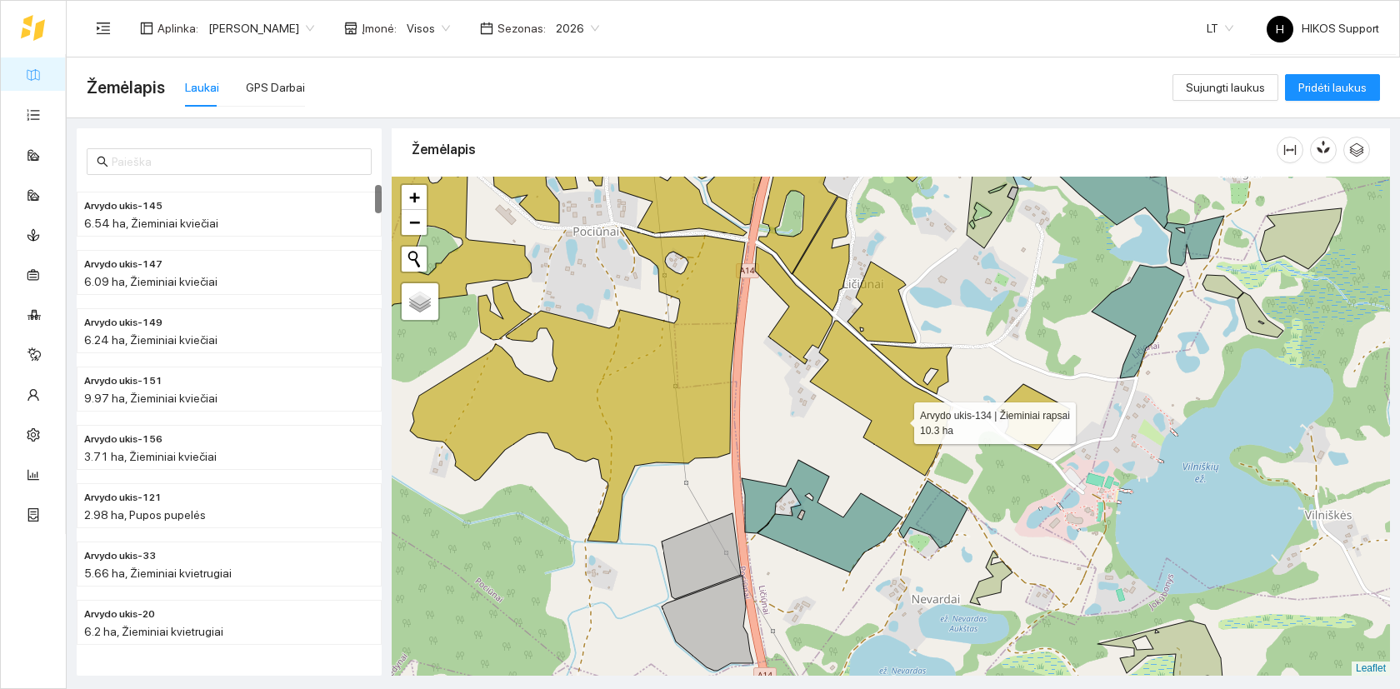
click at [899, 419] on icon at bounding box center [880, 398] width 141 height 155
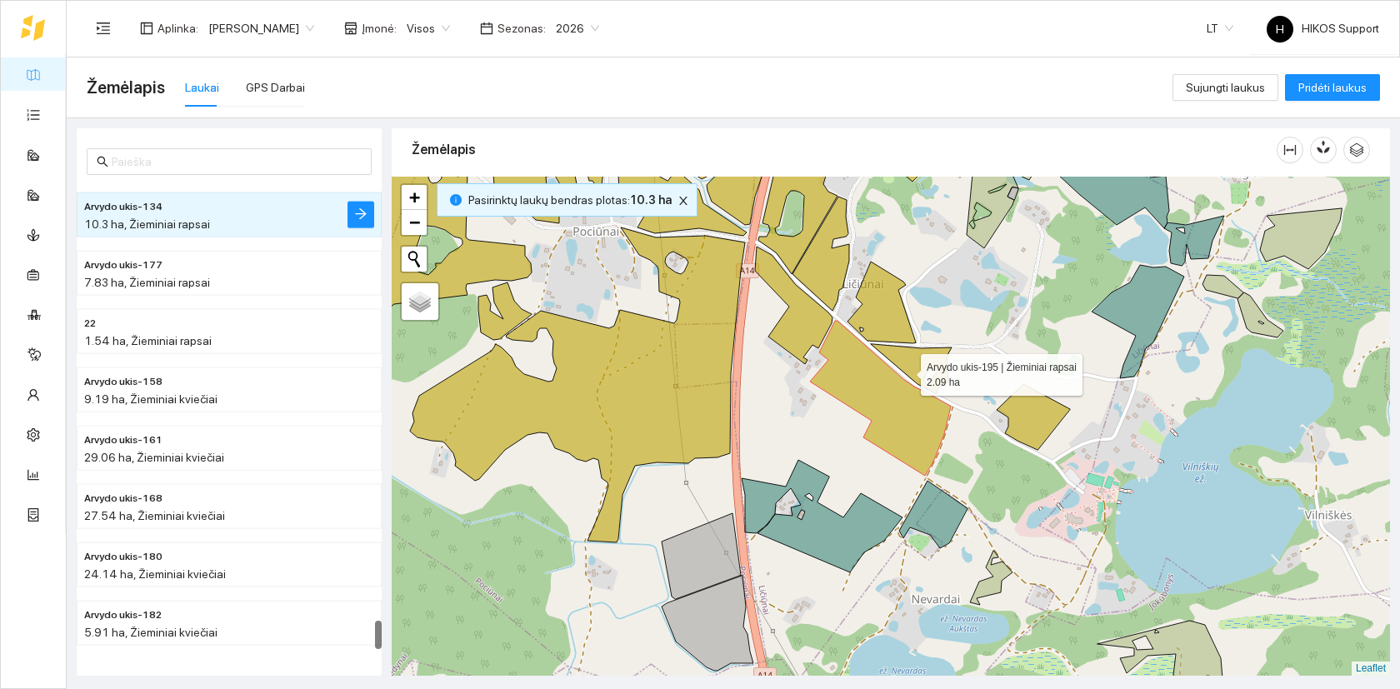
click at [906, 362] on icon at bounding box center [911, 369] width 81 height 50
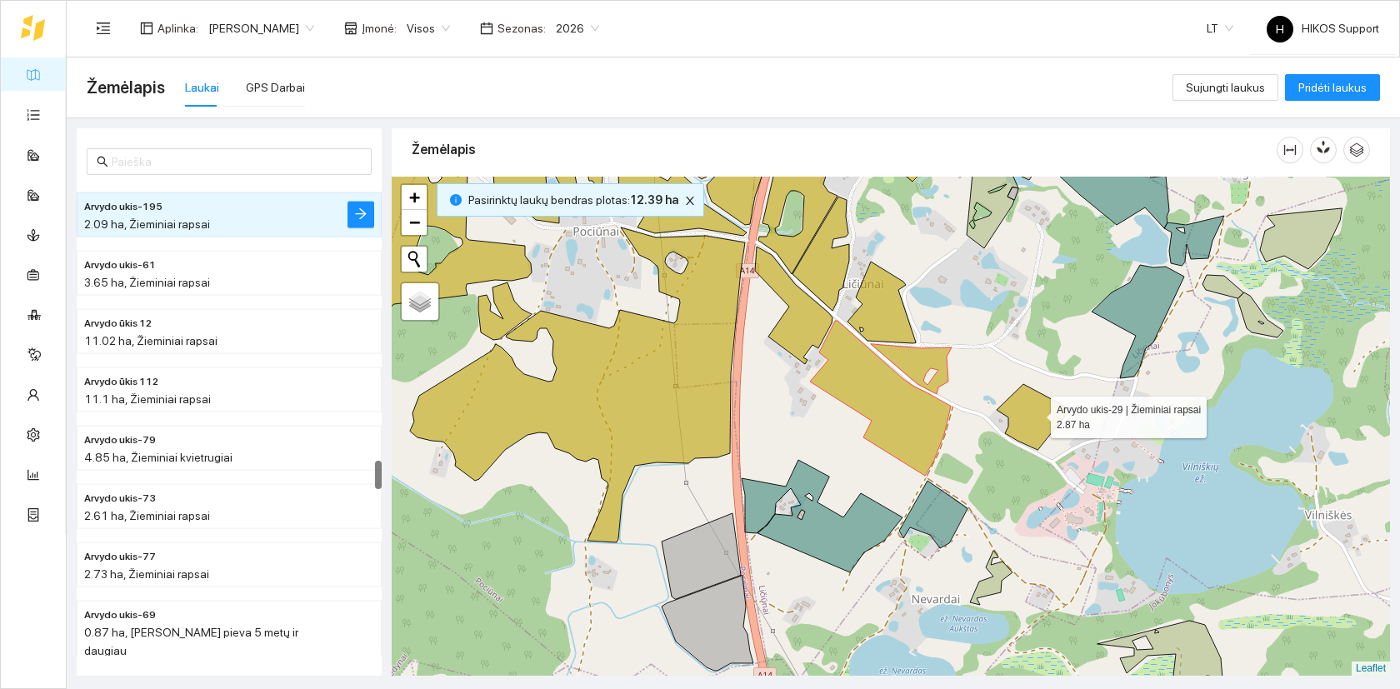
click at [1046, 417] on icon at bounding box center [1032, 417] width 73 height 66
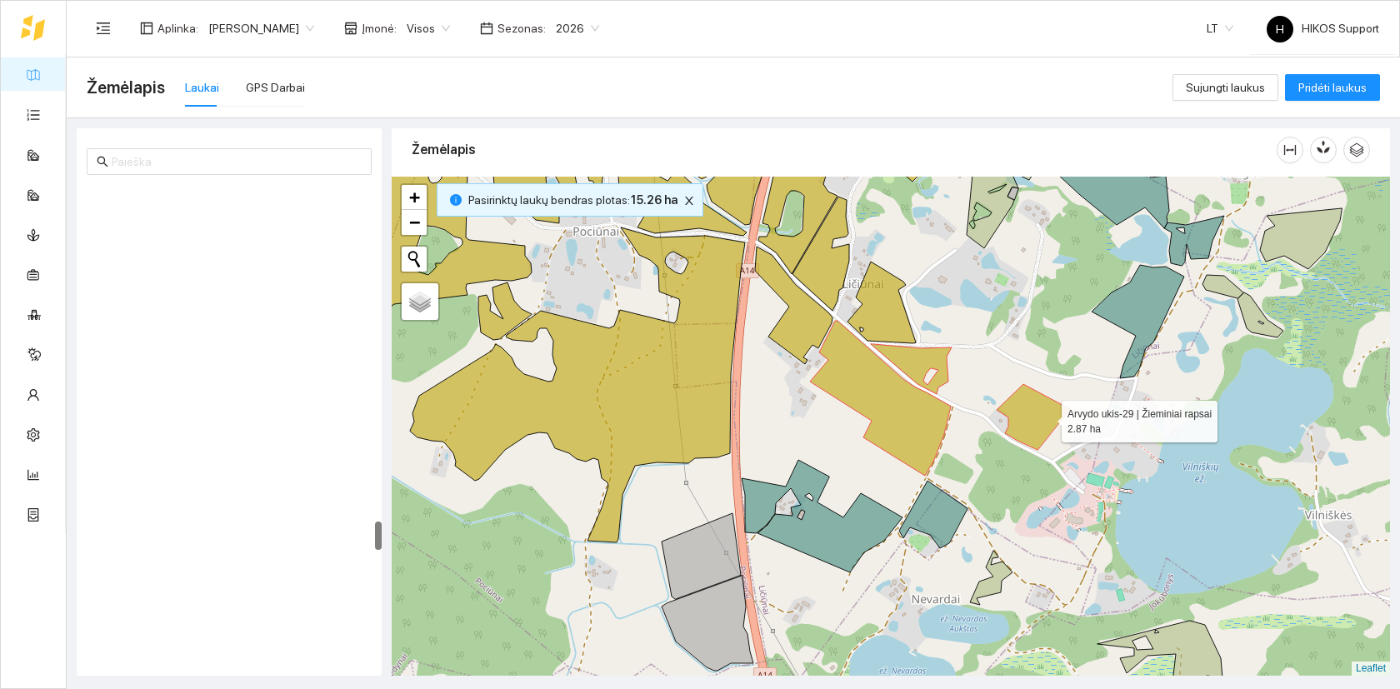
scroll to position [5528, 0]
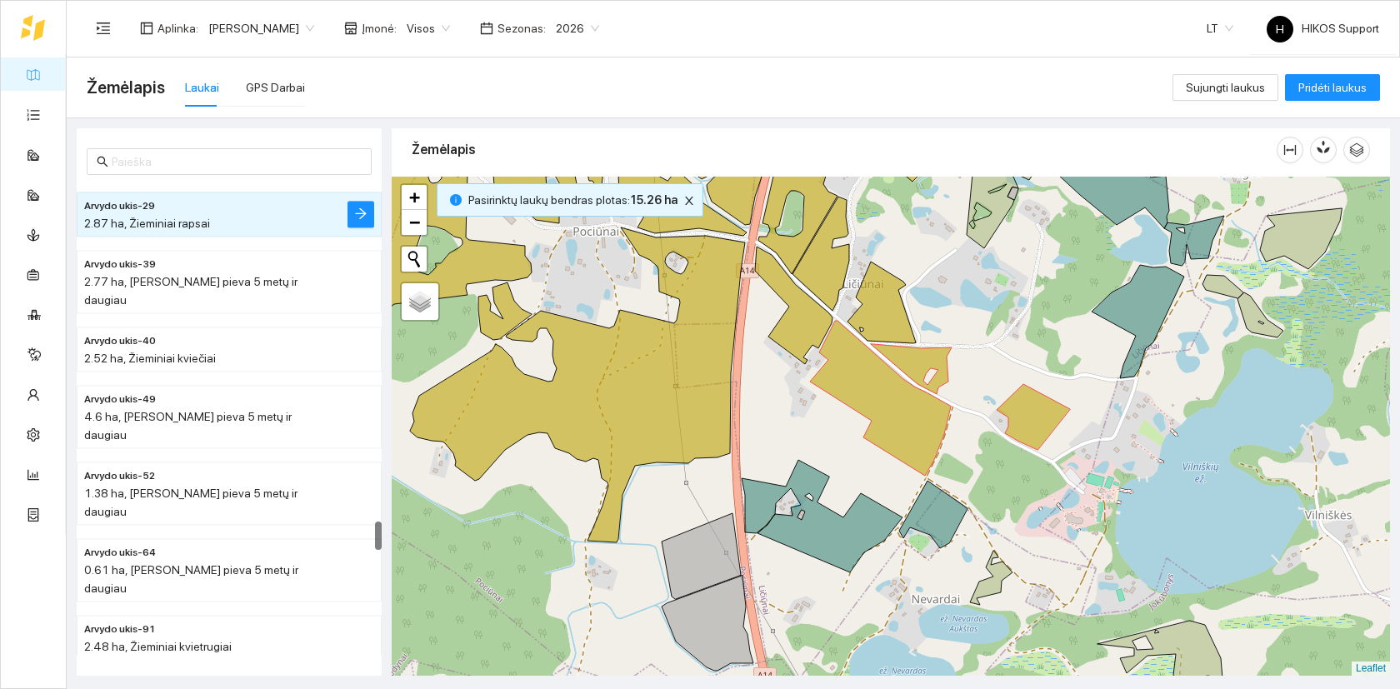
click at [852, 284] on div at bounding box center [891, 426] width 998 height 499
click at [867, 314] on icon at bounding box center [881, 303] width 68 height 82
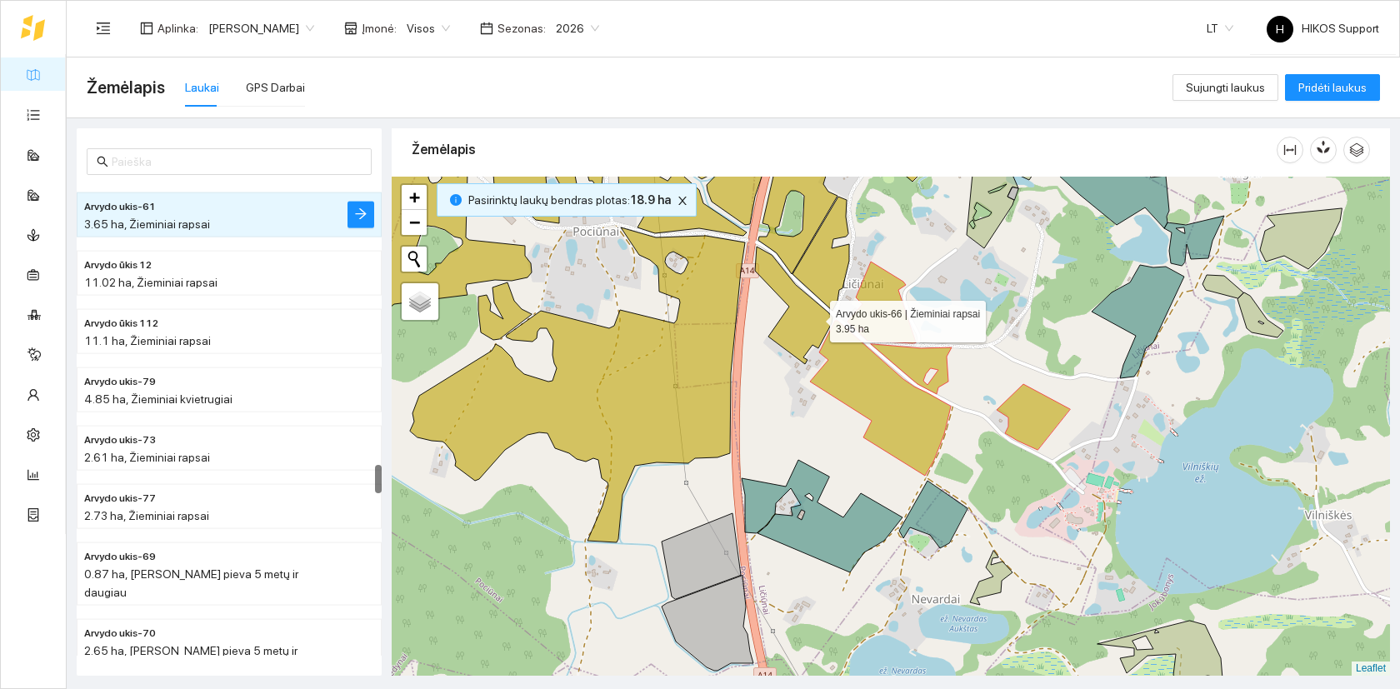
click at [810, 318] on icon at bounding box center [793, 305] width 77 height 117
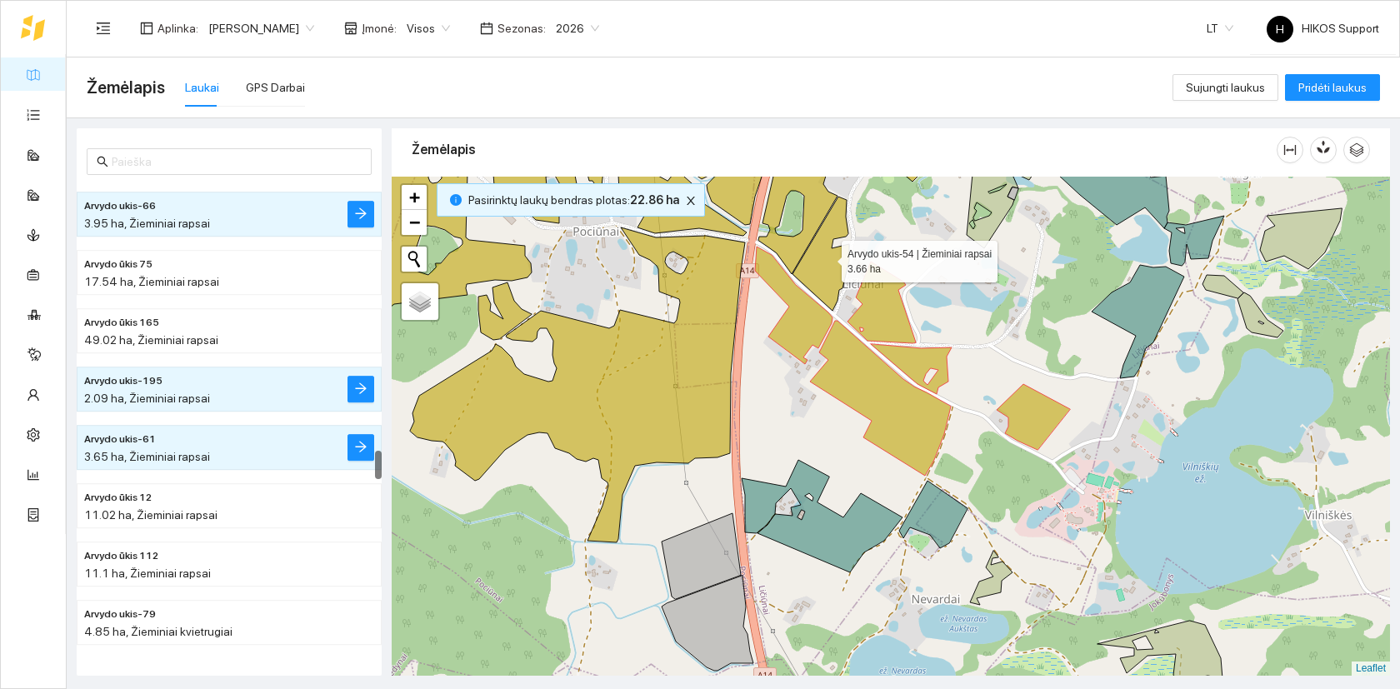
click at [811, 268] on icon at bounding box center [820, 254] width 57 height 114
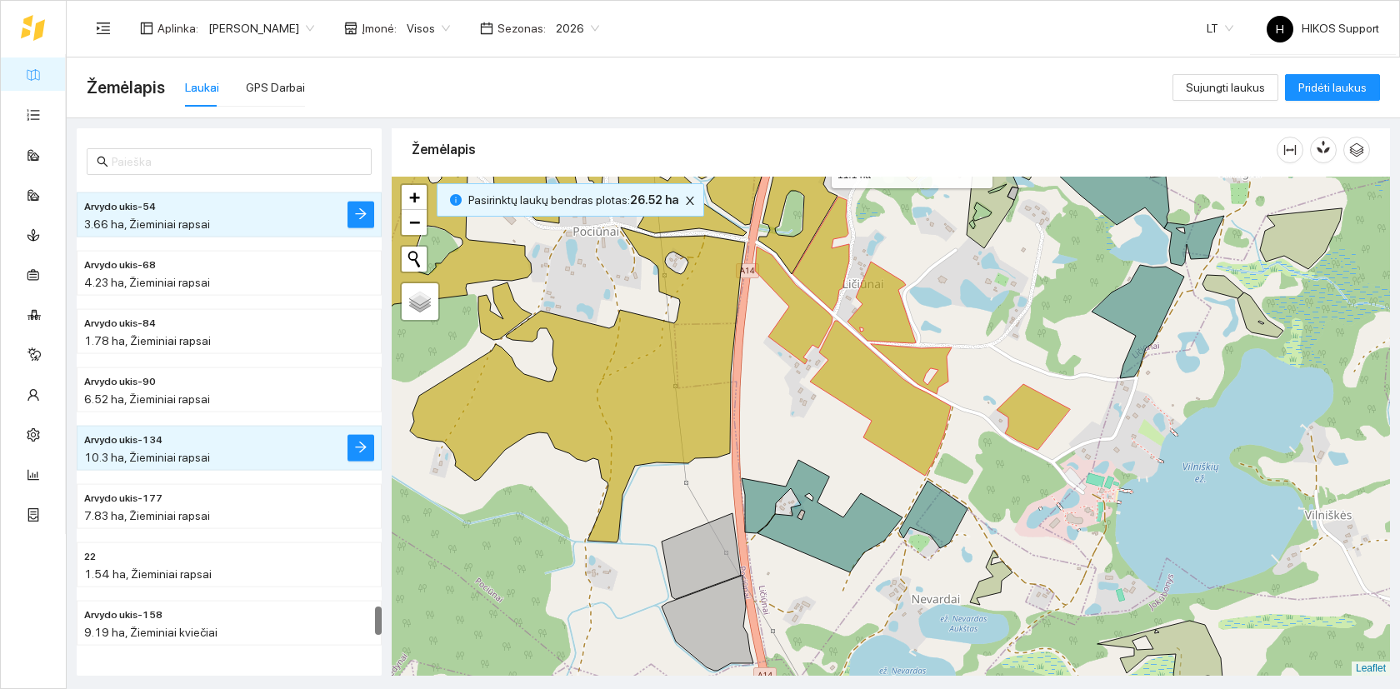
click at [791, 252] on icon at bounding box center [815, 200] width 115 height 148
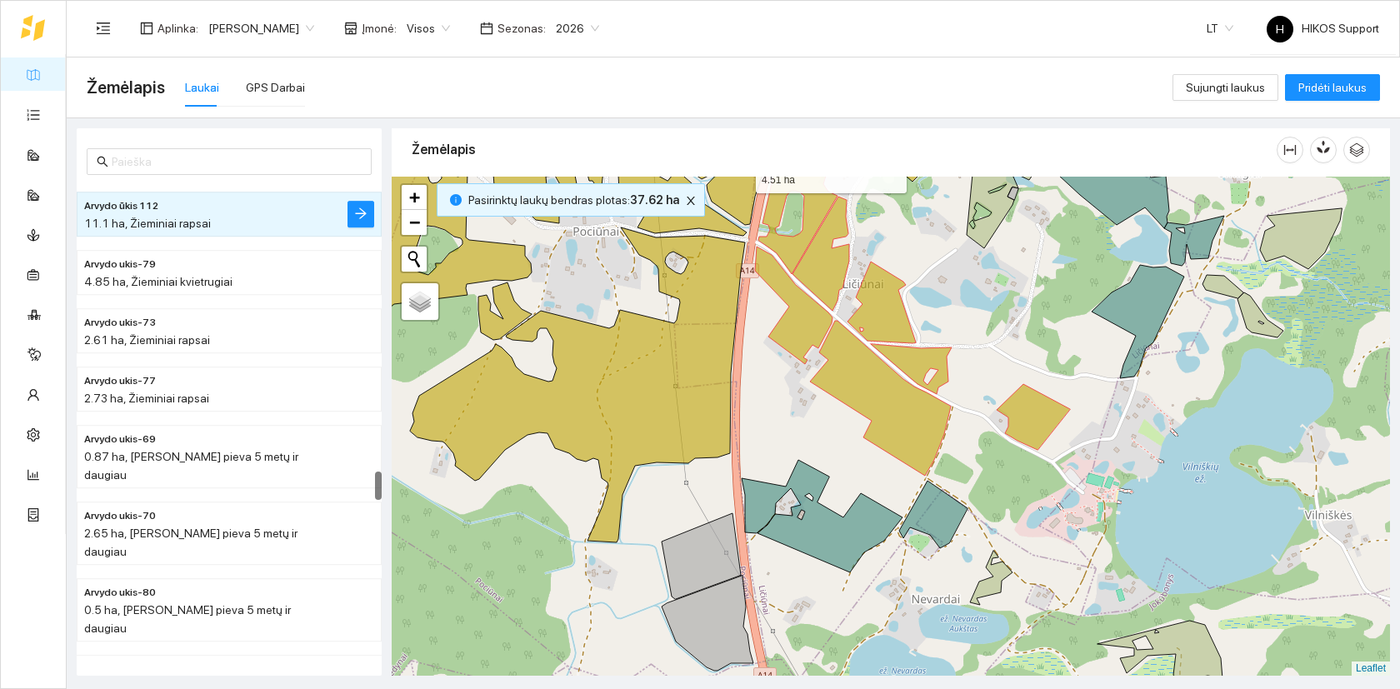
click at [725, 207] on icon at bounding box center [740, 175] width 67 height 99
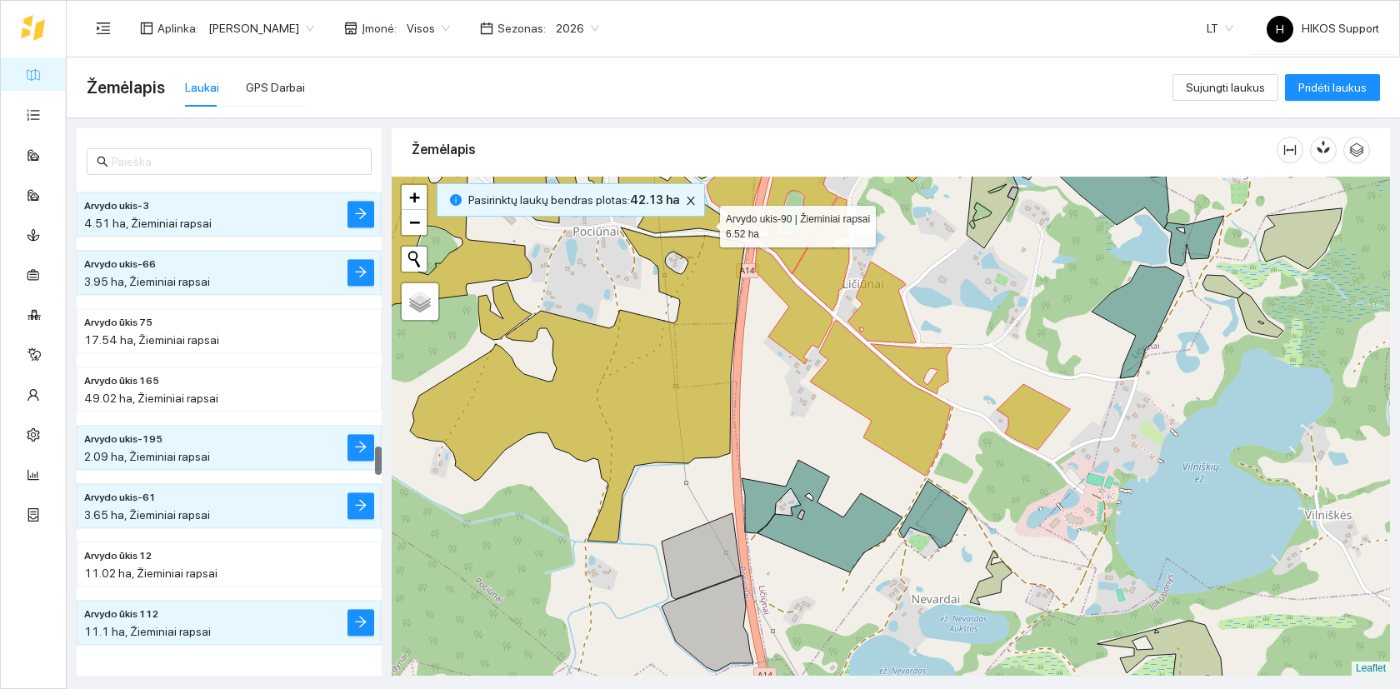
click at [705, 222] on icon at bounding box center [677, 181] width 138 height 110
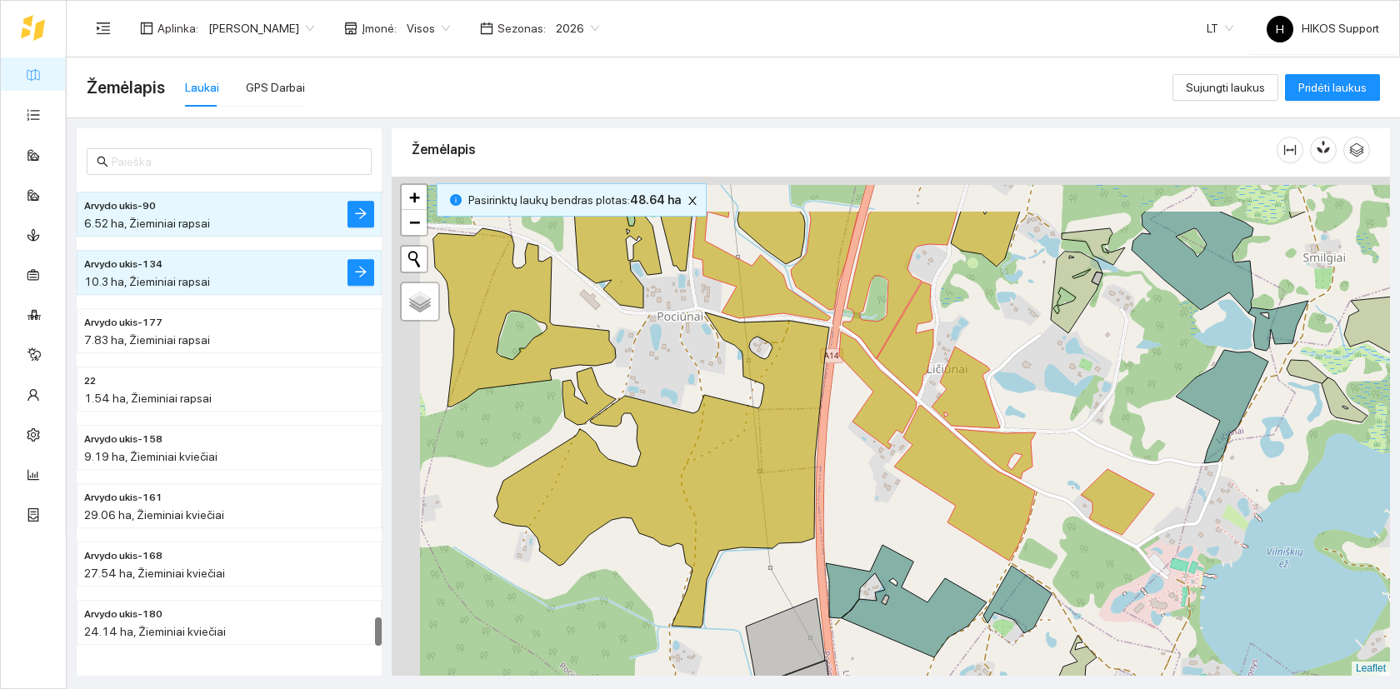
drag, startPoint x: 744, startPoint y: 275, endPoint x: 839, endPoint y: 370, distance: 134.3
click at [839, 370] on div at bounding box center [891, 426] width 998 height 499
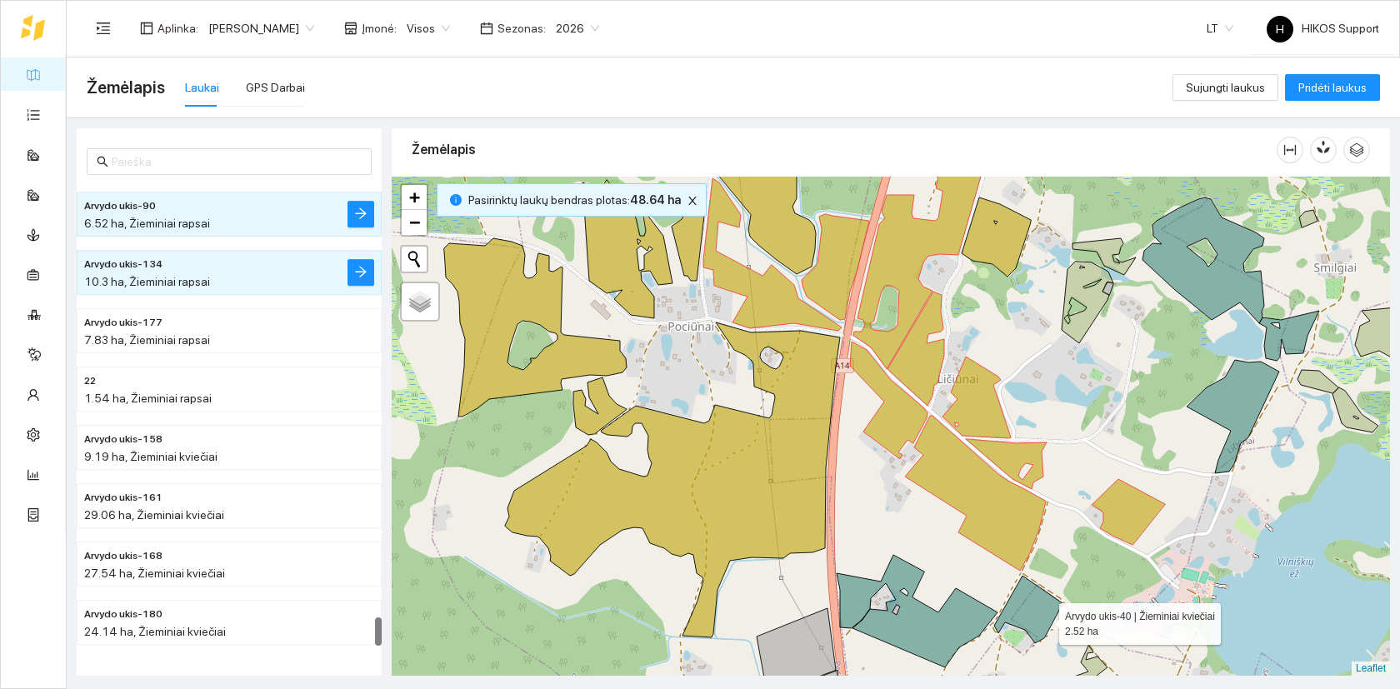
click at [1033, 605] on icon at bounding box center [1028, 609] width 68 height 67
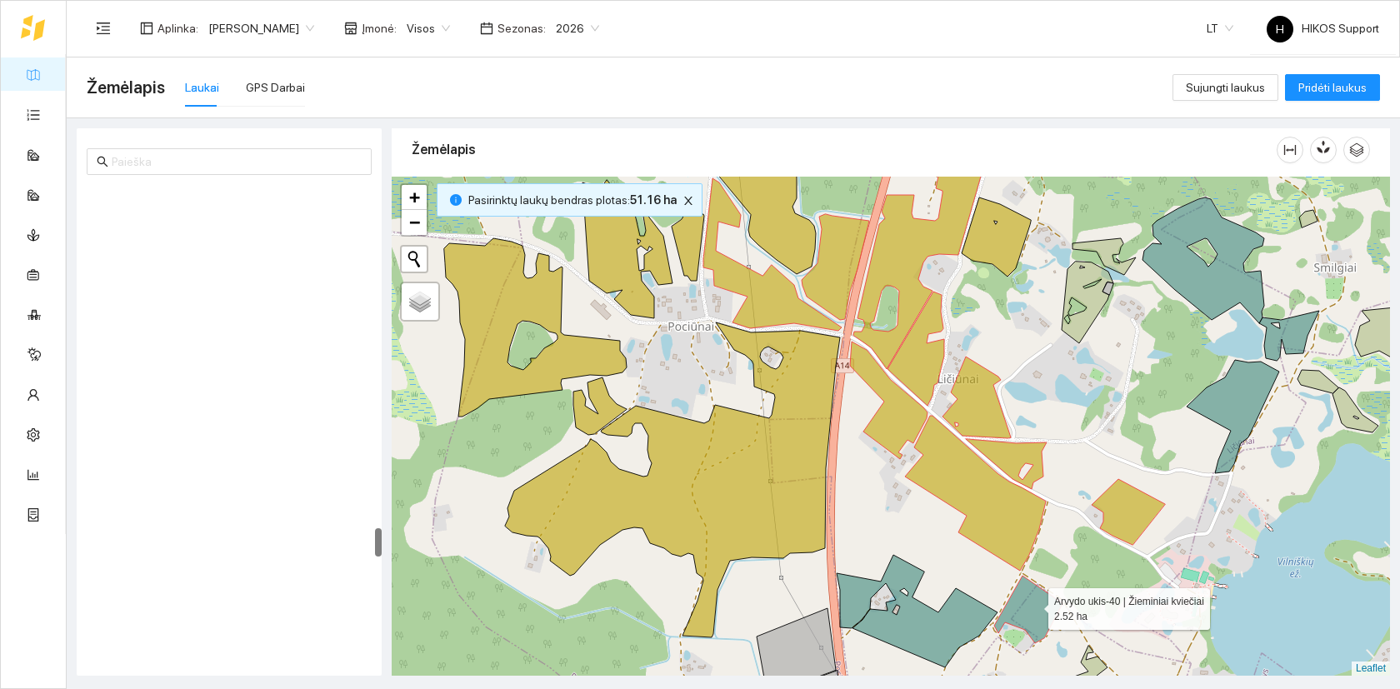
scroll to position [5646, 0]
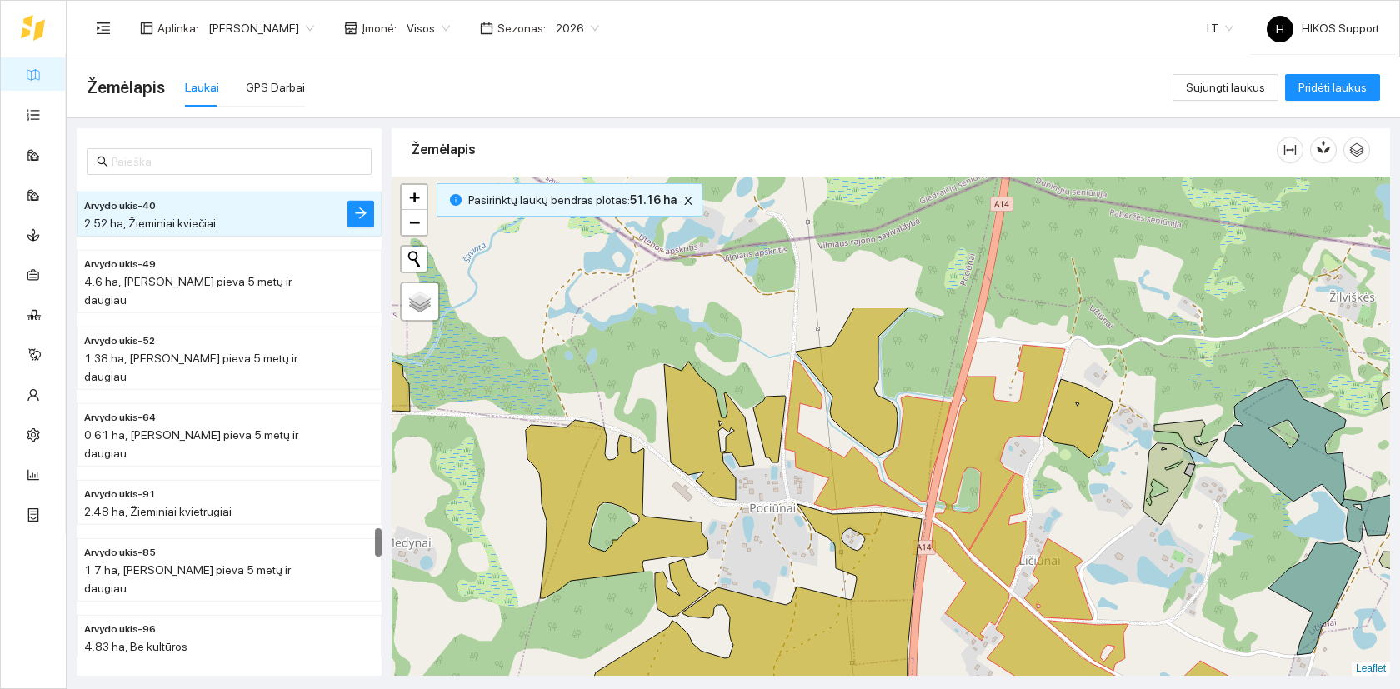
drag, startPoint x: 869, startPoint y: 372, endPoint x: 955, endPoint y: 561, distance: 207.7
click at [955, 561] on icon at bounding box center [969, 581] width 77 height 117
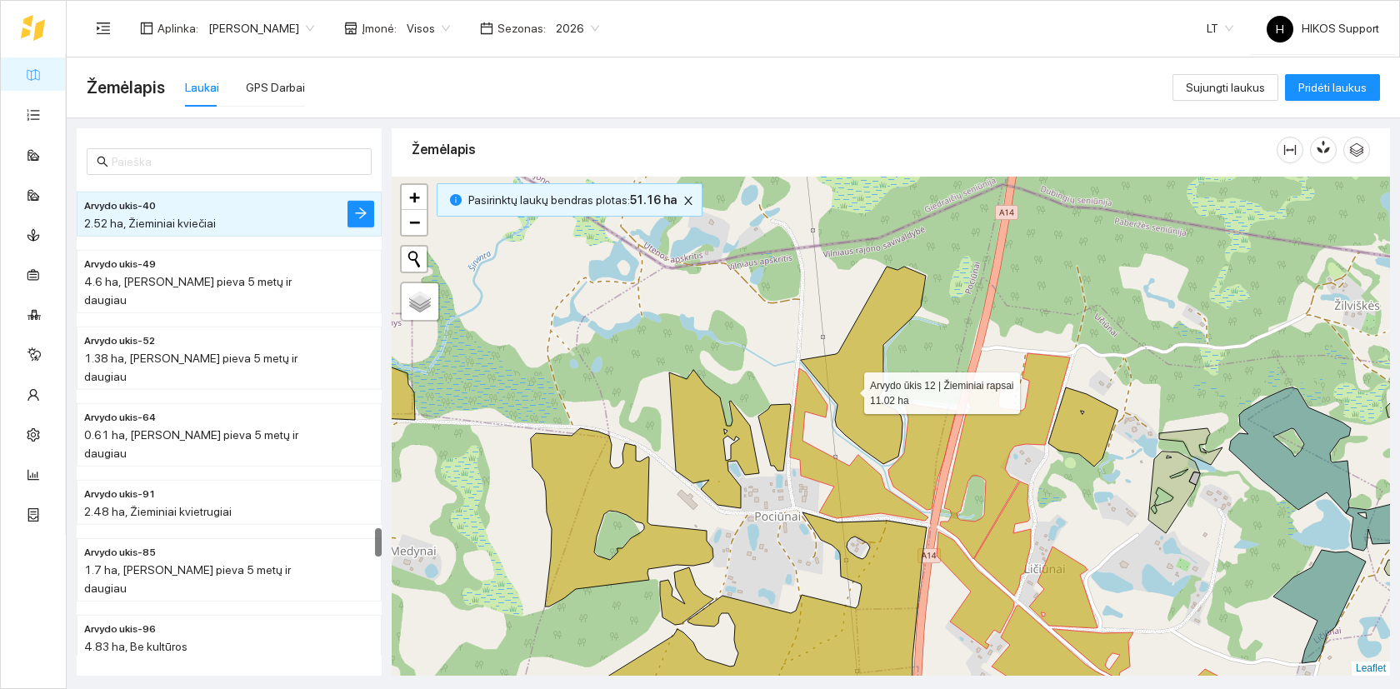
click at [849, 389] on icon at bounding box center [863, 365] width 125 height 197
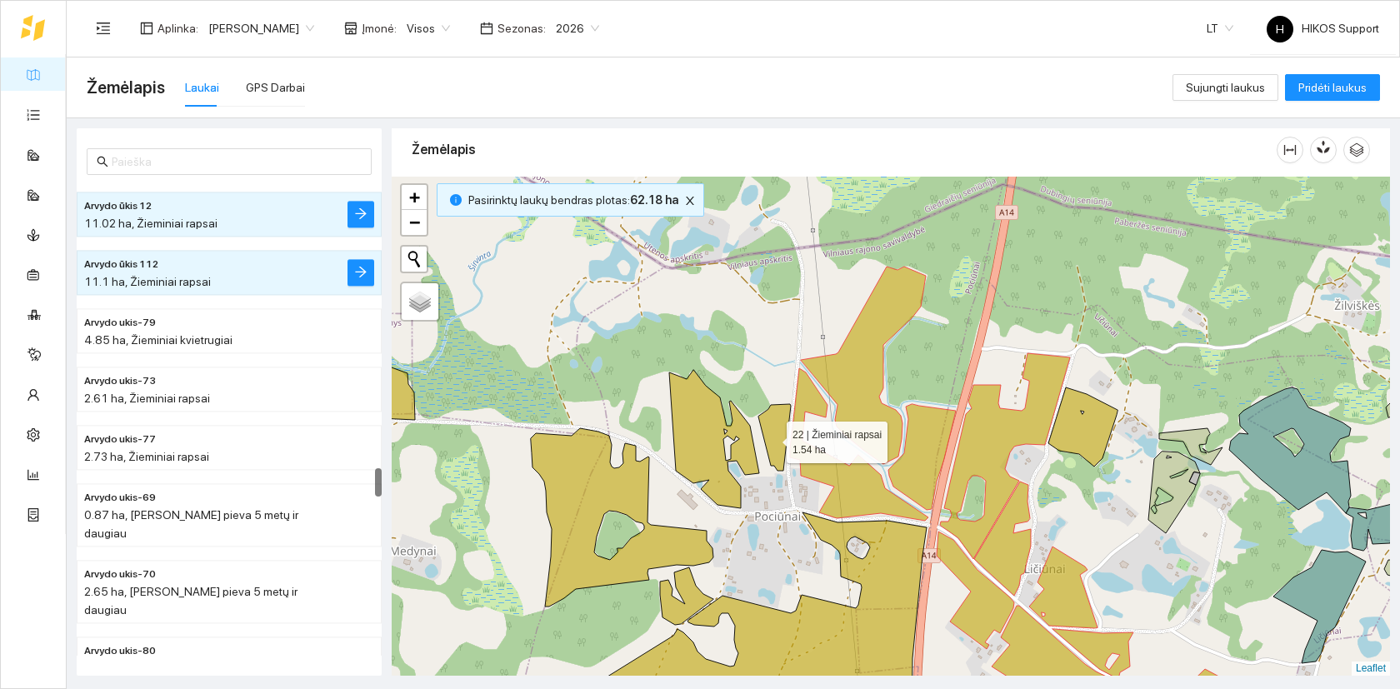
click at [771, 438] on icon at bounding box center [774, 437] width 32 height 67
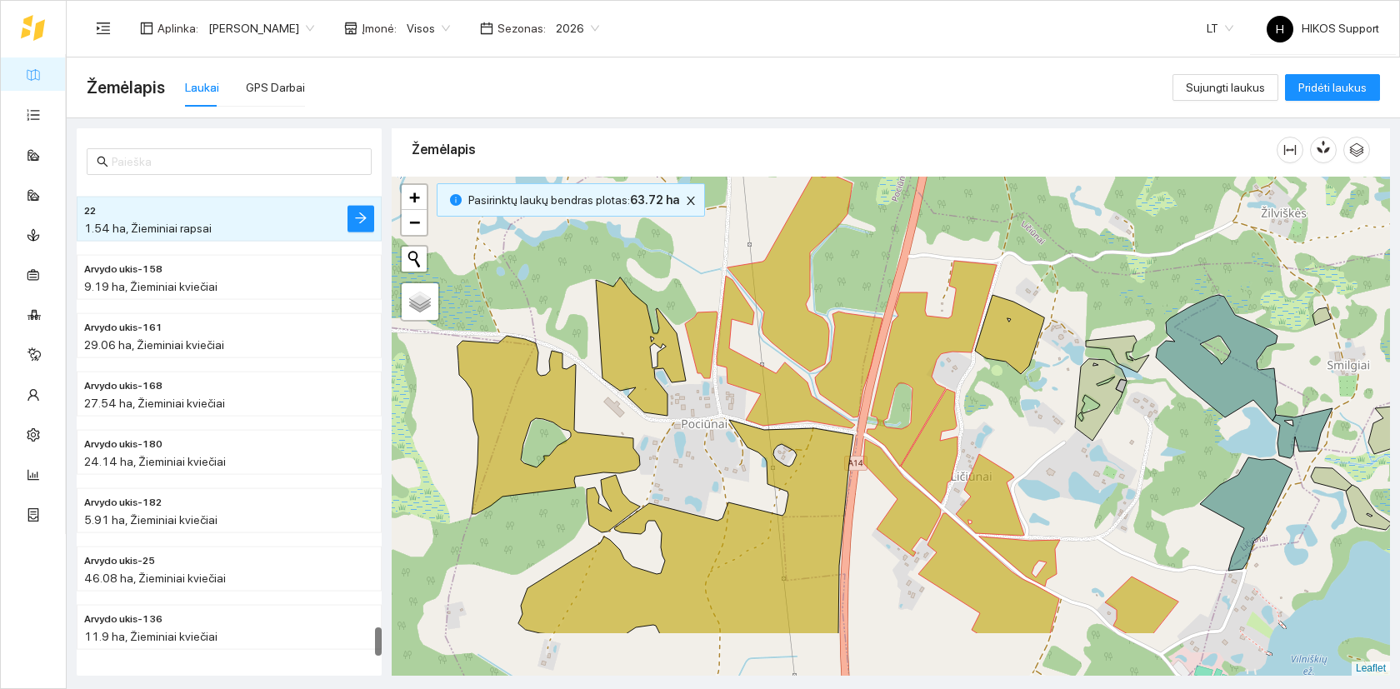
drag, startPoint x: 781, startPoint y: 525, endPoint x: 635, endPoint y: 392, distance: 197.0
click at [635, 392] on div at bounding box center [891, 426] width 998 height 499
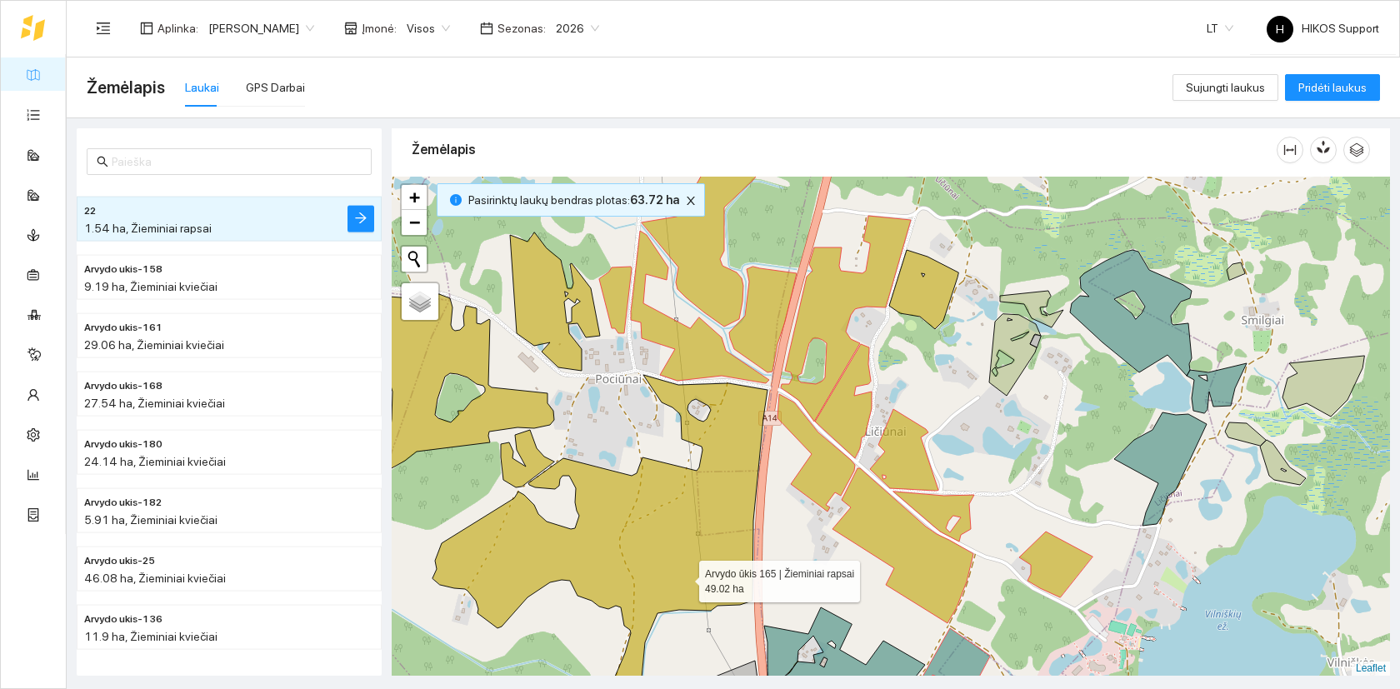
click at [680, 562] on icon at bounding box center [599, 532] width 335 height 315
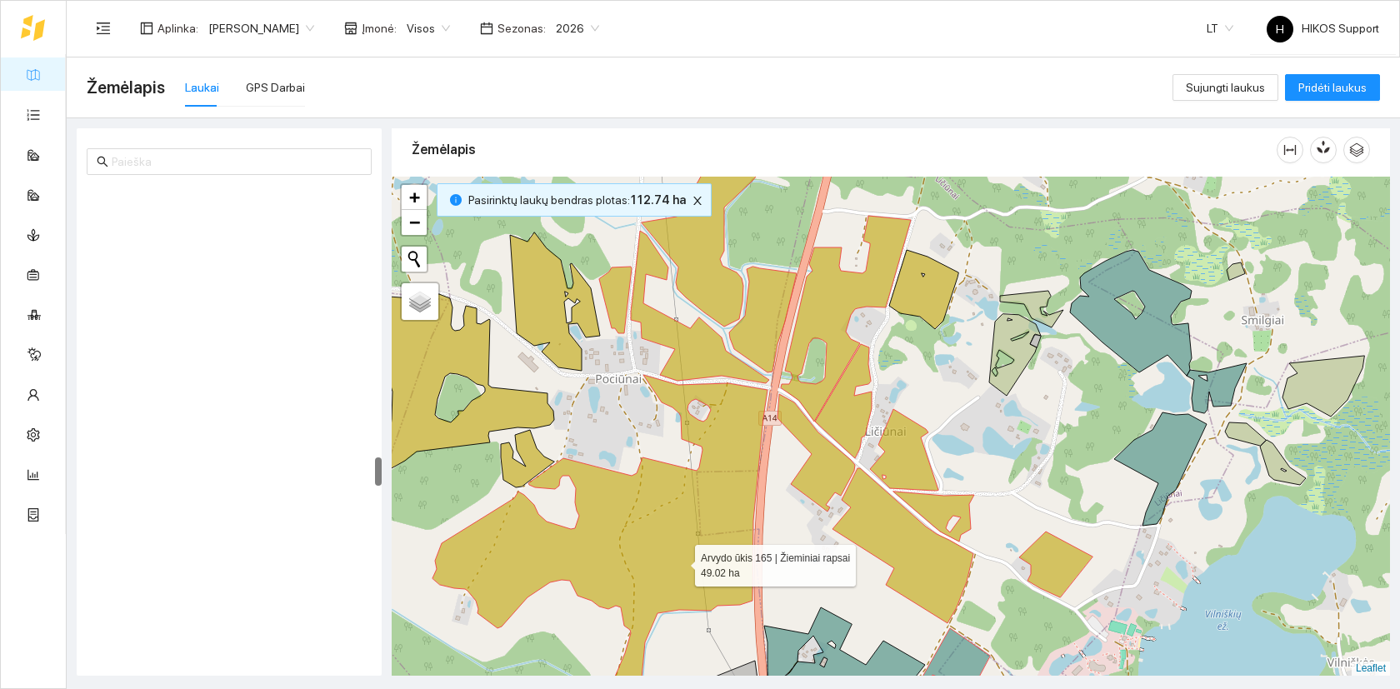
scroll to position [4480, 0]
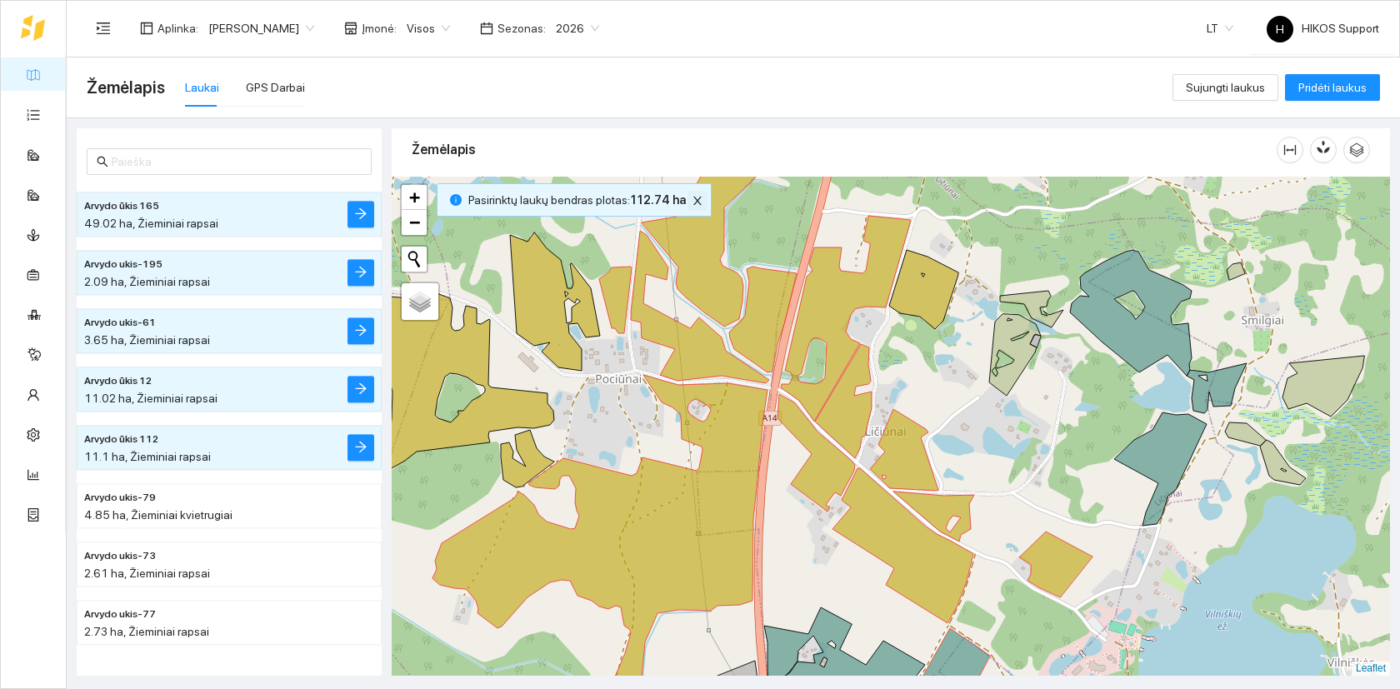
click at [694, 197] on icon "close" at bounding box center [698, 201] width 12 height 12
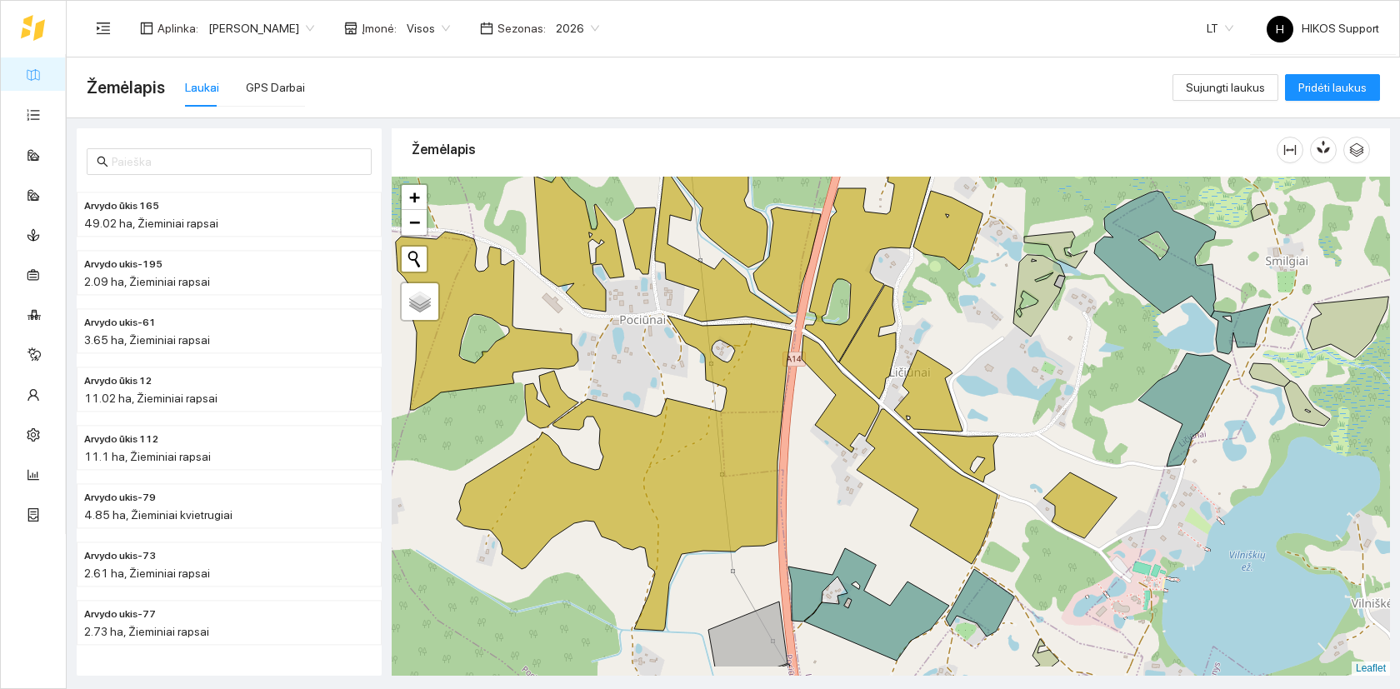
drag, startPoint x: 639, startPoint y: 422, endPoint x: 560, endPoint y: 327, distance: 124.3
click at [560, 327] on div at bounding box center [891, 426] width 998 height 499
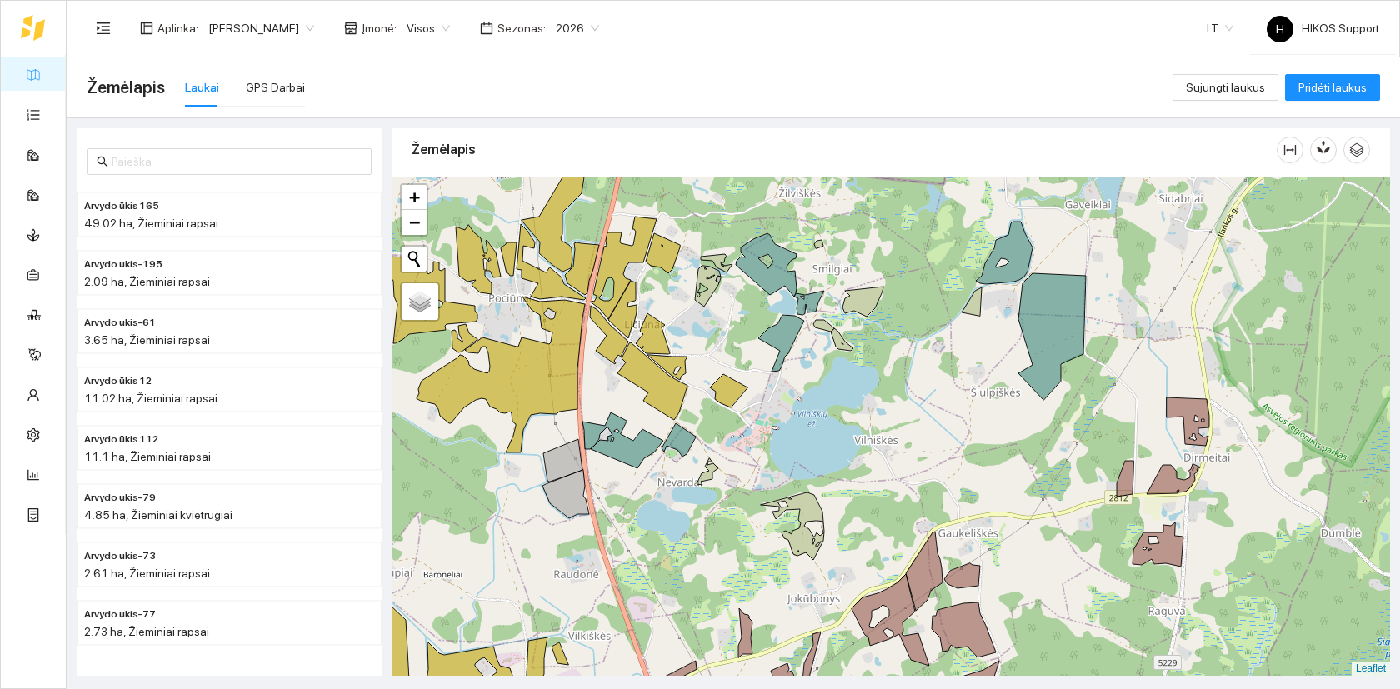
drag, startPoint x: 512, startPoint y: 484, endPoint x: 583, endPoint y: 414, distance: 100.2
click at [583, 414] on div at bounding box center [891, 426] width 998 height 499
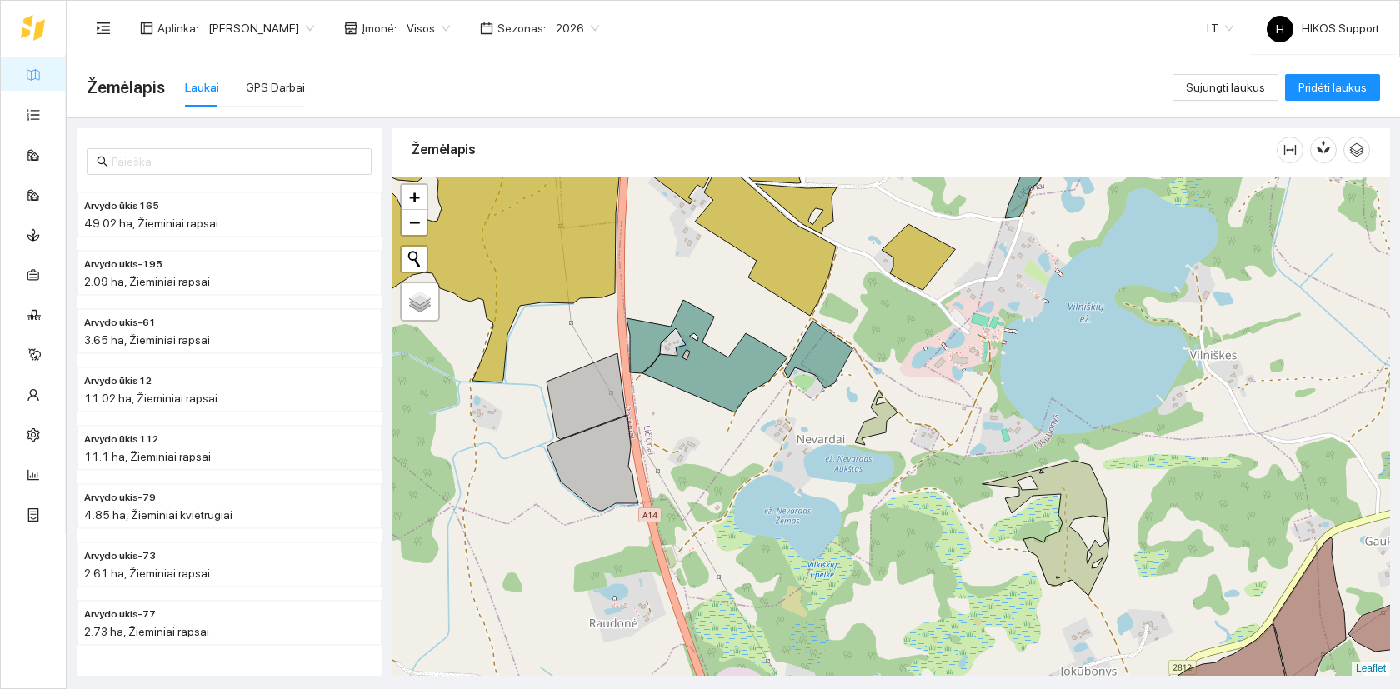
click at [572, 29] on span "2026" at bounding box center [577, 28] width 43 height 25
click at [562, 190] on div "2025" at bounding box center [563, 194] width 43 height 18
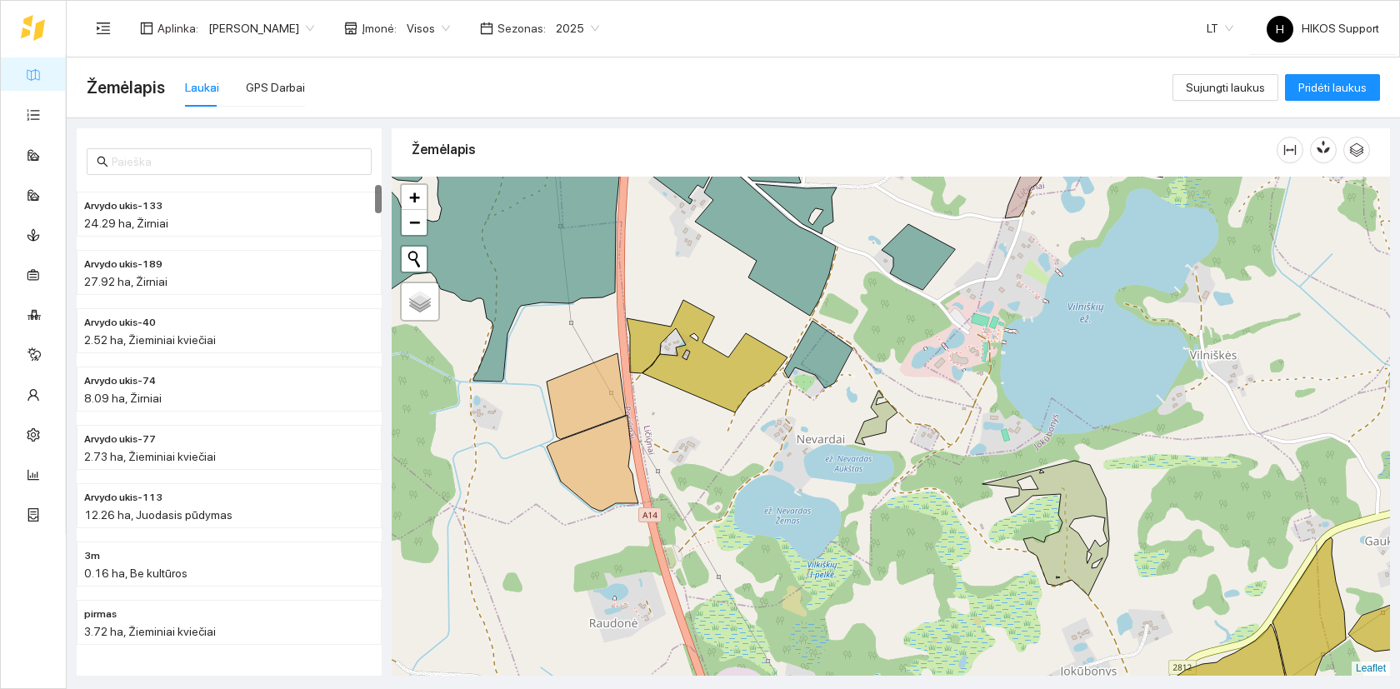
click at [569, 31] on span "2025" at bounding box center [577, 28] width 43 height 25
click at [565, 224] on div "2026" at bounding box center [563, 221] width 43 height 18
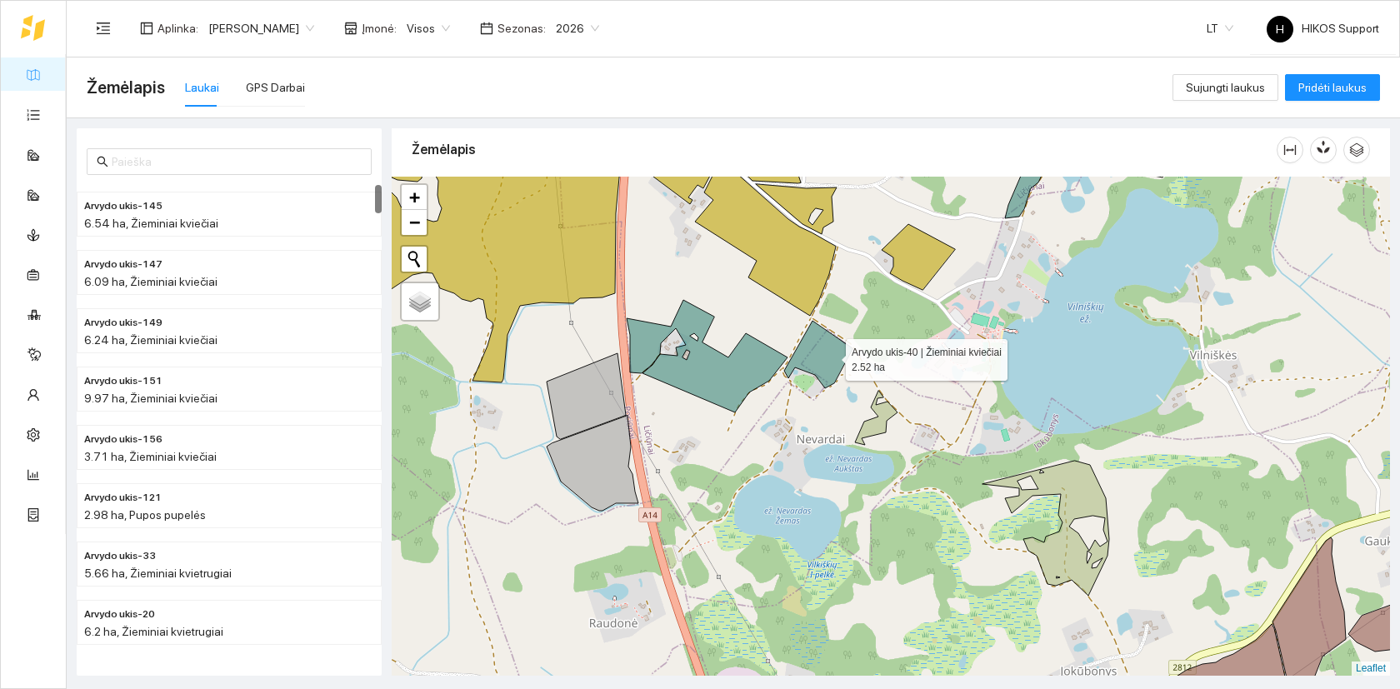
click at [816, 354] on icon at bounding box center [818, 354] width 68 height 67
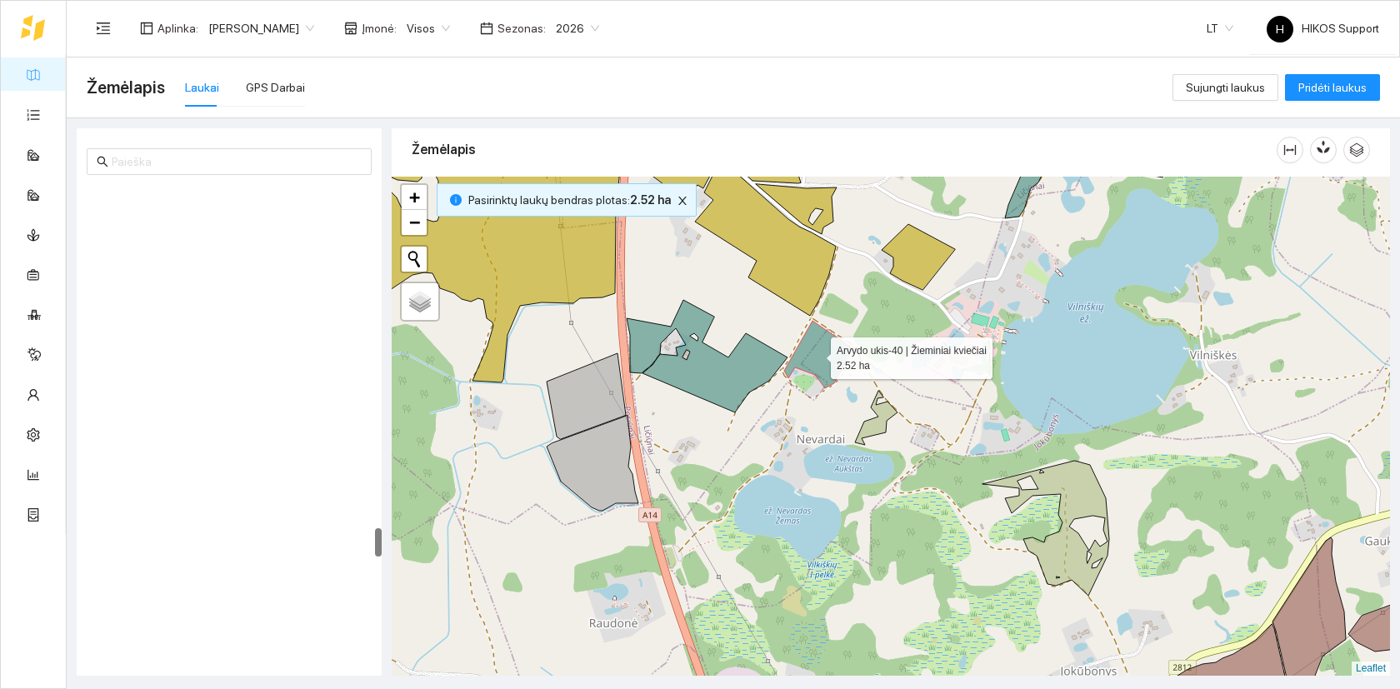
scroll to position [5646, 0]
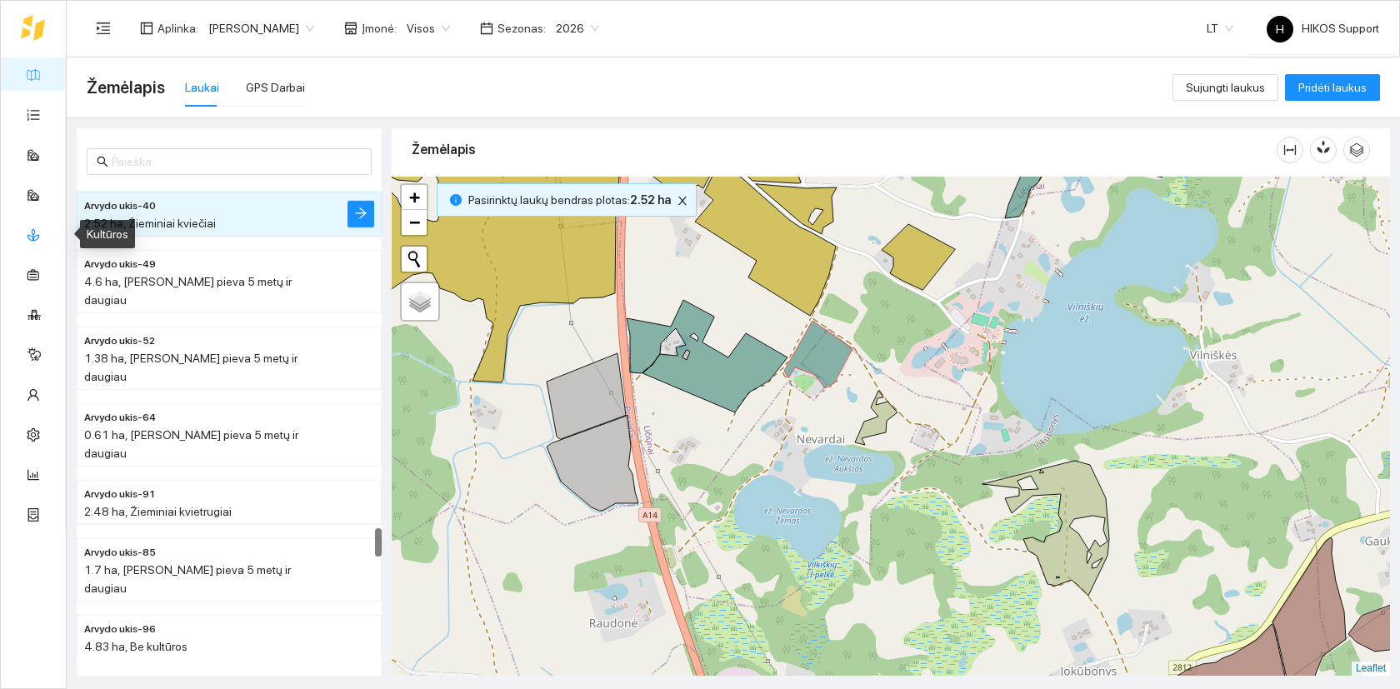
click at [48, 237] on link "Kultūros" at bounding box center [69, 233] width 42 height 13
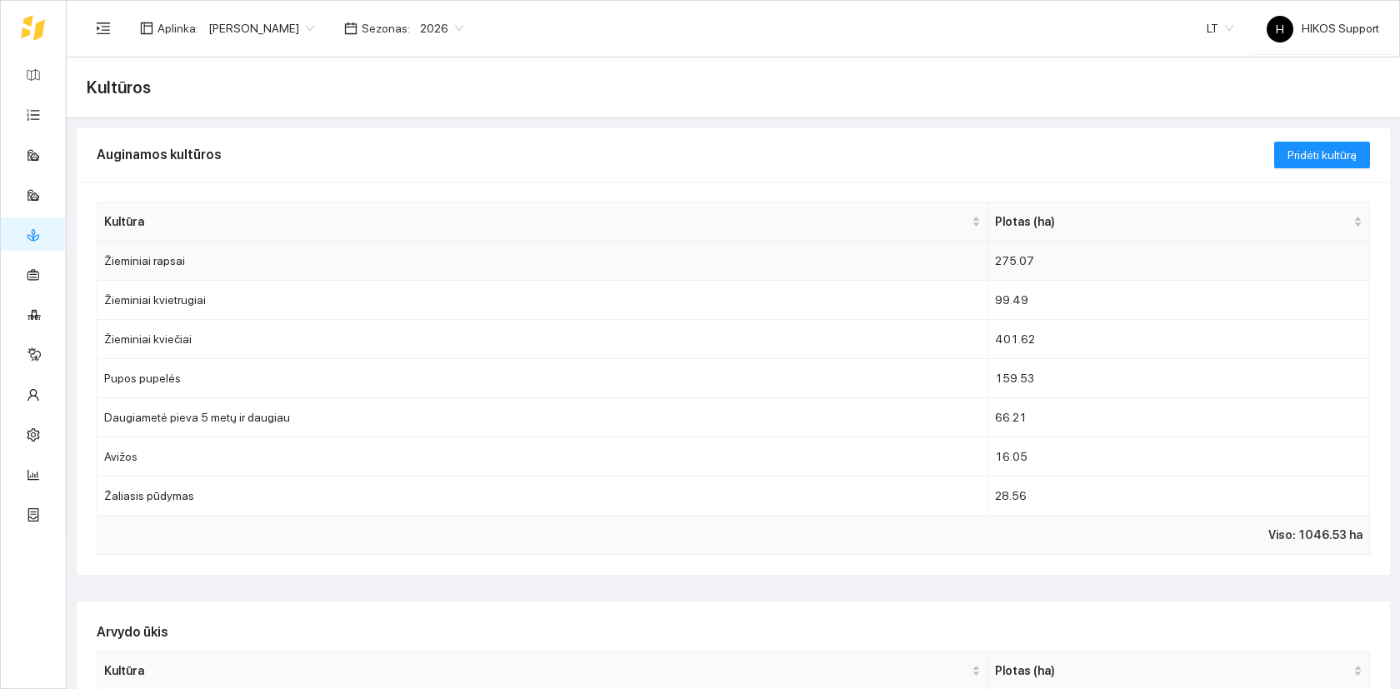
click at [185, 262] on td "Žieminiai rapsai" at bounding box center [542, 261] width 891 height 39
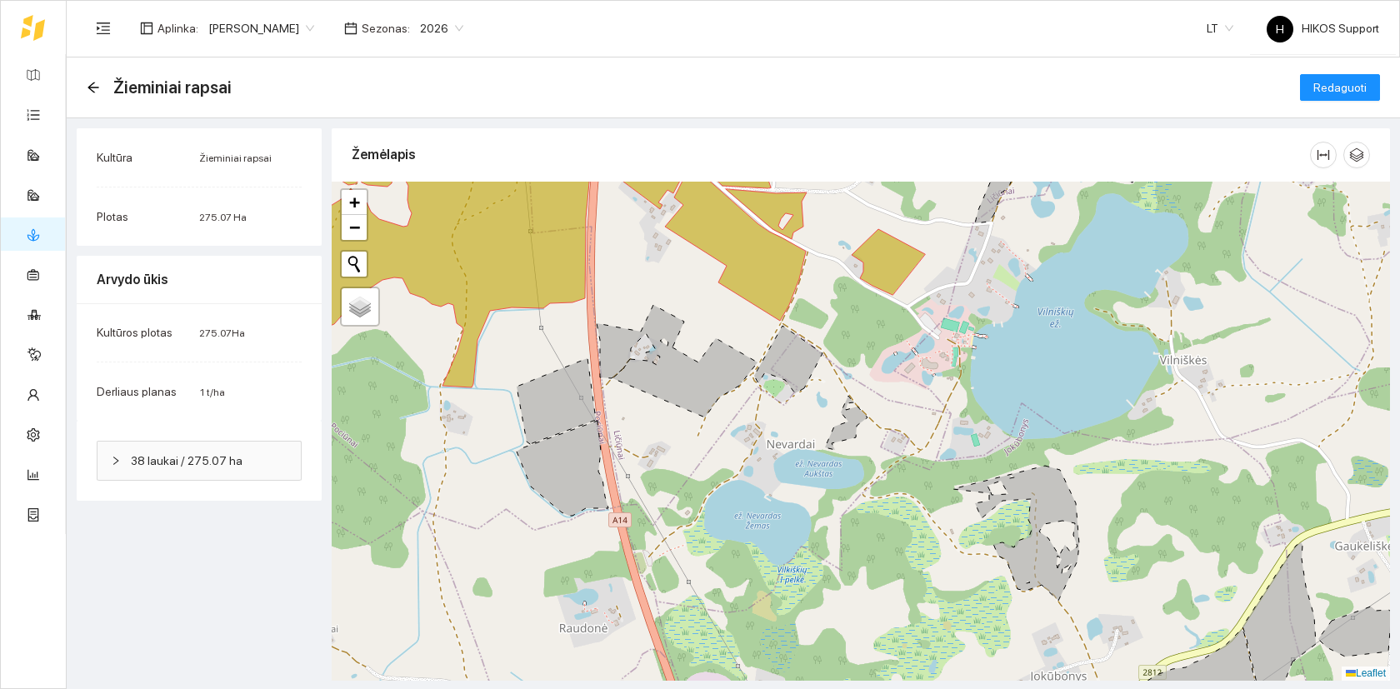
click at [774, 357] on icon at bounding box center [788, 359] width 68 height 67
click at [1347, 84] on span "Redaguoti" at bounding box center [1339, 87] width 53 height 18
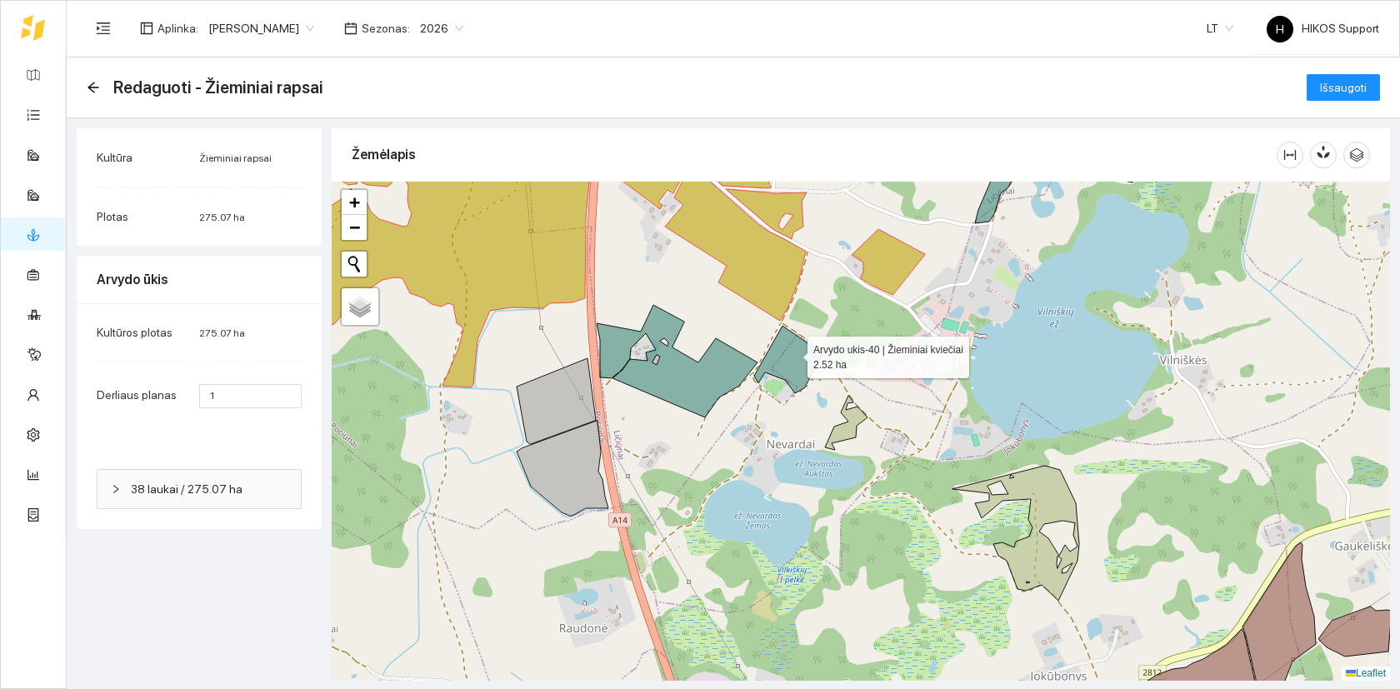
click at [792, 353] on icon at bounding box center [788, 359] width 68 height 67
click at [1336, 74] on button "Išsaugoti" at bounding box center [1342, 87] width 73 height 27
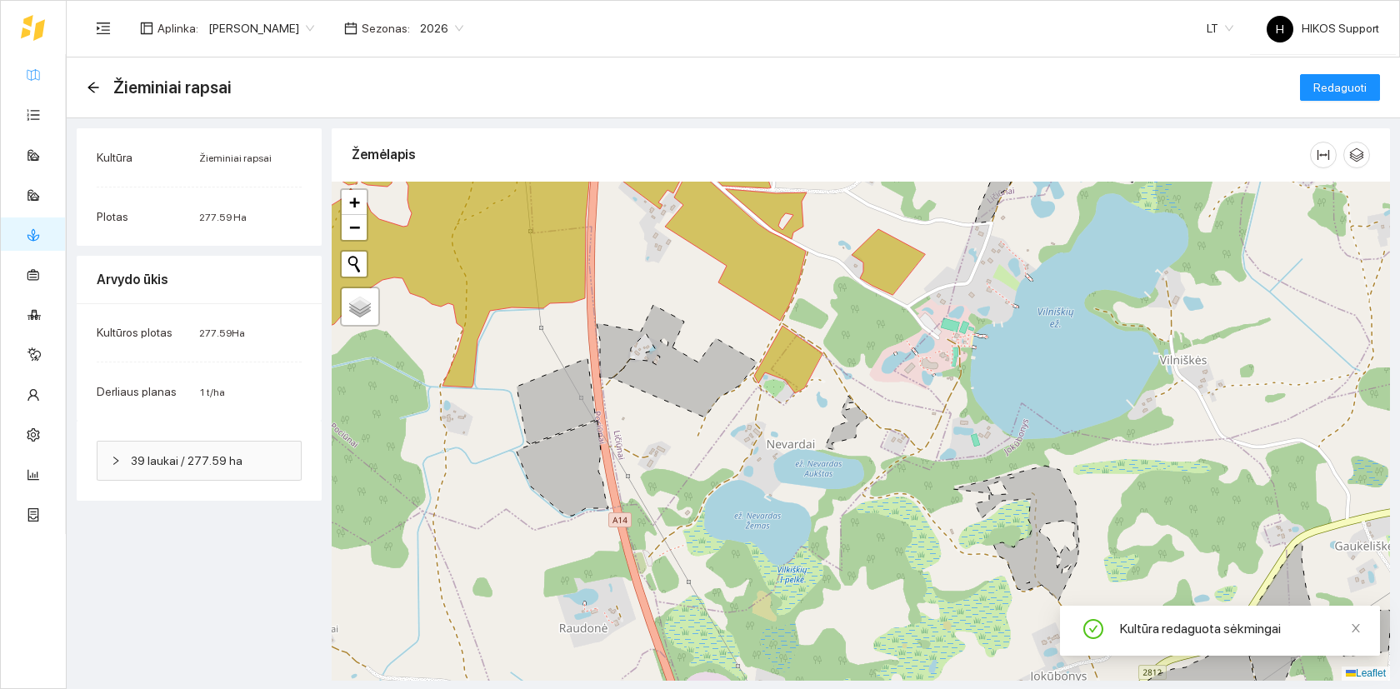
click at [48, 67] on link "Žemėlapis" at bounding box center [75, 73] width 54 height 13
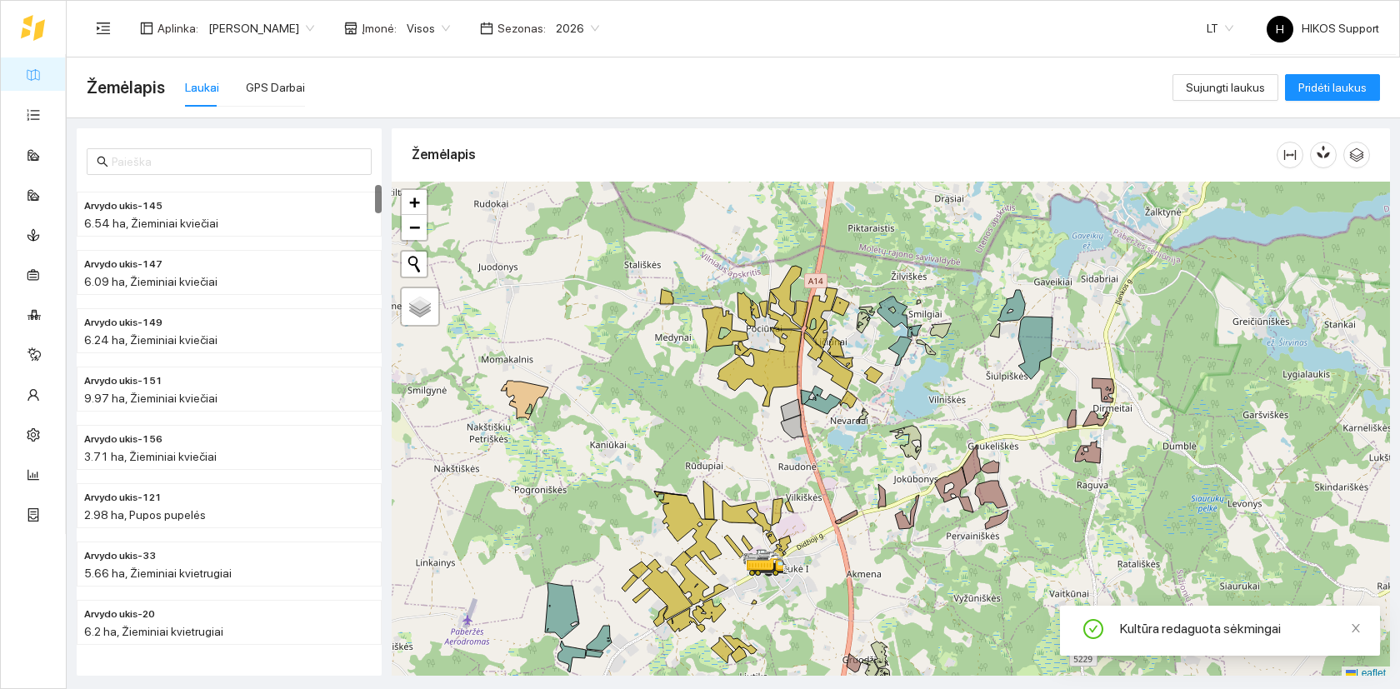
scroll to position [5, 0]
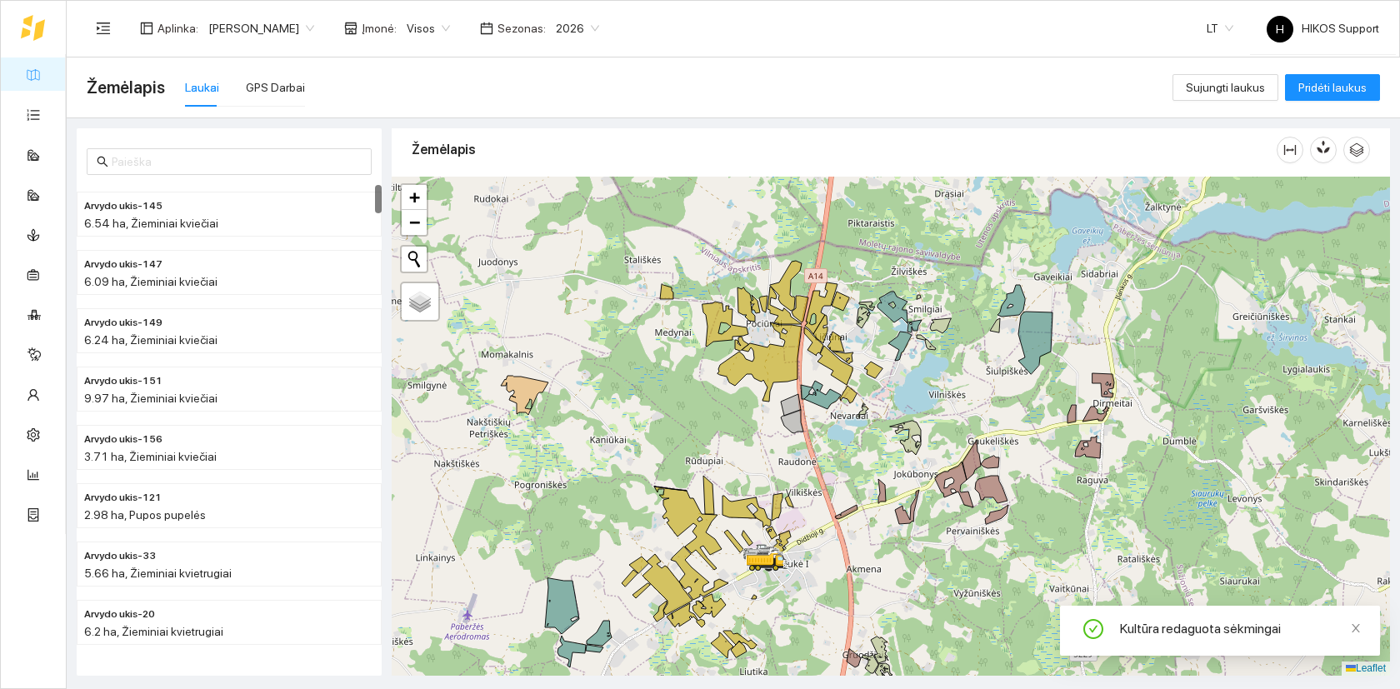
drag, startPoint x: 841, startPoint y: 502, endPoint x: 881, endPoint y: 427, distance: 85.4
click at [881, 427] on div at bounding box center [891, 426] width 998 height 499
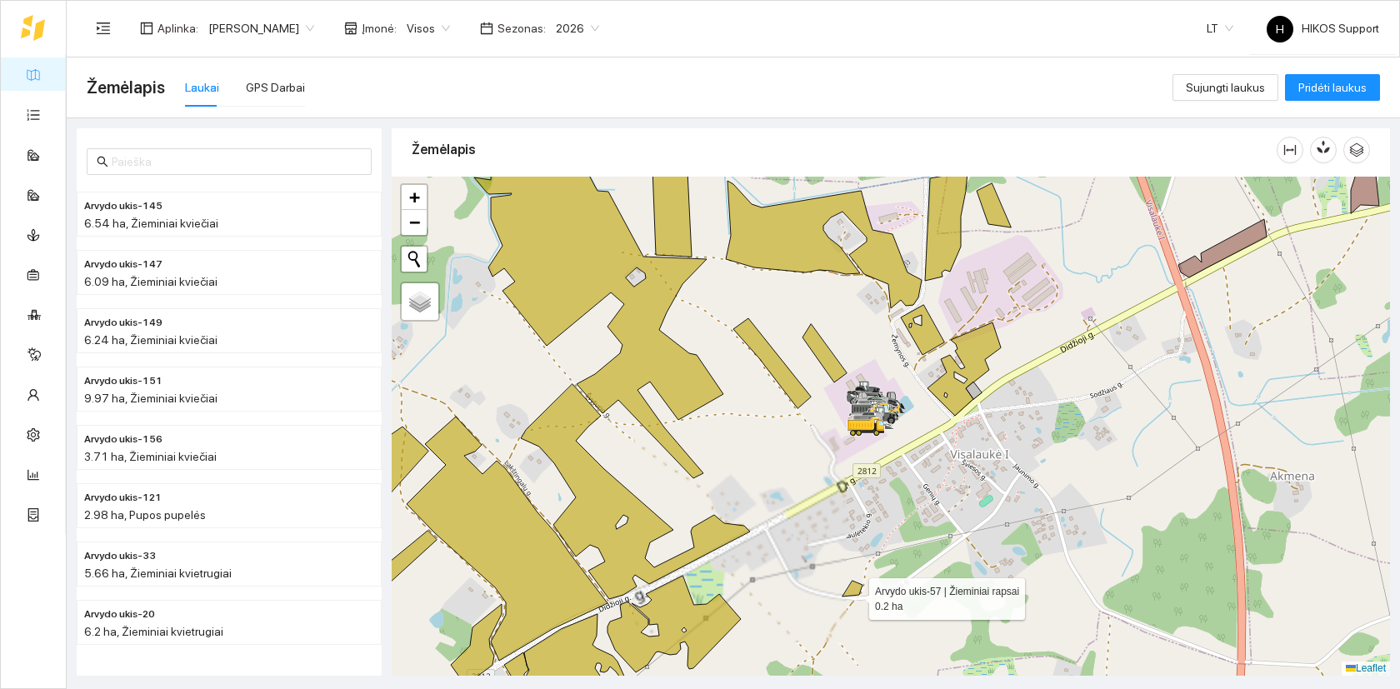
drag, startPoint x: 854, startPoint y: 595, endPoint x: 673, endPoint y: 469, distance: 220.3
click at [842, 581] on icon at bounding box center [852, 589] width 20 height 16
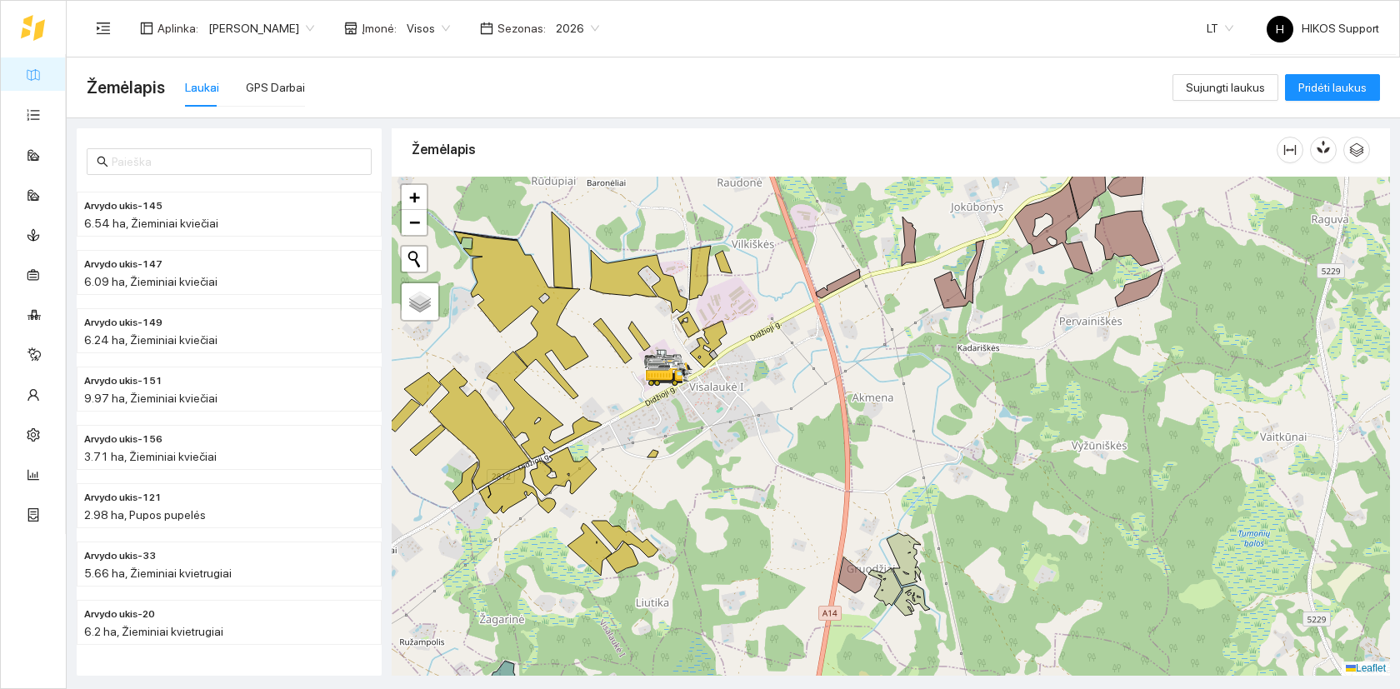
drag, startPoint x: 675, startPoint y: 529, endPoint x: 709, endPoint y: 477, distance: 62.6
click at [709, 477] on div at bounding box center [891, 426] width 998 height 499
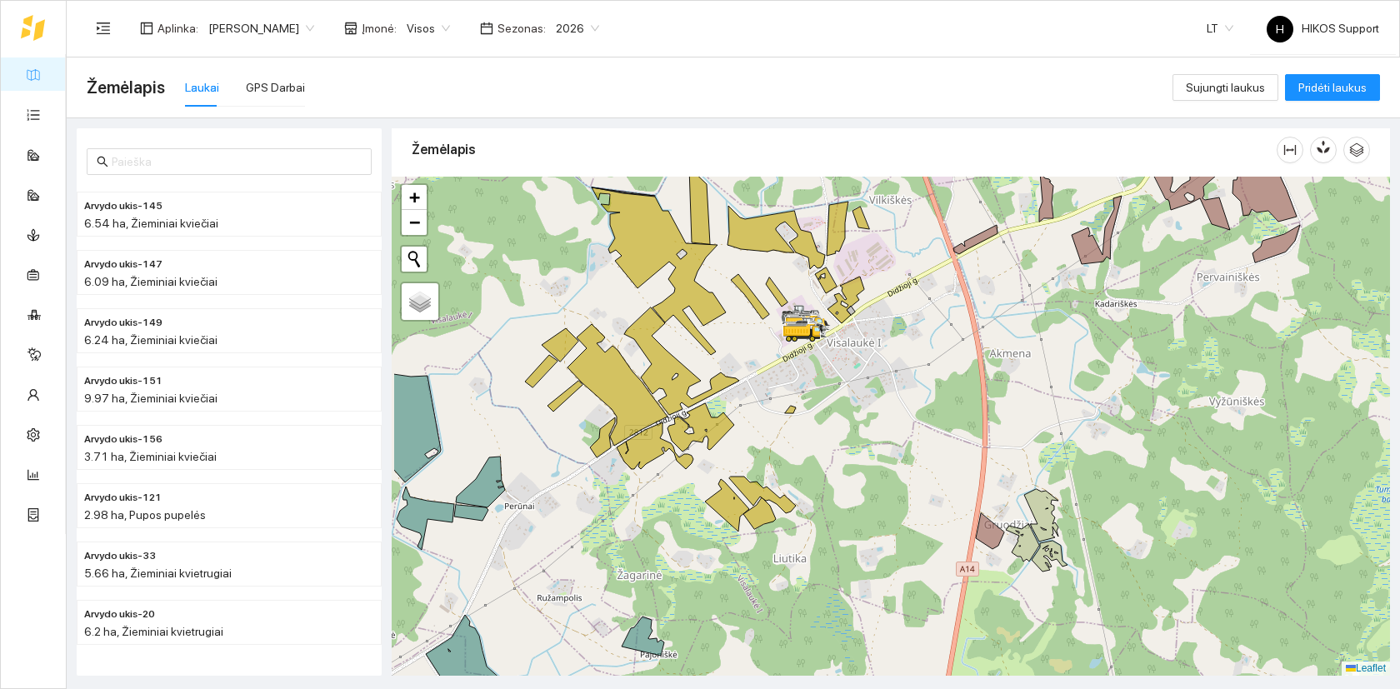
drag, startPoint x: 718, startPoint y: 435, endPoint x: 841, endPoint y: 443, distance: 122.8
click at [841, 443] on div at bounding box center [891, 426] width 998 height 499
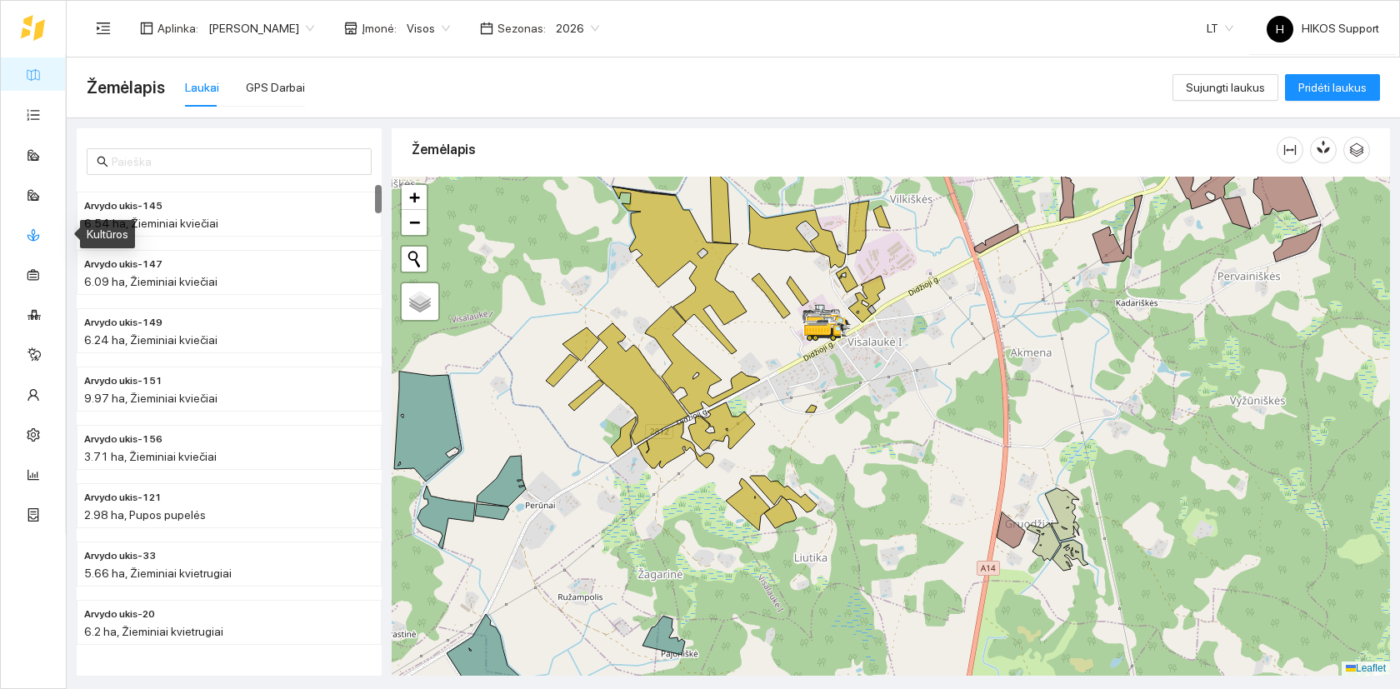
click at [48, 237] on link "Kultūros" at bounding box center [69, 233] width 42 height 13
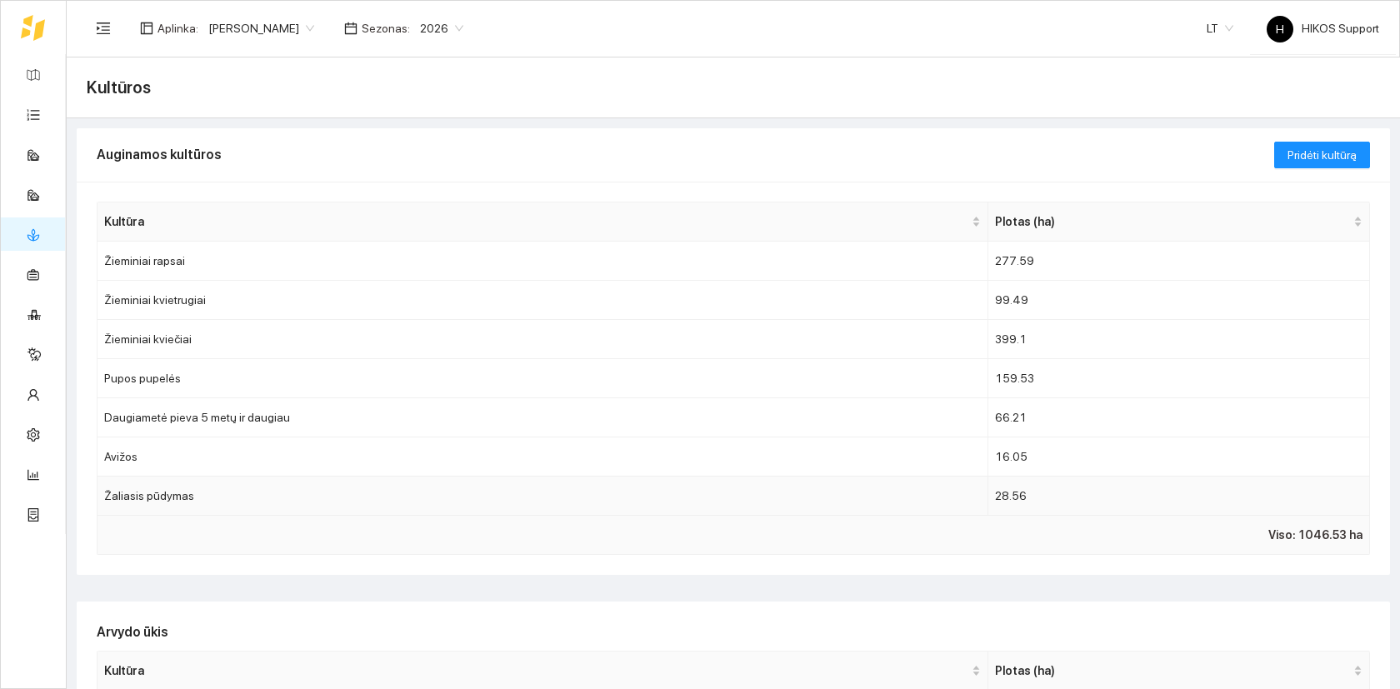
click at [182, 497] on td "Žaliasis pūdymas" at bounding box center [542, 496] width 891 height 39
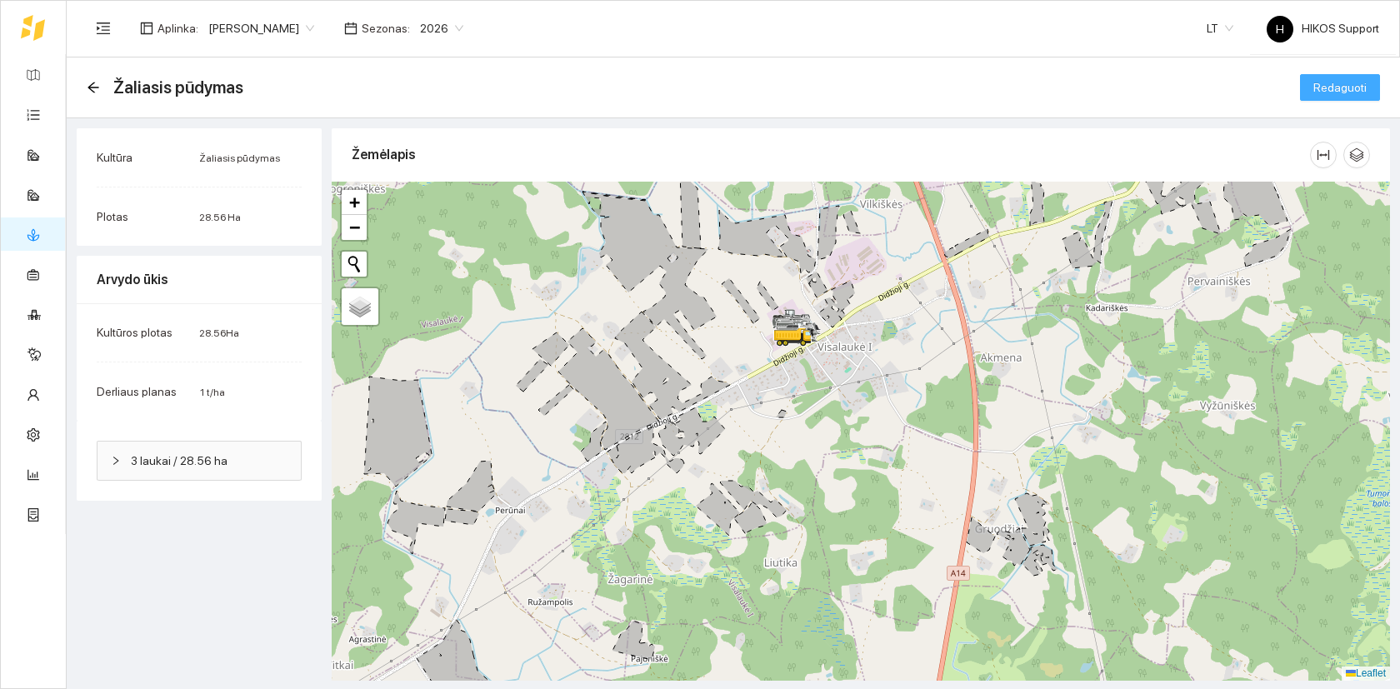
click at [1349, 92] on span "Redaguoti" at bounding box center [1339, 87] width 53 height 18
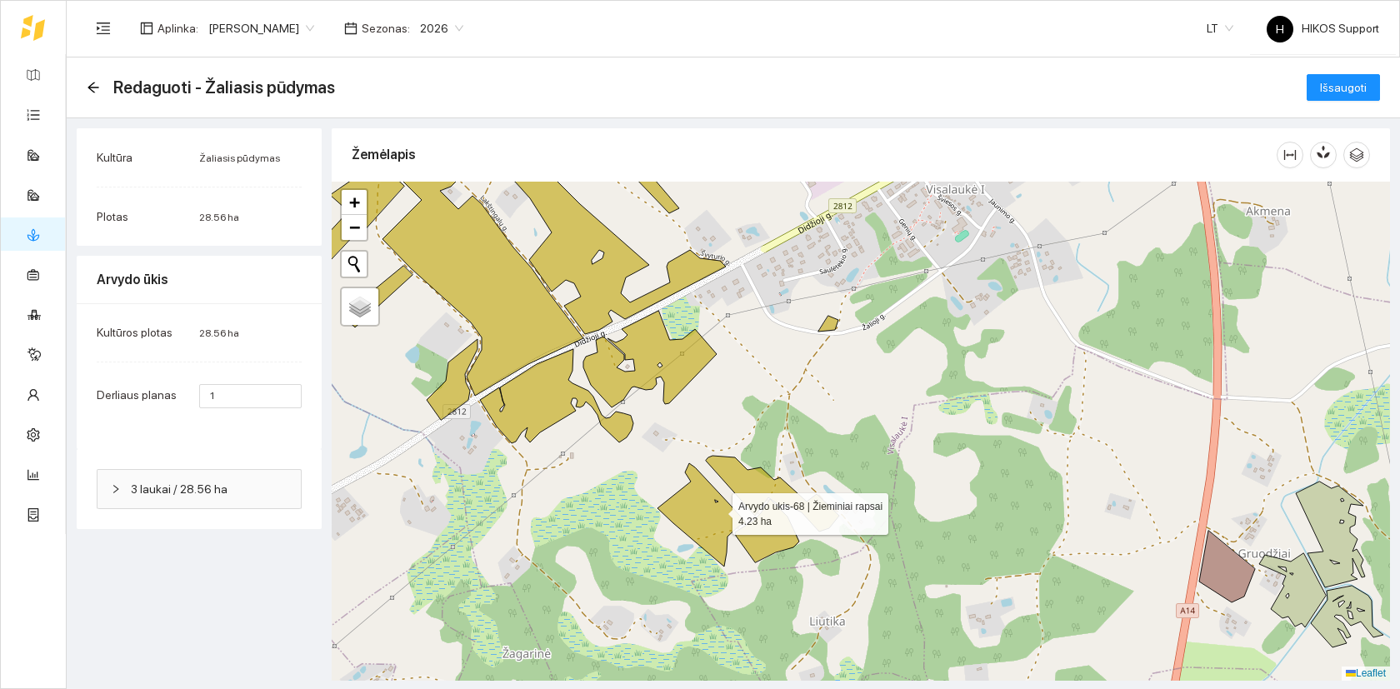
click at [711, 512] on icon at bounding box center [701, 514] width 88 height 103
click at [756, 477] on icon at bounding box center [772, 494] width 133 height 76
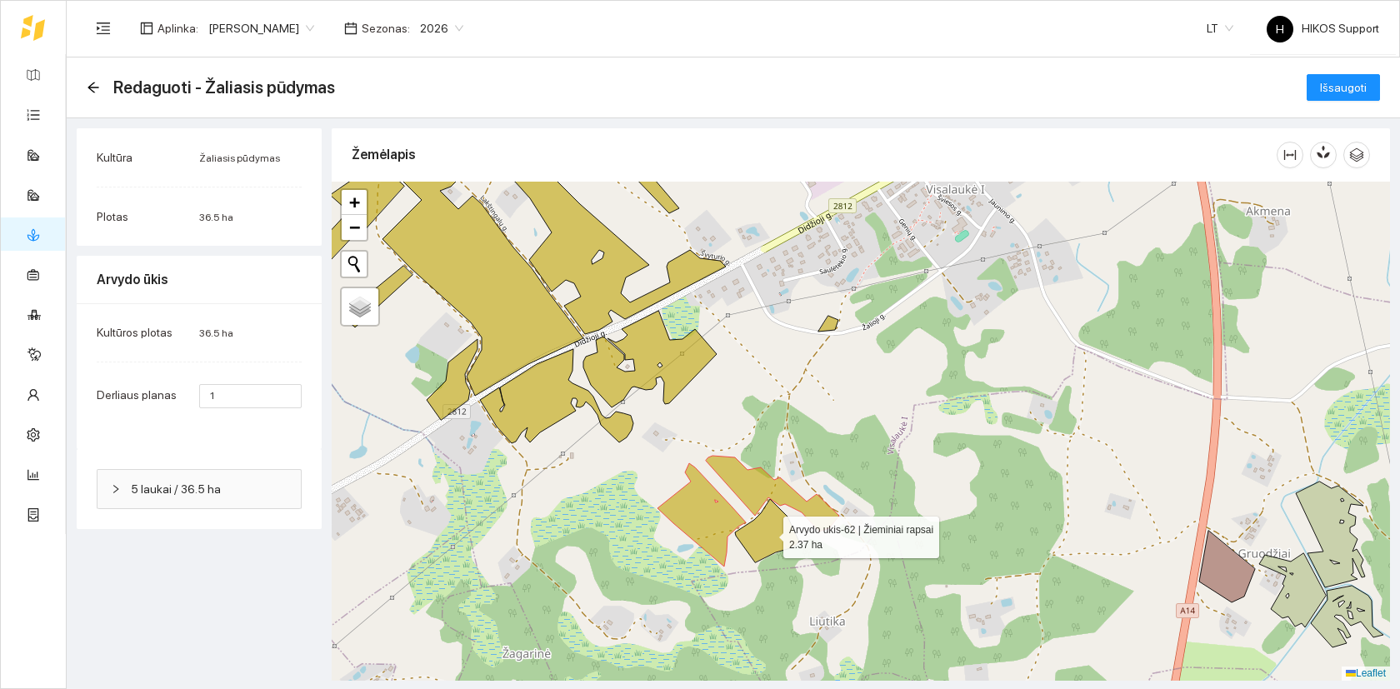
click at [767, 536] on icon at bounding box center [767, 530] width 64 height 63
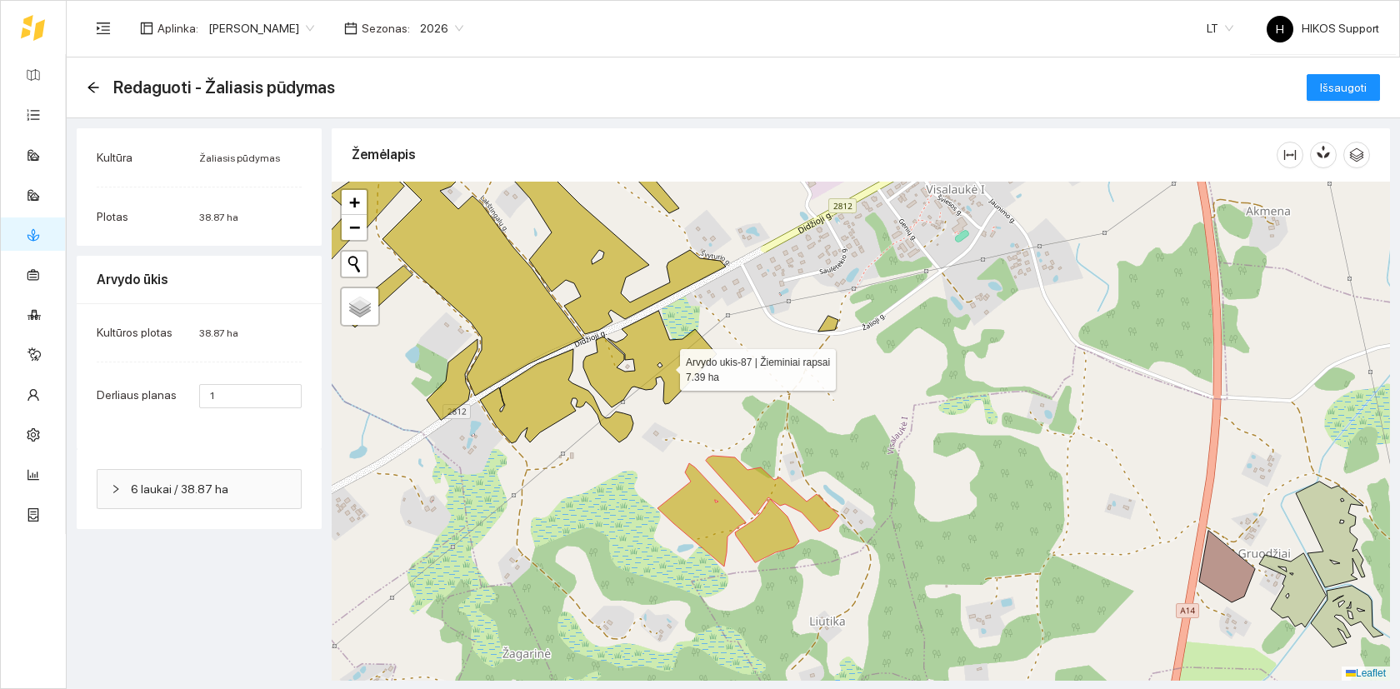
click at [665, 366] on icon at bounding box center [649, 359] width 133 height 97
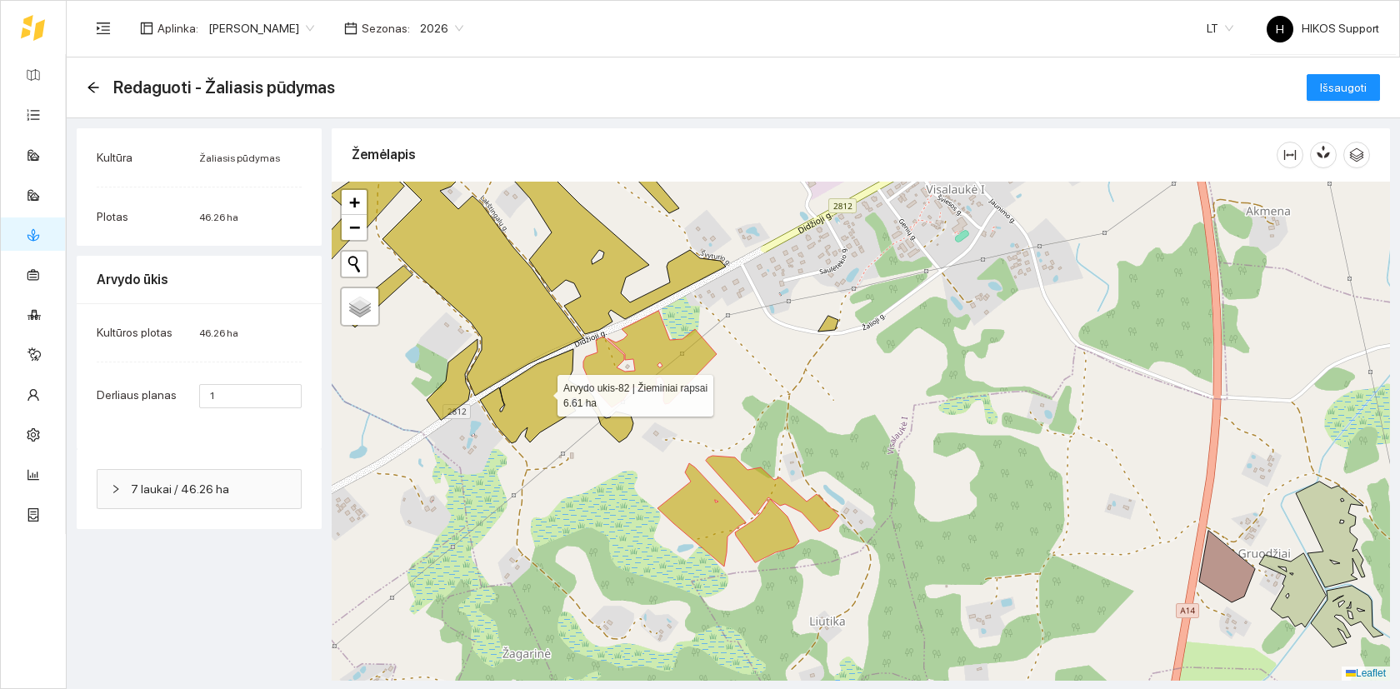
click at [542, 392] on icon at bounding box center [556, 396] width 153 height 94
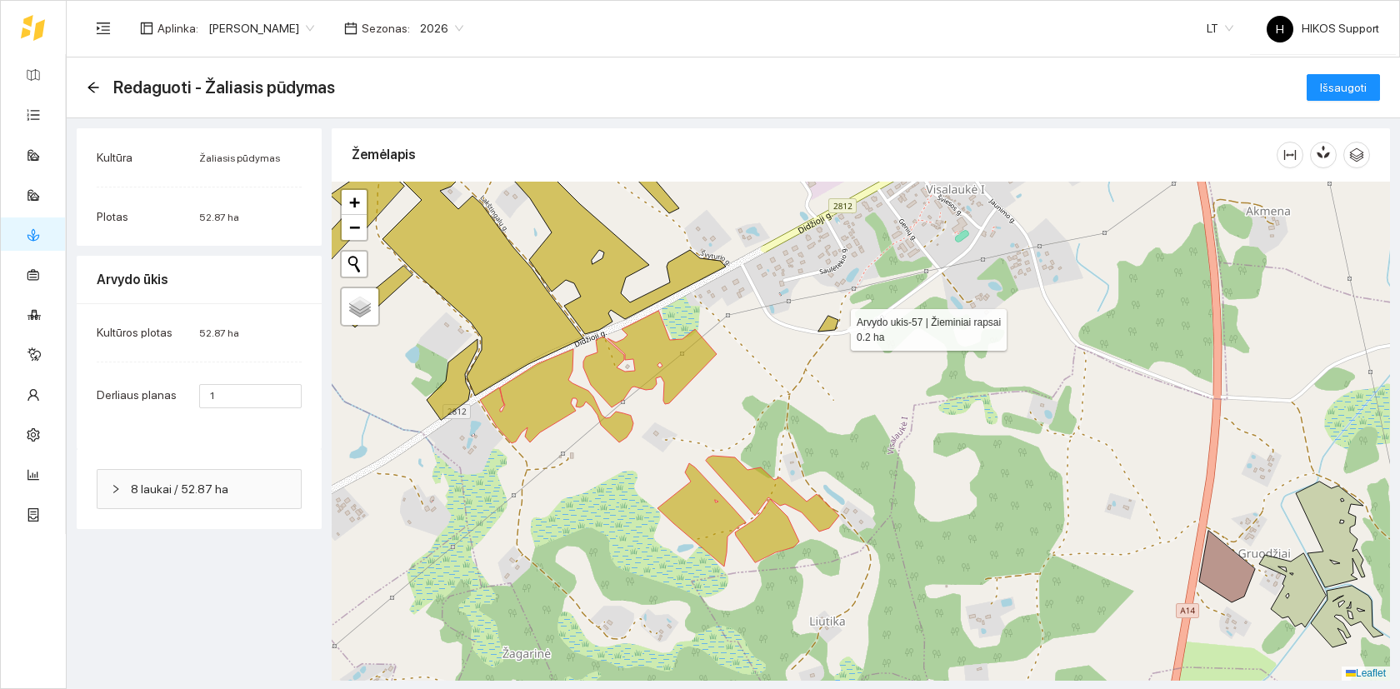
click at [832, 326] on icon at bounding box center [828, 324] width 20 height 16
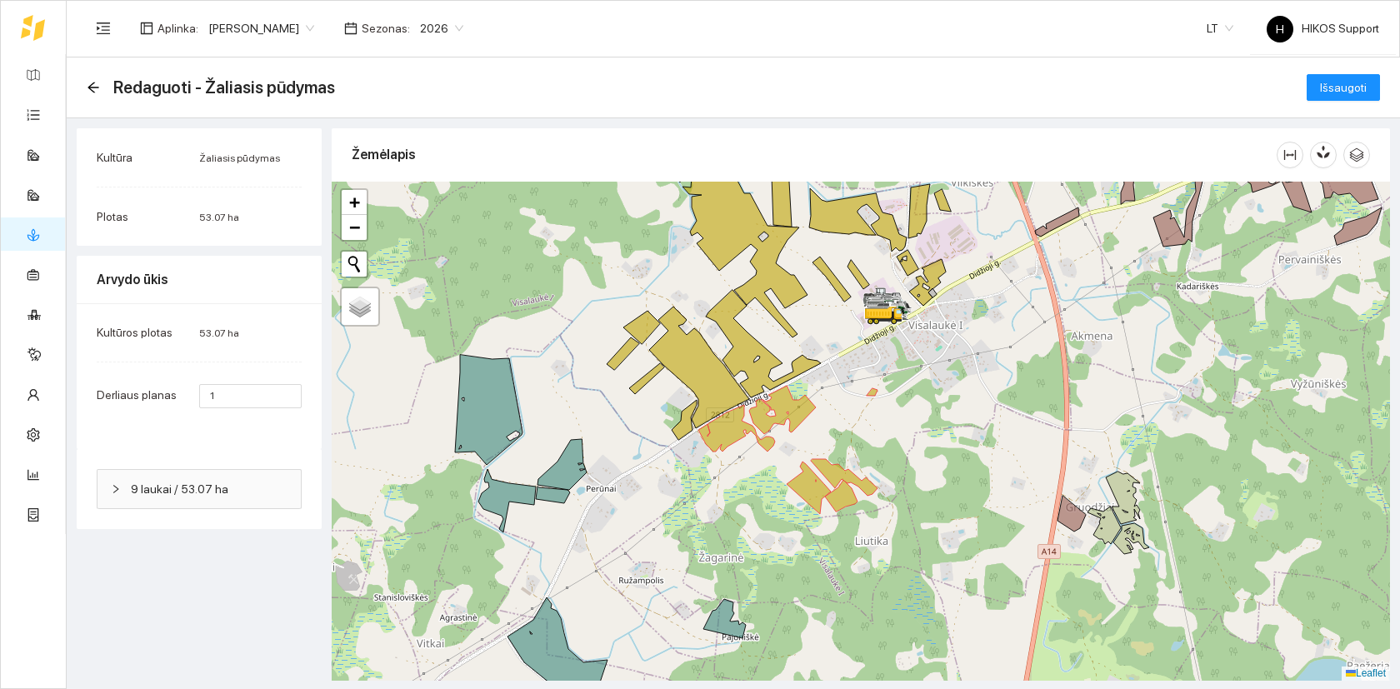
drag, startPoint x: 801, startPoint y: 419, endPoint x: 857, endPoint y: 440, distance: 60.4
click at [857, 440] on div at bounding box center [861, 431] width 1058 height 499
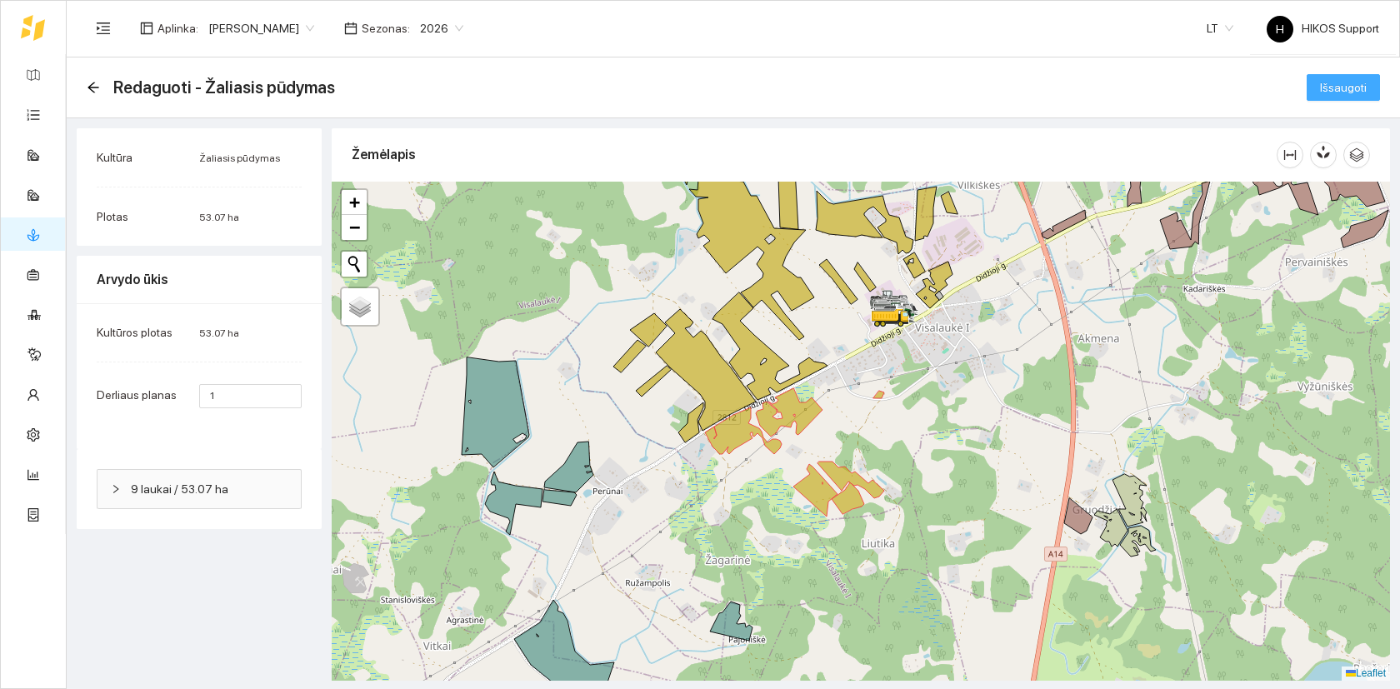
click at [1339, 84] on span "Išsaugoti" at bounding box center [1343, 87] width 47 height 18
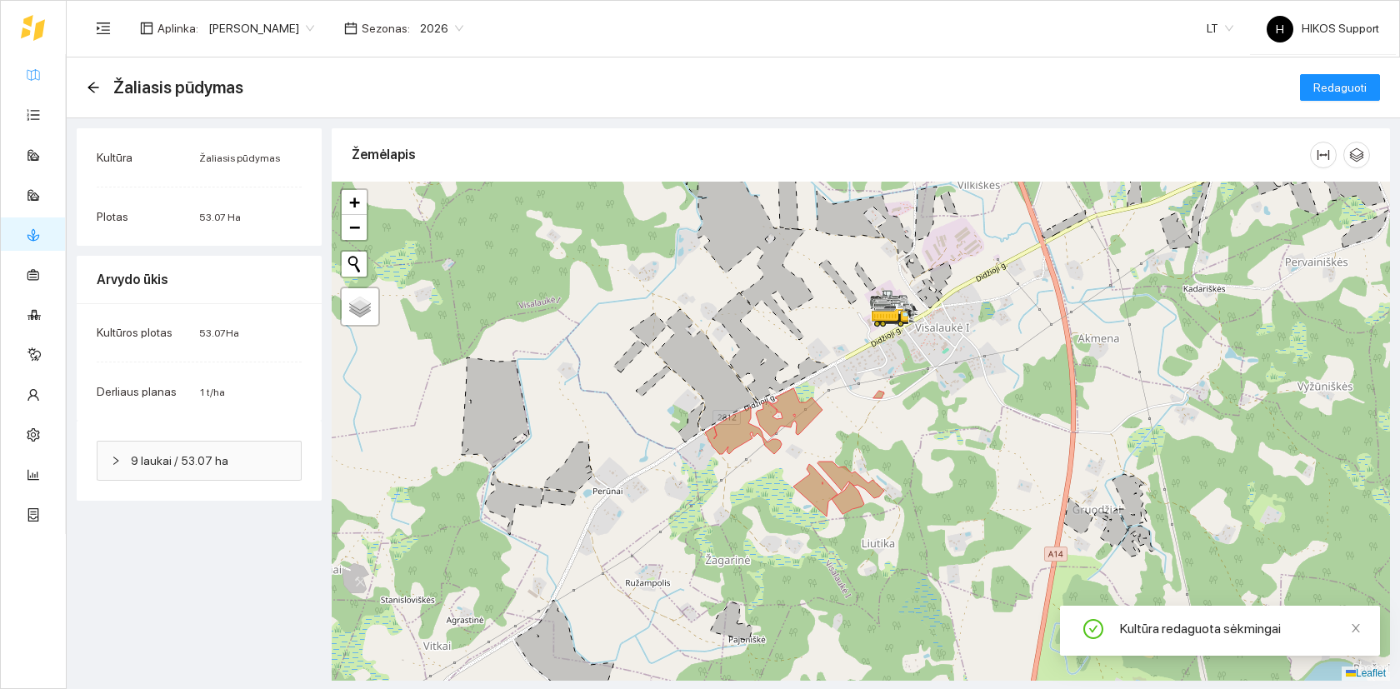
click at [48, 74] on link "Žemėlapis" at bounding box center [75, 73] width 54 height 13
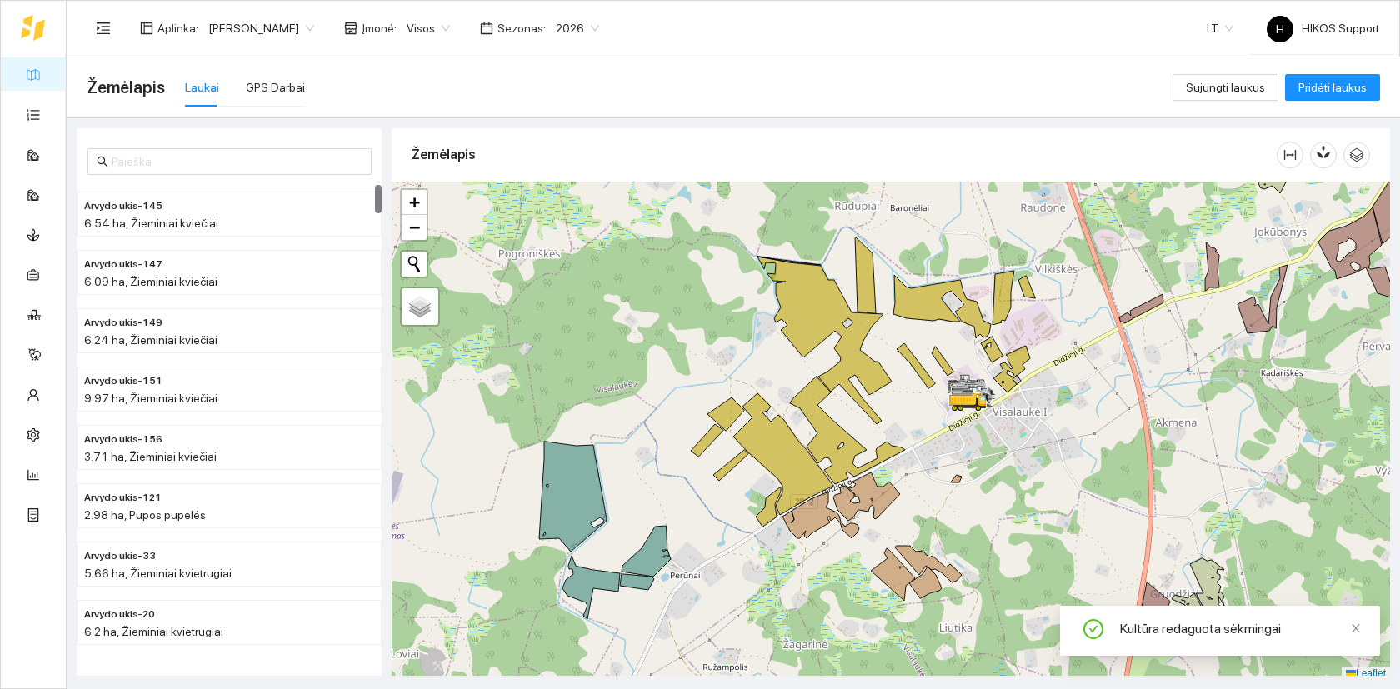
scroll to position [5, 0]
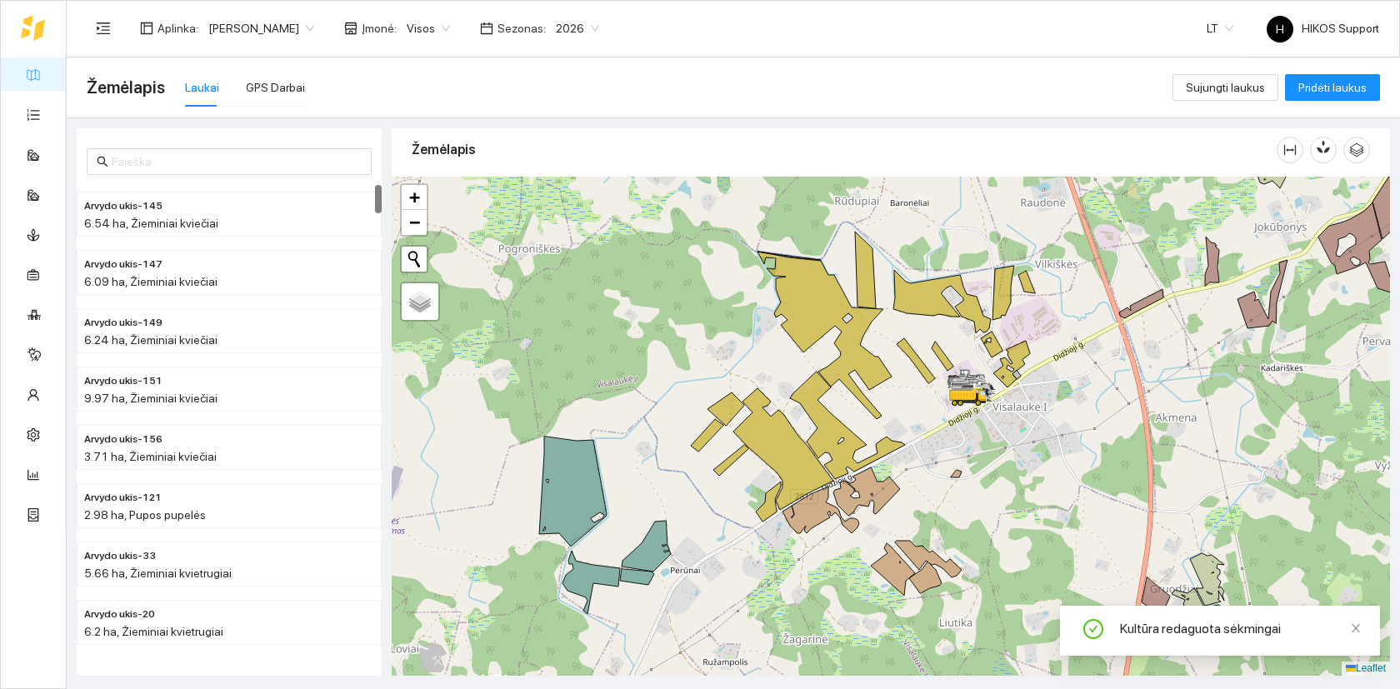
drag, startPoint x: 1126, startPoint y: 402, endPoint x: 993, endPoint y: 493, distance: 161.1
click at [996, 493] on div at bounding box center [891, 426] width 998 height 499
